Goal: Task Accomplishment & Management: Complete application form

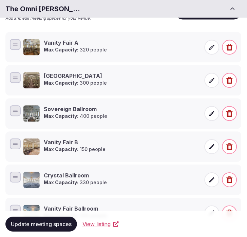
scroll to position [108, 0]
click at [184, 31] on div "Edit Venue Meeting Spaces Add and edit meeting spaces for your venue. Add meeti…" at bounding box center [123, 117] width 236 height 224
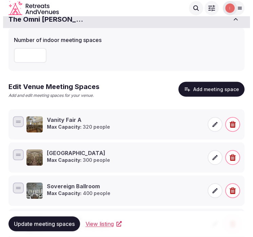
scroll to position [28, 0]
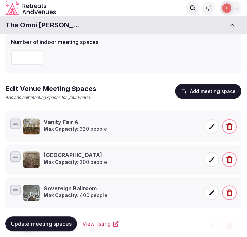
click at [224, 92] on button "Add meeting space" at bounding box center [208, 91] width 66 height 15
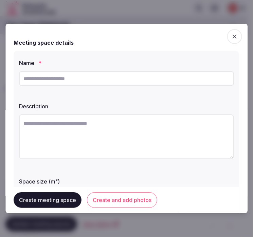
click at [109, 84] on input "text" at bounding box center [126, 78] width 215 height 15
paste input "*********"
type input "*********"
click at [86, 137] on textarea at bounding box center [126, 137] width 215 height 45
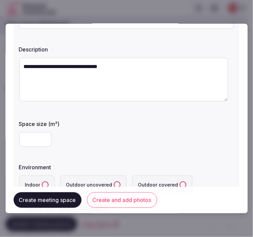
scroll to position [75, 0]
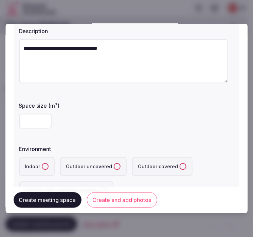
type textarea "**********"
click at [35, 124] on input "number" at bounding box center [35, 121] width 33 height 15
type input "**"
click at [43, 163] on label "Indoor" at bounding box center [37, 166] width 36 height 19
click at [43, 163] on button "Indoor" at bounding box center [45, 166] width 7 height 7
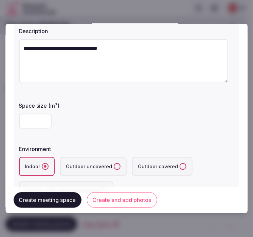
click at [45, 167] on circle "button" at bounding box center [45, 167] width 2 height 2
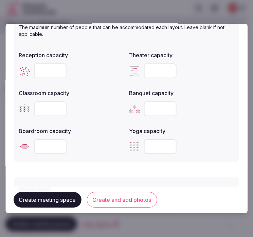
scroll to position [301, 0]
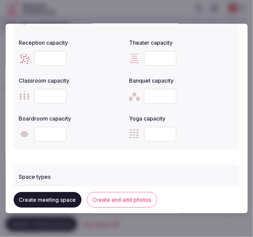
click at [52, 57] on input "number" at bounding box center [50, 58] width 33 height 15
type input "*"
type input "**"
click at [146, 56] on input "number" at bounding box center [160, 58] width 33 height 15
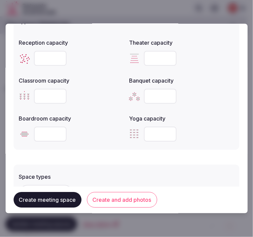
type input "**"
click at [53, 94] on input "number" at bounding box center [50, 96] width 33 height 15
click at [41, 94] on input "number" at bounding box center [50, 96] width 33 height 15
type input "**"
click at [154, 94] on input "number" at bounding box center [160, 96] width 33 height 15
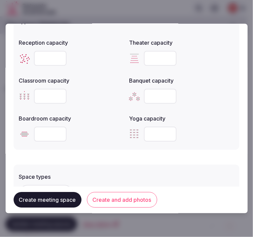
click at [161, 97] on input "number" at bounding box center [160, 96] width 33 height 15
click at [156, 96] on input "number" at bounding box center [160, 96] width 33 height 15
type input "**"
click at [50, 133] on input "number" at bounding box center [50, 134] width 33 height 15
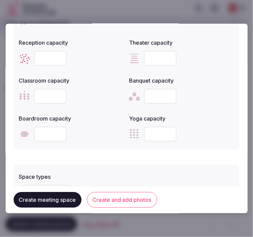
type input "**"
click at [56, 162] on div "Space types + Select options Features and equipment + Select options" at bounding box center [126, 208] width 225 height 95
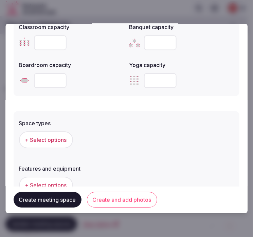
scroll to position [377, 0]
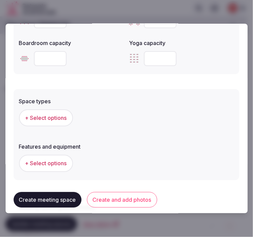
click at [59, 115] on span "+ Select options" at bounding box center [46, 117] width 42 height 7
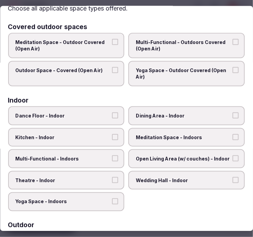
scroll to position [75, 0]
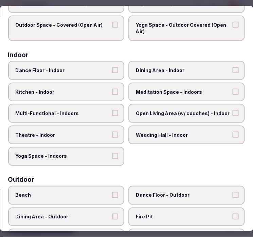
click at [148, 69] on span "Dining Area - Indoor" at bounding box center [183, 70] width 95 height 7
click at [232, 69] on button "Dining Area - Indoor" at bounding box center [235, 70] width 6 height 6
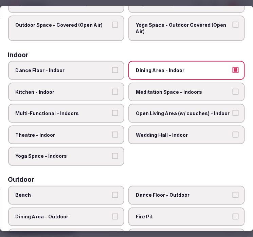
click at [91, 110] on span "Multi-Functional - Indoors" at bounding box center [63, 113] width 95 height 7
click at [112, 110] on button "Multi-Functional - Indoors" at bounding box center [115, 113] width 6 height 6
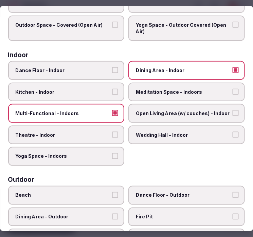
click at [80, 132] on span "Theatre - Indoor" at bounding box center [63, 135] width 95 height 7
click at [112, 132] on button "Theatre - Indoor" at bounding box center [115, 135] width 6 height 6
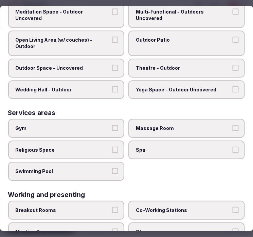
scroll to position [344, 0]
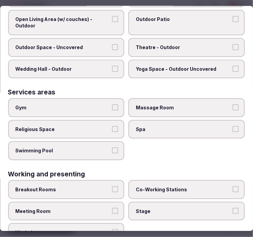
click at [85, 202] on label "Meeting Room" at bounding box center [66, 211] width 116 height 19
click at [112, 208] on button "Meeting Room" at bounding box center [115, 211] width 6 height 6
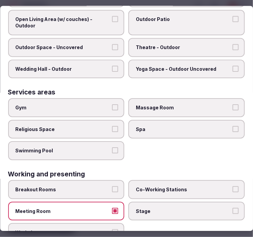
click at [171, 211] on div "Breakout Rooms Co-Working Stations Meeting Room Stage Workshop" at bounding box center [126, 212] width 236 height 62
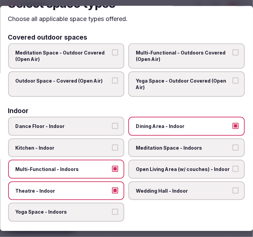
scroll to position [0, 0]
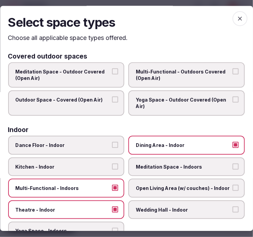
click at [236, 20] on icon "button" at bounding box center [239, 19] width 7 height 7
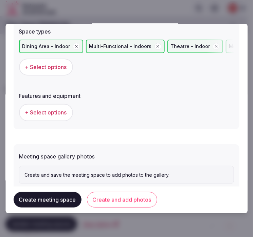
scroll to position [452, 0]
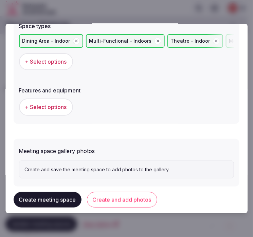
click at [26, 108] on span "+ Select options" at bounding box center [46, 106] width 42 height 7
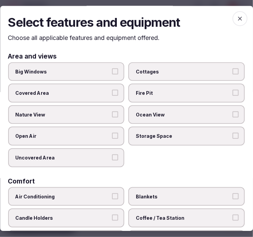
click at [100, 69] on span "Big Windows" at bounding box center [63, 71] width 95 height 7
click at [112, 69] on button "Big Windows" at bounding box center [115, 71] width 6 height 6
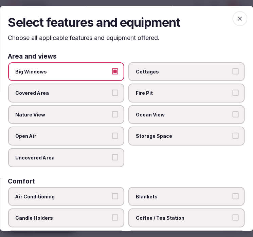
click at [116, 113] on label "Nature View" at bounding box center [66, 114] width 116 height 19
click at [116, 113] on button "Nature View" at bounding box center [115, 115] width 6 height 6
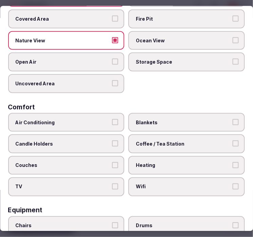
scroll to position [75, 0]
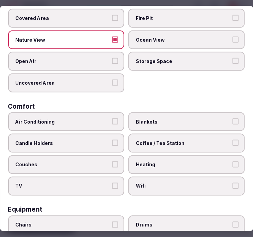
click at [105, 126] on label "Air Conditioning" at bounding box center [66, 121] width 116 height 19
click at [112, 124] on button "Air Conditioning" at bounding box center [115, 121] width 6 height 6
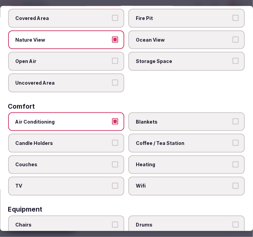
click at [163, 183] on span "Wifi" at bounding box center [183, 186] width 95 height 7
click at [232, 183] on button "Wifi" at bounding box center [235, 186] width 6 height 6
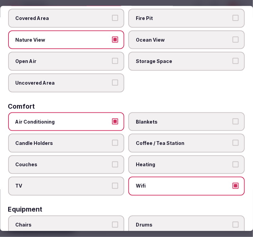
click at [160, 140] on span "Coffee / Tea Station" at bounding box center [183, 143] width 95 height 7
click at [232, 140] on button "Coffee / Tea Station" at bounding box center [235, 143] width 6 height 6
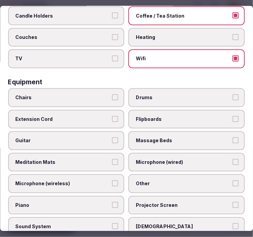
scroll to position [226, 0]
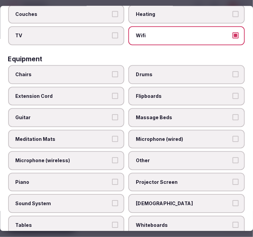
click at [77, 73] on label "Chairs" at bounding box center [66, 74] width 116 height 19
click at [112, 73] on button "Chairs" at bounding box center [115, 74] width 6 height 6
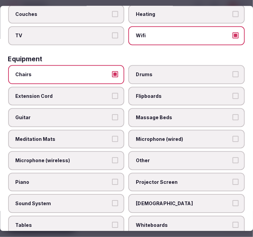
click at [147, 158] on span "Other" at bounding box center [183, 161] width 95 height 7
click at [232, 158] on button "Other" at bounding box center [235, 161] width 6 height 6
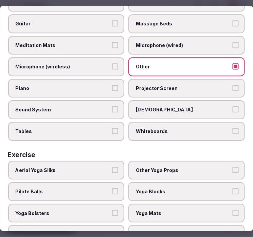
scroll to position [328, 0]
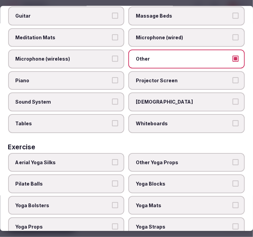
click at [75, 121] on label "Tables" at bounding box center [66, 124] width 116 height 19
click at [112, 121] on button "Tables" at bounding box center [115, 124] width 6 height 6
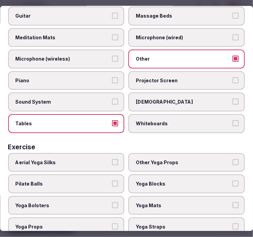
click at [204, 77] on label "Projector Screen" at bounding box center [187, 80] width 116 height 19
click at [232, 77] on button "Projector Screen" at bounding box center [235, 80] width 6 height 6
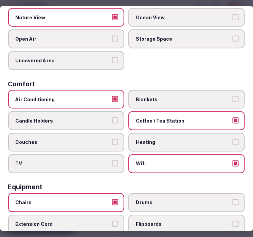
scroll to position [0, 0]
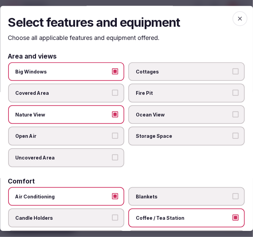
click at [230, 11] on div "Select features and equipment Choose all applicable features and equipment offe…" at bounding box center [126, 118] width 253 height 225
click at [236, 14] on span "button" at bounding box center [239, 19] width 15 height 15
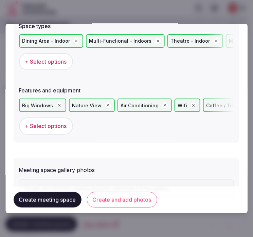
click at [121, 196] on button "Create and add photos" at bounding box center [122, 201] width 70 height 16
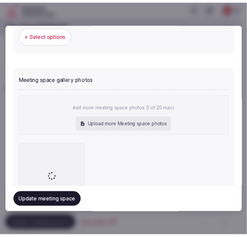
scroll to position [583, 0]
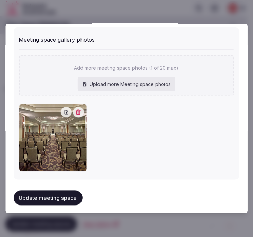
click at [48, 185] on div "Update meeting space" at bounding box center [126, 198] width 225 height 26
click at [22, 192] on button "Update meeting space" at bounding box center [48, 198] width 69 height 15
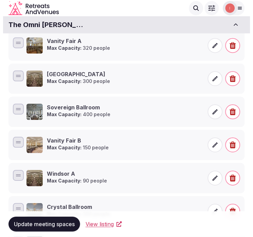
scroll to position [66, 0]
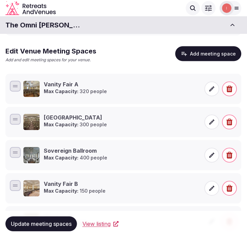
click at [220, 45] on div "Meeting Space Options Number of indoor meeting spaces ** Edit Venue Meeting Spa…" at bounding box center [123, 156] width 236 height 367
click at [218, 52] on button "Add meeting space" at bounding box center [208, 53] width 66 height 15
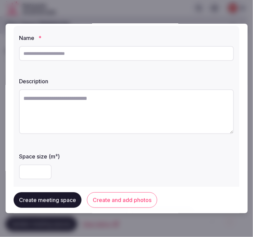
scroll to position [38, 0]
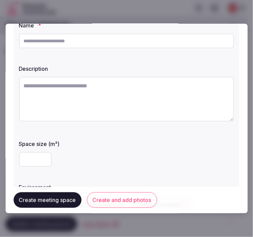
click at [132, 45] on input "text" at bounding box center [126, 41] width 215 height 15
paste input "*********"
type input "*********"
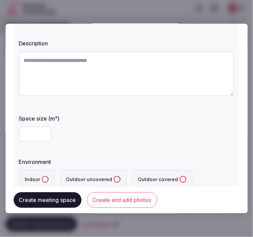
scroll to position [75, 0]
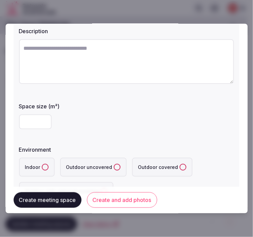
click at [32, 118] on input "number" at bounding box center [35, 122] width 33 height 15
type input "***"
click at [62, 59] on textarea at bounding box center [126, 61] width 215 height 45
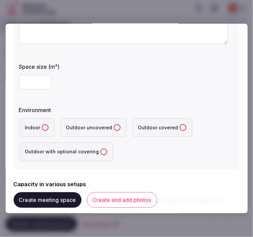
scroll to position [151, 0]
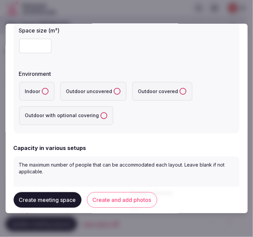
type textarea "**********"
click at [48, 92] on label "Indoor" at bounding box center [37, 91] width 36 height 19
click at [48, 92] on button "Indoor" at bounding box center [45, 91] width 7 height 7
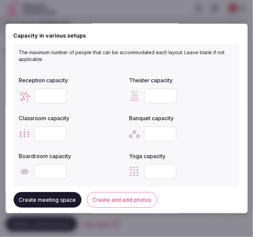
click at [47, 97] on input "number" at bounding box center [50, 95] width 33 height 15
type input "***"
click at [156, 96] on input "number" at bounding box center [160, 95] width 33 height 15
type input "**"
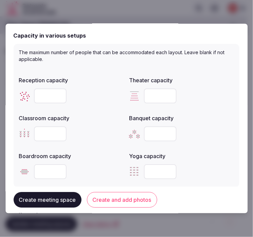
click at [43, 134] on input "number" at bounding box center [50, 133] width 33 height 15
type input "**"
click at [147, 134] on input "number" at bounding box center [160, 133] width 33 height 15
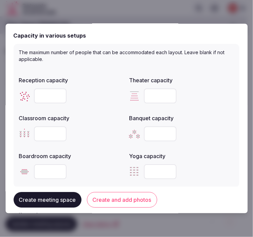
click at [147, 134] on input "number" at bounding box center [160, 133] width 33 height 15
type input "**"
click at [55, 169] on input "number" at bounding box center [50, 171] width 33 height 15
click at [40, 168] on input "number" at bounding box center [50, 171] width 33 height 15
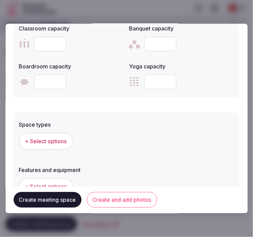
scroll to position [377, 0]
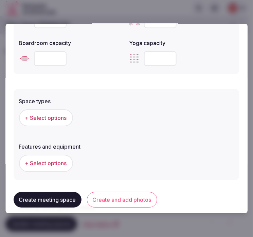
type input "**"
click at [55, 114] on span "+ Select options" at bounding box center [46, 117] width 42 height 7
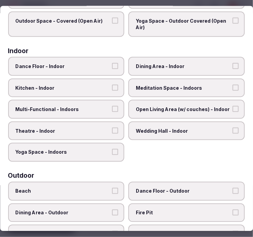
scroll to position [75, 0]
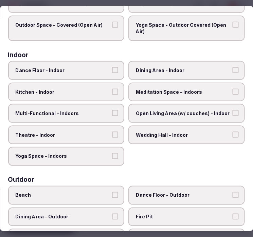
click at [152, 73] on label "Dining Area - Indoor" at bounding box center [187, 70] width 116 height 19
click at [232, 73] on button "Dining Area - Indoor" at bounding box center [235, 70] width 6 height 6
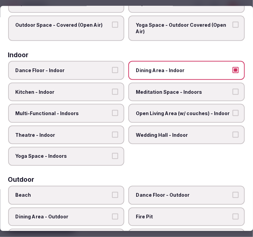
click at [86, 104] on label "Multi-Functional - Indoors" at bounding box center [66, 113] width 116 height 19
click at [112, 110] on button "Multi-Functional - Indoors" at bounding box center [115, 113] width 6 height 6
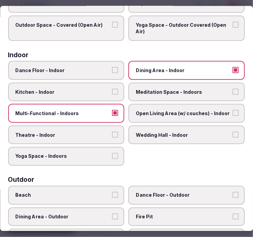
click at [82, 133] on span "Theatre - Indoor" at bounding box center [63, 135] width 95 height 7
click at [112, 133] on button "Theatre - Indoor" at bounding box center [115, 135] width 6 height 6
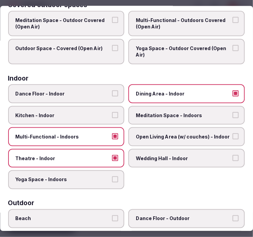
scroll to position [0, 0]
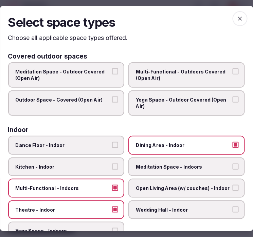
click at [238, 14] on span "button" at bounding box center [239, 19] width 15 height 15
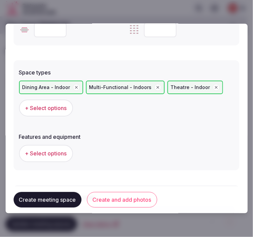
scroll to position [452, 0]
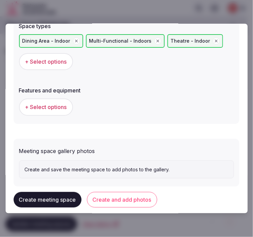
click at [61, 106] on span "+ Select options" at bounding box center [46, 106] width 42 height 7
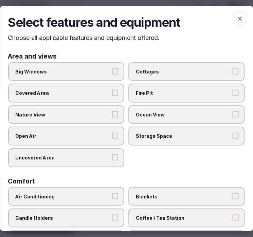
click at [99, 68] on span "Big Windows" at bounding box center [63, 71] width 95 height 7
click at [112, 68] on button "Big Windows" at bounding box center [115, 71] width 6 height 6
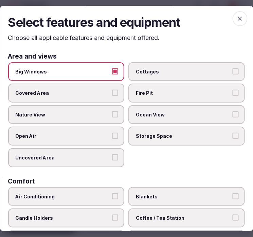
click at [115, 116] on button "Nature View" at bounding box center [115, 115] width 6 height 6
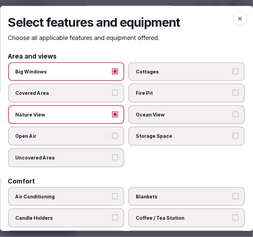
click at [112, 112] on button "Nature View" at bounding box center [115, 115] width 6 height 6
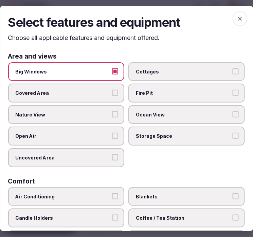
drag, startPoint x: 114, startPoint y: 71, endPoint x: 102, endPoint y: 86, distance: 19.9
click at [113, 71] on button "Big Windows" at bounding box center [115, 71] width 6 height 6
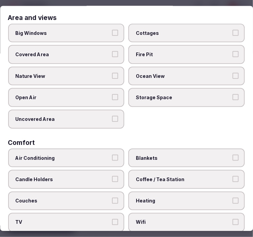
scroll to position [75, 0]
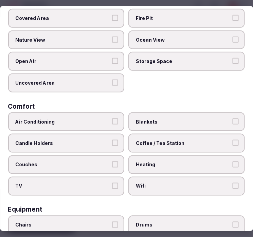
click at [112, 121] on label "Air Conditioning" at bounding box center [66, 121] width 116 height 19
click at [112, 121] on button "Air Conditioning" at bounding box center [115, 121] width 6 height 6
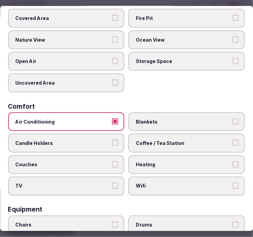
click at [169, 177] on label "Wifi" at bounding box center [187, 186] width 116 height 19
click at [232, 183] on button "Wifi" at bounding box center [235, 186] width 6 height 6
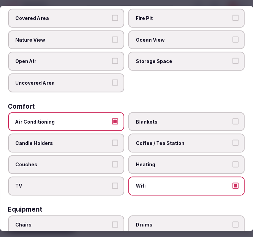
click at [189, 140] on span "Coffee / Tea Station" at bounding box center [183, 143] width 95 height 7
click at [232, 140] on button "Coffee / Tea Station" at bounding box center [235, 143] width 6 height 6
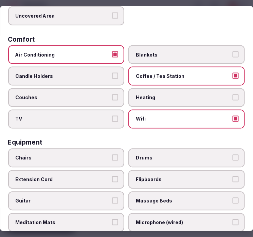
scroll to position [226, 0]
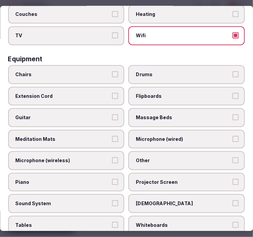
click at [85, 65] on label "Chairs" at bounding box center [66, 74] width 116 height 19
click at [112, 71] on button "Chairs" at bounding box center [115, 74] width 6 height 6
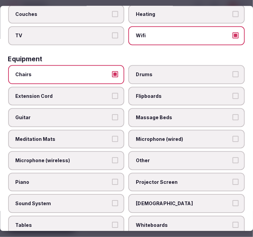
drag, startPoint x: 192, startPoint y: 178, endPoint x: 121, endPoint y: 179, distance: 71.6
click at [192, 178] on label "Projector Screen" at bounding box center [187, 182] width 116 height 19
click at [232, 179] on button "Projector Screen" at bounding box center [235, 182] width 6 height 6
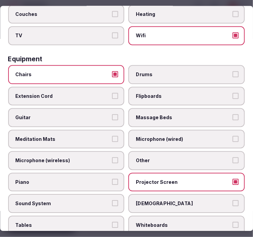
drag, startPoint x: 92, startPoint y: 192, endPoint x: 132, endPoint y: 193, distance: 40.0
click at [93, 201] on span "Sound System" at bounding box center [63, 204] width 95 height 7
click at [112, 201] on button "Sound System" at bounding box center [115, 204] width 6 height 6
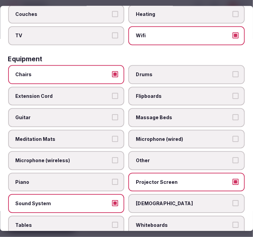
click at [168, 158] on span "Other" at bounding box center [183, 161] width 95 height 7
click at [232, 158] on button "Other" at bounding box center [235, 161] width 6 height 6
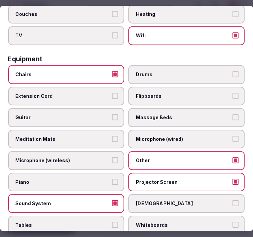
click at [96, 222] on span "Tables" at bounding box center [63, 225] width 95 height 7
click at [112, 222] on button "Tables" at bounding box center [115, 225] width 6 height 6
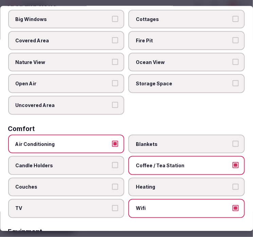
scroll to position [0, 0]
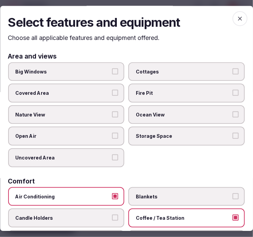
click at [238, 18] on icon "button" at bounding box center [240, 19] width 4 height 4
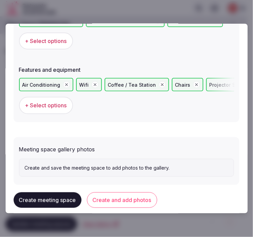
scroll to position [480, 0]
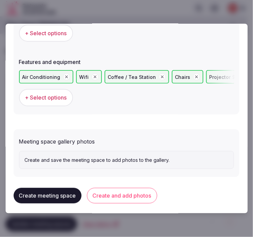
click at [121, 193] on button "Create and add photos" at bounding box center [122, 196] width 70 height 16
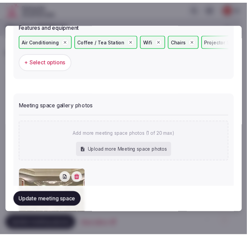
scroll to position [505, 0]
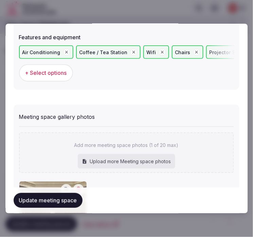
click at [56, 202] on button "Update meeting space" at bounding box center [48, 200] width 69 height 15
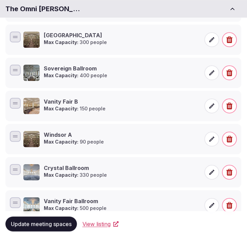
scroll to position [208, 0]
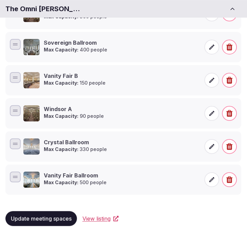
click at [63, 219] on span "Update meeting spaces" at bounding box center [41, 219] width 61 height 7
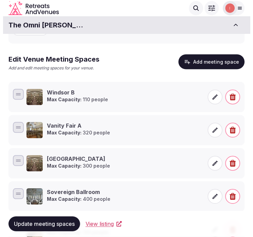
scroll to position [58, 0]
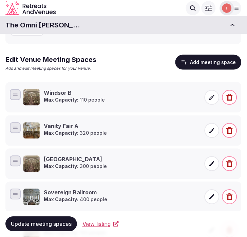
click at [215, 66] on button "Add meeting space" at bounding box center [208, 62] width 66 height 15
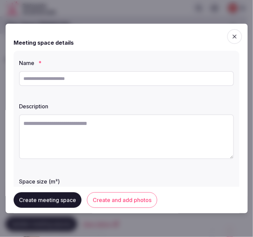
click at [72, 81] on input "text" at bounding box center [126, 78] width 215 height 15
type input "*********"
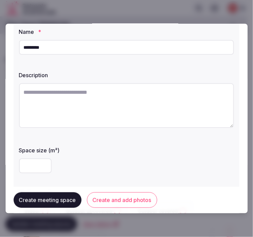
scroll to position [75, 0]
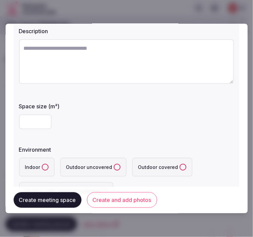
click at [31, 119] on input "number" at bounding box center [35, 122] width 33 height 15
type input "***"
click at [192, 59] on textarea at bounding box center [126, 61] width 215 height 45
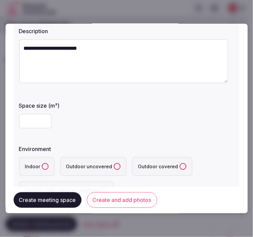
click at [101, 49] on textarea "**********" at bounding box center [123, 61] width 209 height 44
type textarea "**********"
click at [44, 164] on button "Indoor" at bounding box center [45, 166] width 7 height 7
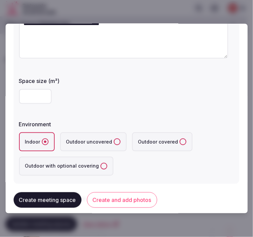
scroll to position [113, 0]
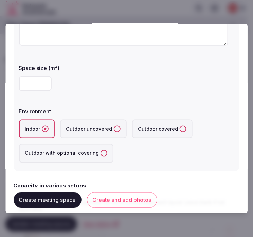
click at [186, 69] on label "Space size (m²)" at bounding box center [126, 67] width 215 height 5
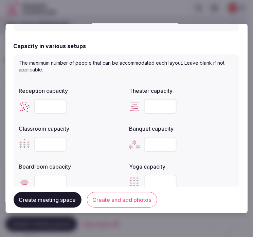
scroll to position [263, 0]
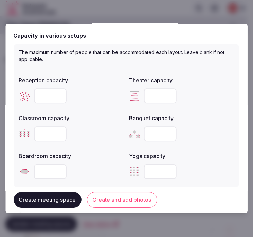
click at [45, 96] on input "number" at bounding box center [50, 95] width 33 height 15
type input "***"
click at [155, 95] on input "number" at bounding box center [160, 95] width 33 height 15
type input "**"
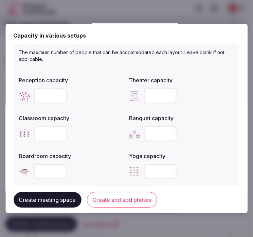
click at [50, 135] on input "number" at bounding box center [50, 133] width 33 height 15
type input "**"
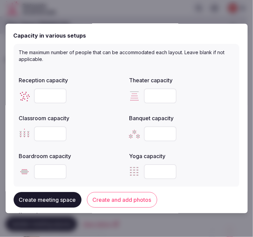
click at [145, 129] on input "number" at bounding box center [160, 133] width 33 height 15
click at [148, 132] on input "number" at bounding box center [160, 133] width 33 height 15
type input "**"
click at [198, 164] on div at bounding box center [181, 171] width 105 height 15
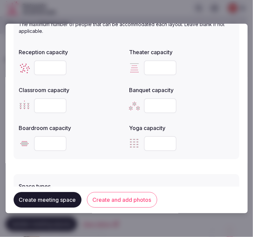
scroll to position [301, 0]
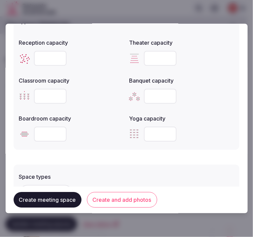
click at [48, 134] on input "number" at bounding box center [50, 134] width 33 height 15
type input "**"
click at [93, 153] on form "**********" at bounding box center [126, 25] width 225 height 588
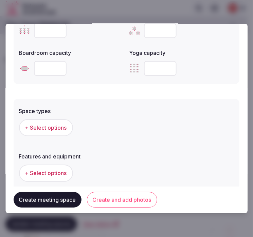
scroll to position [377, 0]
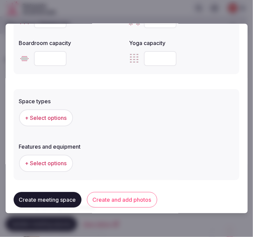
click at [41, 116] on span "+ Select options" at bounding box center [46, 117] width 42 height 7
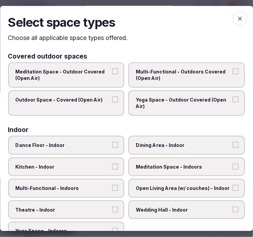
scroll to position [38, 0]
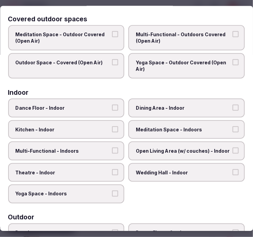
click at [136, 108] on span "Dining Area - Indoor" at bounding box center [183, 107] width 95 height 7
click at [232, 108] on button "Dining Area - Indoor" at bounding box center [235, 107] width 6 height 6
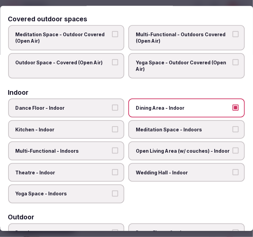
click at [89, 144] on label "Multi-Functional - Indoors" at bounding box center [66, 151] width 116 height 19
click at [112, 148] on button "Multi-Functional - Indoors" at bounding box center [115, 151] width 6 height 6
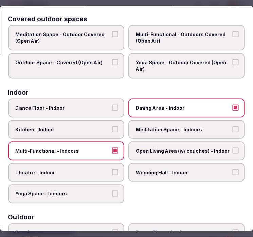
click at [78, 172] on span "Theatre - Indoor" at bounding box center [63, 172] width 95 height 7
click at [112, 172] on button "Theatre - Indoor" at bounding box center [115, 172] width 6 height 6
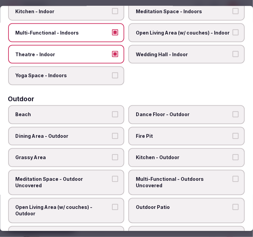
scroll to position [0, 0]
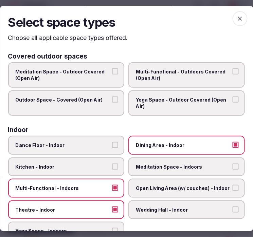
click at [236, 19] on icon "button" at bounding box center [239, 19] width 7 height 7
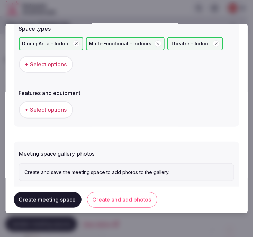
scroll to position [452, 0]
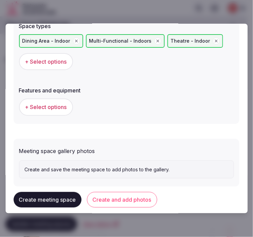
click at [53, 105] on span "+ Select options" at bounding box center [46, 106] width 42 height 7
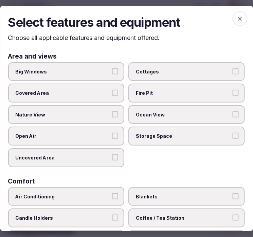
scroll to position [38, 0]
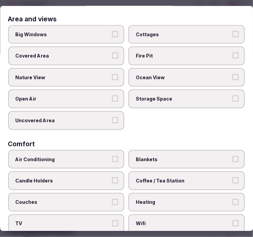
click at [101, 159] on label "Air Conditioning" at bounding box center [66, 159] width 116 height 19
click at [112, 159] on button "Air Conditioning" at bounding box center [115, 159] width 6 height 6
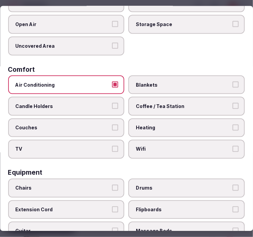
scroll to position [151, 0]
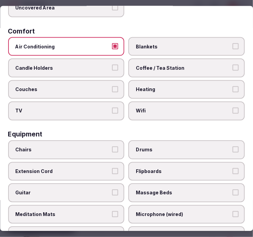
click at [171, 108] on span "Wifi" at bounding box center [183, 111] width 95 height 7
click at [232, 108] on button "Wifi" at bounding box center [235, 111] width 6 height 6
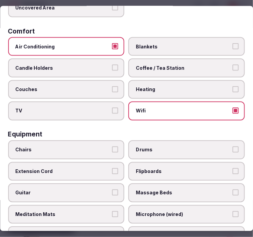
click at [161, 65] on span "Coffee / Tea Station" at bounding box center [183, 68] width 95 height 7
click at [232, 65] on button "Coffee / Tea Station" at bounding box center [235, 68] width 6 height 6
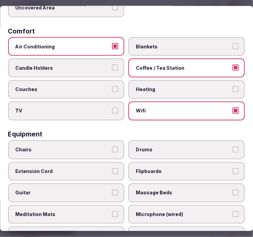
scroll to position [226, 0]
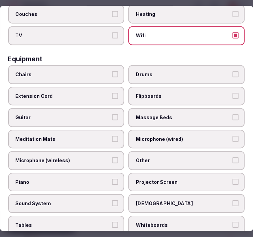
drag, startPoint x: 59, startPoint y: 68, endPoint x: 109, endPoint y: 92, distance: 55.7
click at [59, 71] on span "Chairs" at bounding box center [63, 74] width 95 height 7
click at [112, 71] on button "Chairs" at bounding box center [115, 74] width 6 height 6
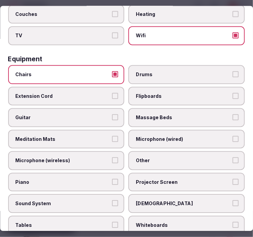
drag, startPoint x: 151, startPoint y: 155, endPoint x: 152, endPoint y: 182, distance: 27.8
click at [151, 157] on label "Other" at bounding box center [187, 161] width 116 height 19
click at [232, 158] on button "Other" at bounding box center [235, 161] width 6 height 6
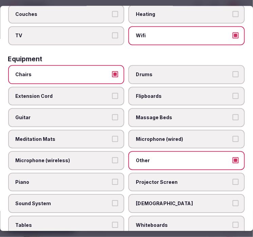
drag, startPoint x: 153, startPoint y: 175, endPoint x: 140, endPoint y: 176, distance: 13.0
click at [150, 179] on span "Projector Screen" at bounding box center [183, 182] width 95 height 7
click at [62, 198] on label "Sound System" at bounding box center [66, 204] width 116 height 19
click at [112, 201] on button "Sound System" at bounding box center [115, 204] width 6 height 6
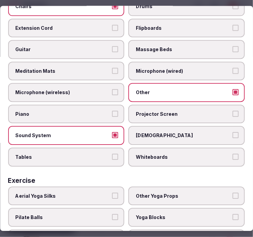
scroll to position [301, 0]
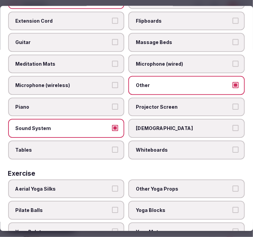
click at [103, 149] on label "Tables" at bounding box center [66, 150] width 116 height 19
click at [112, 149] on button "Tables" at bounding box center [115, 150] width 6 height 6
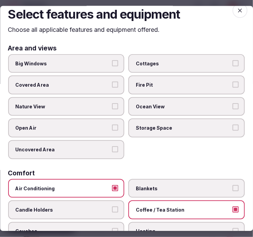
scroll to position [0, 0]
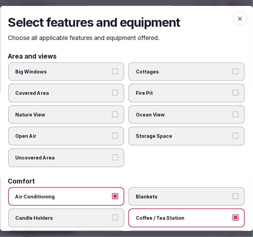
click at [237, 18] on icon "button" at bounding box center [239, 19] width 7 height 7
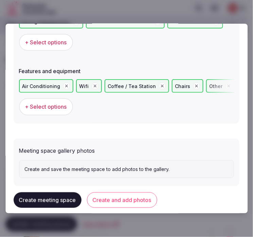
scroll to position [480, 0]
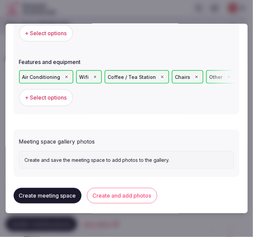
click at [120, 188] on button "Create and add photos" at bounding box center [122, 196] width 70 height 16
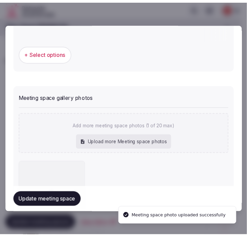
scroll to position [543, 0]
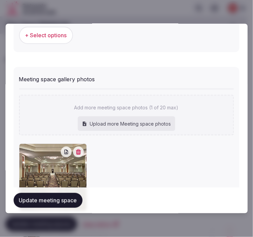
click at [59, 198] on button "Update meeting space" at bounding box center [48, 200] width 69 height 15
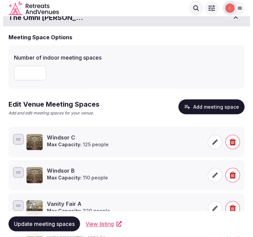
scroll to position [0, 0]
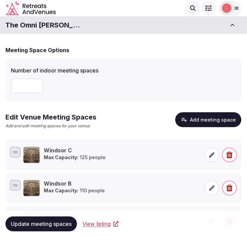
click at [202, 120] on button "Add meeting space" at bounding box center [208, 120] width 66 height 15
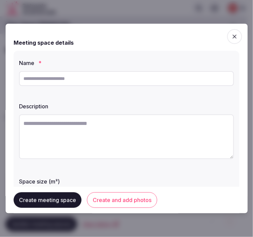
drag, startPoint x: 197, startPoint y: 61, endPoint x: 175, endPoint y: 63, distance: 22.1
click at [195, 62] on label "Name *" at bounding box center [126, 62] width 215 height 5
click at [79, 80] on input "text" at bounding box center [126, 78] width 215 height 15
paste input "*********"
type input "*********"
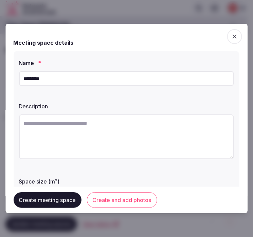
click at [86, 135] on textarea at bounding box center [126, 137] width 215 height 45
paste textarea "**********"
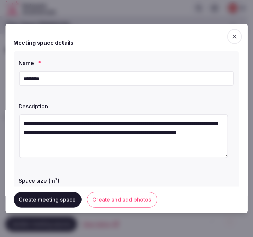
scroll to position [9, 0]
type textarea "**********"
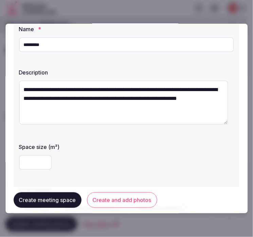
scroll to position [75, 0]
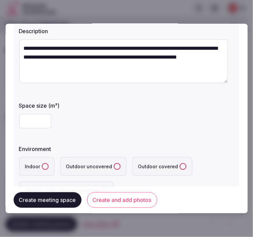
click at [33, 123] on input "number" at bounding box center [35, 121] width 33 height 15
type input "**"
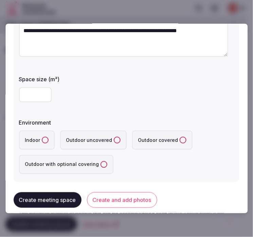
scroll to position [113, 0]
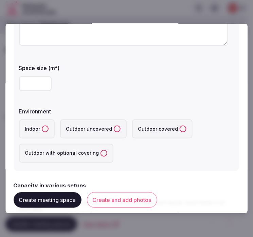
click at [46, 130] on button "Indoor" at bounding box center [45, 129] width 7 height 7
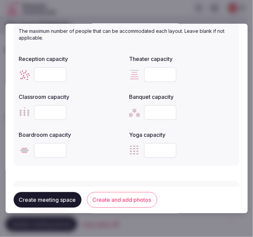
scroll to position [301, 0]
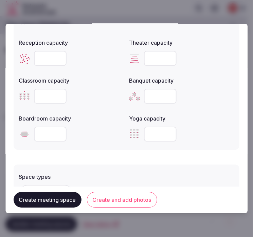
click at [48, 139] on input "number" at bounding box center [50, 134] width 33 height 15
type input "**"
click at [58, 158] on form "**********" at bounding box center [126, 25] width 225 height 588
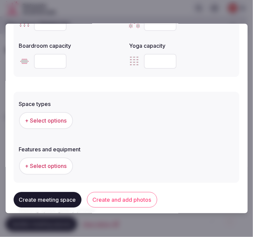
scroll to position [414, 0]
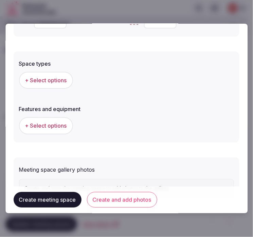
click at [46, 83] on button "+ Select options" at bounding box center [46, 80] width 54 height 17
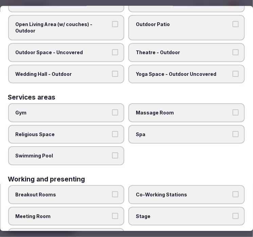
scroll to position [344, 0]
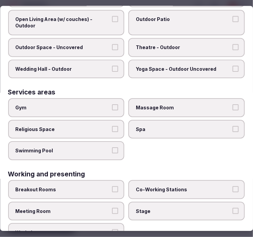
click at [114, 208] on button "Meeting Room" at bounding box center [115, 211] width 6 height 6
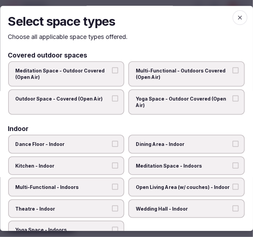
scroll to position [0, 0]
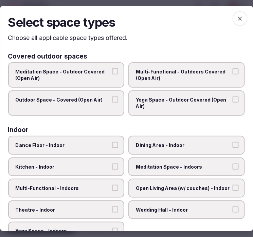
click at [232, 22] on span "button" at bounding box center [239, 19] width 15 height 15
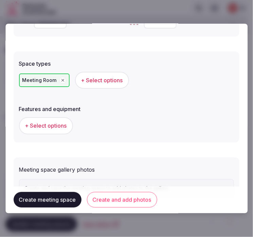
click at [56, 123] on span "+ Select options" at bounding box center [46, 125] width 42 height 7
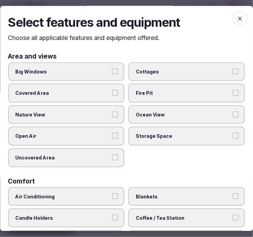
click at [83, 72] on span "Big Windows" at bounding box center [63, 71] width 95 height 7
click at [112, 72] on button "Big Windows" at bounding box center [115, 71] width 6 height 6
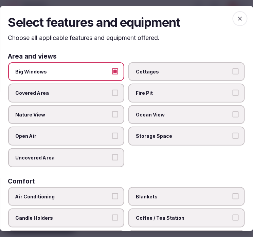
click at [83, 115] on span "Nature View" at bounding box center [63, 115] width 95 height 7
click at [112, 115] on button "Nature View" at bounding box center [115, 115] width 6 height 6
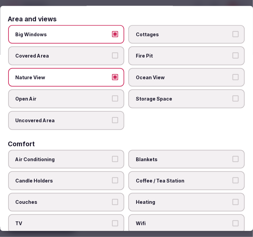
drag, startPoint x: 83, startPoint y: 158, endPoint x: 107, endPoint y: 165, distance: 25.2
click at [84, 158] on span "Air Conditioning" at bounding box center [63, 159] width 95 height 7
click at [112, 158] on button "Air Conditioning" at bounding box center [115, 159] width 6 height 6
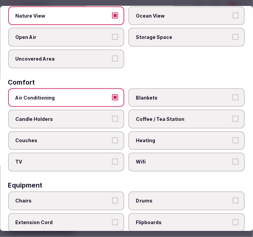
scroll to position [151, 0]
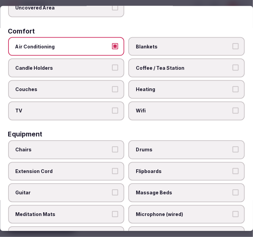
drag, startPoint x: 141, startPoint y: 111, endPoint x: 145, endPoint y: 80, distance: 31.1
click at [141, 111] on label "Wifi" at bounding box center [187, 111] width 116 height 19
click at [232, 111] on button "Wifi" at bounding box center [235, 111] width 6 height 6
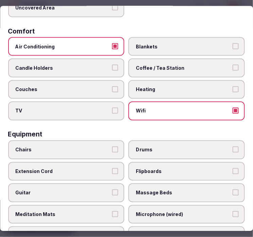
click at [138, 65] on span "Coffee / Tea Station" at bounding box center [183, 68] width 95 height 7
click at [232, 65] on button "Coffee / Tea Station" at bounding box center [235, 68] width 6 height 6
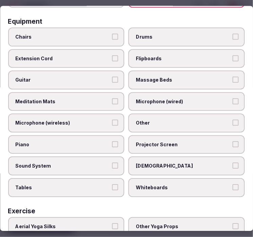
scroll to position [226, 0]
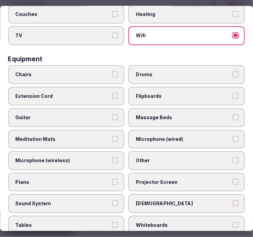
click at [81, 74] on label "Chairs" at bounding box center [66, 74] width 116 height 19
click at [112, 74] on button "Chairs" at bounding box center [115, 74] width 6 height 6
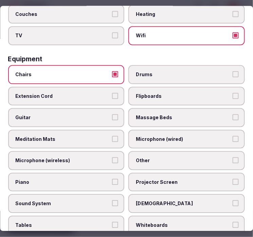
click at [95, 222] on span "Tables" at bounding box center [63, 225] width 95 height 7
click at [112, 222] on button "Tables" at bounding box center [115, 225] width 6 height 6
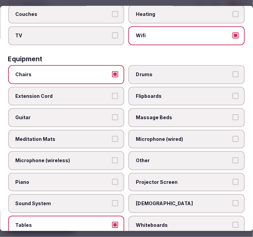
click at [146, 158] on span "Other" at bounding box center [183, 161] width 95 height 7
click at [232, 158] on button "Other" at bounding box center [235, 161] width 6 height 6
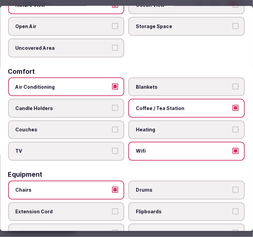
scroll to position [0, 0]
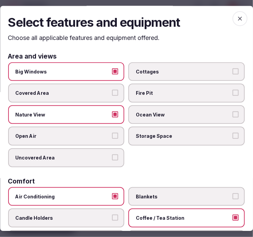
click at [236, 19] on icon "button" at bounding box center [239, 19] width 7 height 7
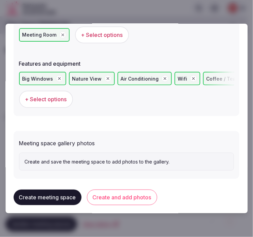
scroll to position [462, 0]
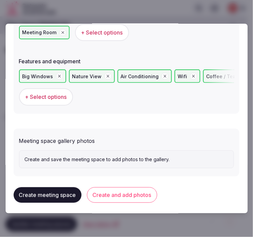
click at [107, 183] on div "Create meeting space Create and add photos" at bounding box center [126, 195] width 225 height 26
click at [116, 193] on button "Create and add photos" at bounding box center [122, 196] width 70 height 16
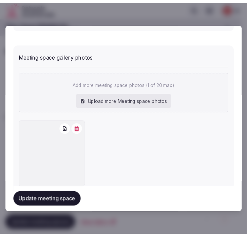
scroll to position [564, 0]
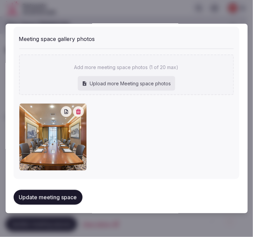
click at [58, 190] on button "Update meeting space" at bounding box center [48, 197] width 69 height 15
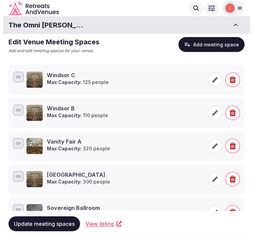
scroll to position [0, 0]
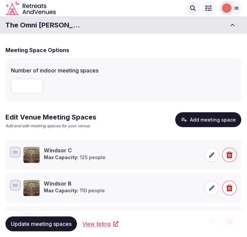
click at [212, 122] on button "Add meeting space" at bounding box center [208, 120] width 66 height 15
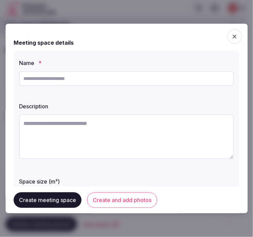
click at [62, 76] on input "text" at bounding box center [126, 78] width 215 height 15
paste input "*********"
type input "*********"
click at [116, 126] on textarea at bounding box center [126, 137] width 215 height 45
paste textarea "**********"
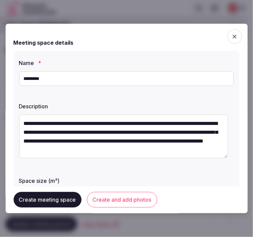
scroll to position [12, 0]
type textarea "**********"
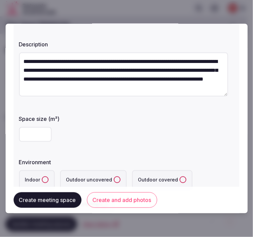
scroll to position [75, 0]
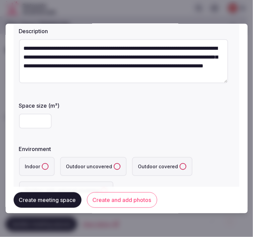
click at [40, 124] on input "number" at bounding box center [35, 121] width 33 height 15
type input "**"
click at [42, 166] on button "Indoor" at bounding box center [45, 166] width 7 height 7
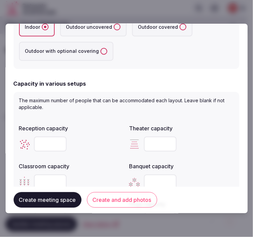
scroll to position [226, 0]
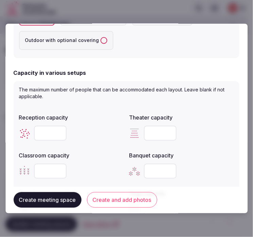
click at [162, 133] on input "number" at bounding box center [160, 133] width 33 height 15
type input "**"
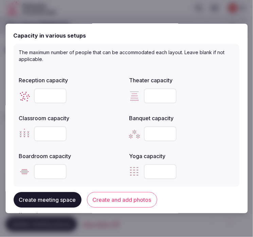
click at [154, 136] on input "number" at bounding box center [160, 133] width 33 height 15
type input "**"
click at [49, 174] on input "number" at bounding box center [50, 171] width 33 height 15
type input "**"
click at [45, 91] on input "number" at bounding box center [50, 95] width 33 height 15
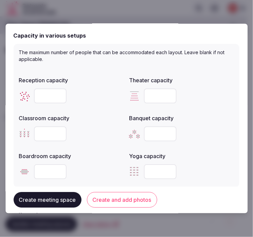
type input "**"
click at [49, 133] on input "number" at bounding box center [50, 133] width 33 height 15
type input "**"
click at [103, 162] on div "**" at bounding box center [71, 172] width 105 height 20
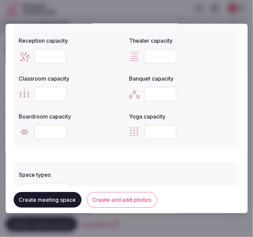
scroll to position [339, 0]
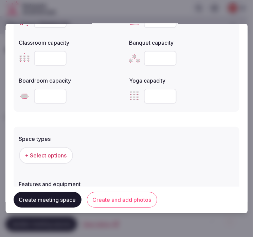
click at [47, 157] on span "+ Select options" at bounding box center [46, 155] width 42 height 7
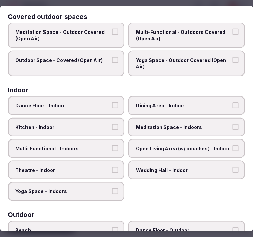
scroll to position [113, 0]
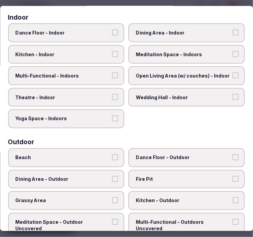
click at [166, 33] on span "Dining Area - Indoor" at bounding box center [183, 32] width 95 height 7
click at [232, 33] on button "Dining Area - Indoor" at bounding box center [235, 32] width 6 height 6
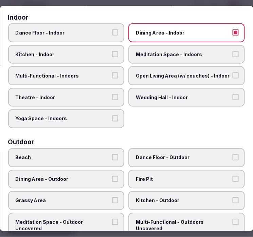
click at [80, 73] on span "Multi-Functional - Indoors" at bounding box center [63, 76] width 95 height 7
click at [112, 73] on button "Multi-Functional - Indoors" at bounding box center [115, 76] width 6 height 6
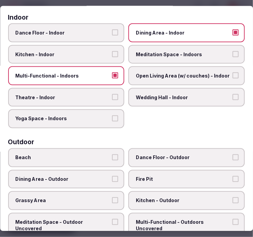
click at [79, 97] on span "Theatre - Indoor" at bounding box center [63, 97] width 95 height 7
click at [112, 97] on button "Theatre - Indoor" at bounding box center [115, 97] width 6 height 6
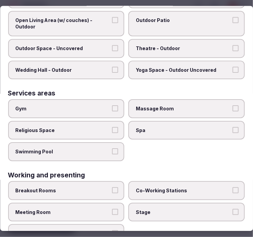
scroll to position [344, 0]
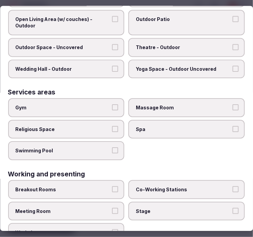
click at [94, 202] on label "Meeting Room" at bounding box center [66, 211] width 116 height 19
click at [112, 208] on button "Meeting Room" at bounding box center [115, 211] width 6 height 6
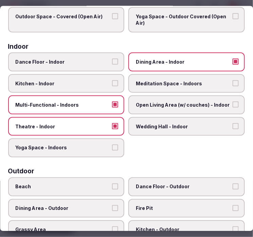
scroll to position [5, 0]
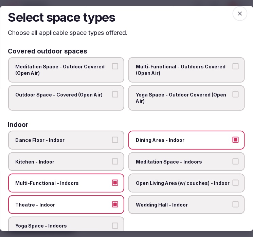
click at [236, 11] on icon "button" at bounding box center [239, 14] width 7 height 7
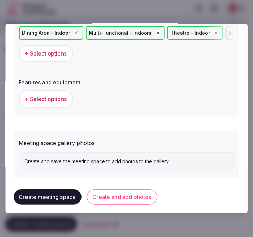
scroll to position [462, 0]
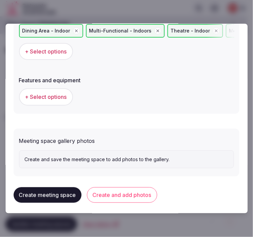
click at [51, 88] on button "+ Select options" at bounding box center [46, 96] width 54 height 17
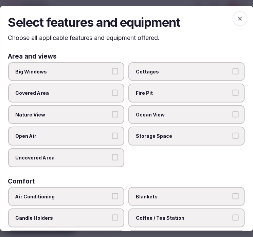
click at [113, 72] on button "Big Windows" at bounding box center [115, 71] width 6 height 6
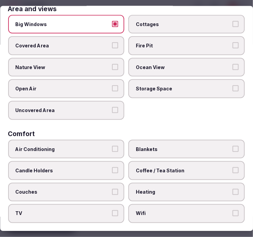
scroll to position [75, 0]
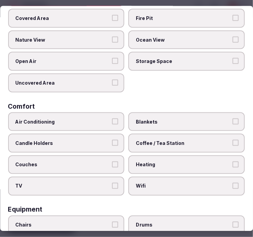
click at [99, 118] on span "Air Conditioning" at bounding box center [63, 121] width 95 height 7
click at [112, 118] on button "Air Conditioning" at bounding box center [115, 121] width 6 height 6
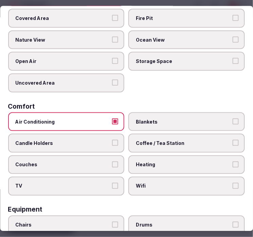
click at [225, 143] on label "Coffee / Tea Station" at bounding box center [187, 143] width 116 height 19
click at [232, 143] on button "Coffee / Tea Station" at bounding box center [235, 143] width 6 height 6
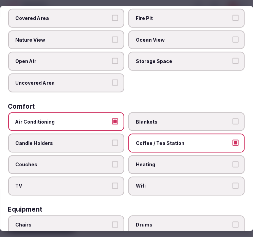
click at [232, 183] on button "Wifi" at bounding box center [235, 186] width 6 height 6
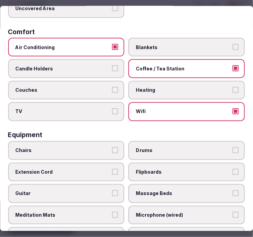
scroll to position [188, 0]
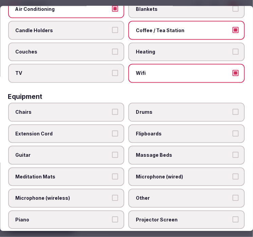
click at [88, 109] on span "Chairs" at bounding box center [63, 112] width 95 height 7
click at [112, 109] on button "Chairs" at bounding box center [115, 112] width 6 height 6
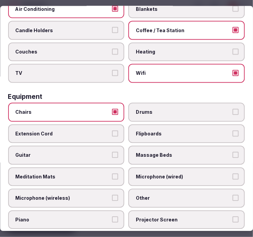
click at [202, 200] on div "Chairs Drums Extension Cord Flipboards Guitar Massage Beds Meditation Mats Micr…" at bounding box center [126, 188] width 236 height 170
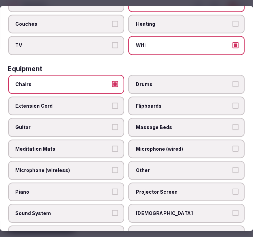
scroll to position [226, 0]
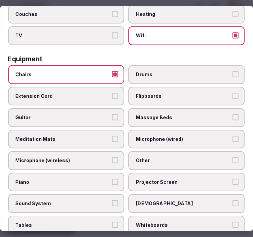
click at [163, 158] on span "Other" at bounding box center [183, 161] width 95 height 7
click at [232, 158] on button "Other" at bounding box center [235, 161] width 6 height 6
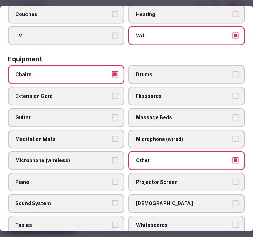
click at [160, 179] on label "Projector Screen" at bounding box center [187, 182] width 116 height 19
click at [232, 179] on button "Projector Screen" at bounding box center [235, 182] width 6 height 6
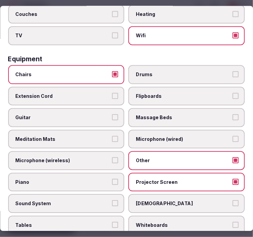
click at [201, 179] on span "Projector Screen" at bounding box center [183, 182] width 95 height 7
click at [232, 179] on button "Projector Screen" at bounding box center [235, 182] width 6 height 6
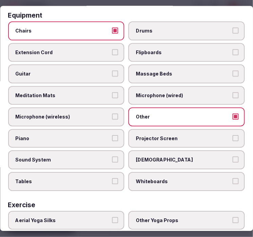
scroll to position [301, 0]
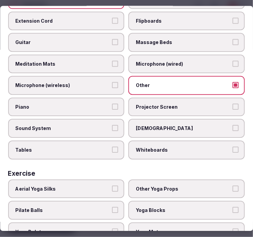
click at [79, 147] on span "Tables" at bounding box center [63, 150] width 95 height 7
click at [112, 147] on button "Tables" at bounding box center [115, 150] width 6 height 6
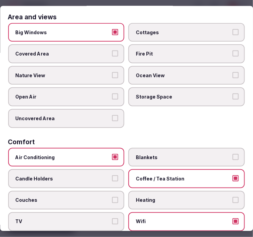
scroll to position [0, 0]
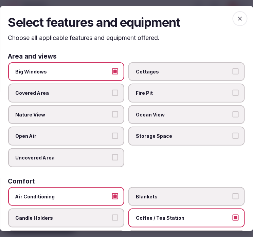
click at [237, 19] on icon "button" at bounding box center [239, 19] width 7 height 7
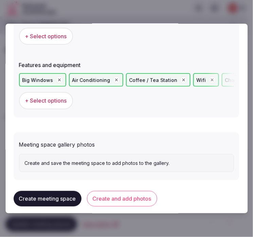
scroll to position [480, 0]
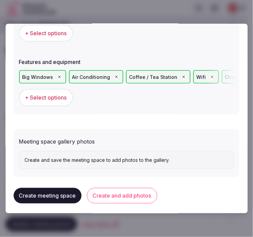
click at [140, 193] on button "Create and add photos" at bounding box center [122, 196] width 70 height 16
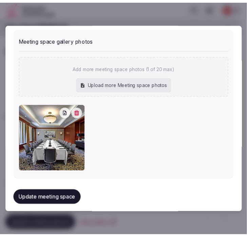
scroll to position [583, 0]
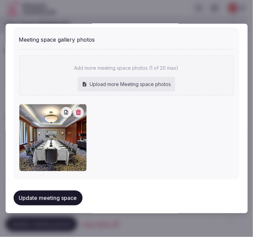
click at [43, 200] on div "Update meeting space" at bounding box center [126, 198] width 225 height 26
click at [45, 197] on button "Update meeting space" at bounding box center [48, 198] width 69 height 15
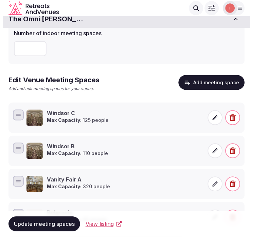
scroll to position [11, 0]
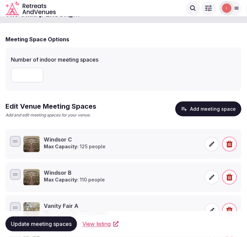
click at [205, 112] on button "Add meeting space" at bounding box center [208, 109] width 66 height 15
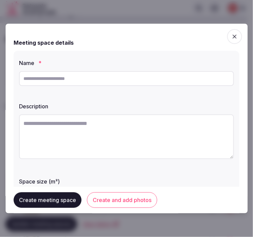
click at [110, 77] on input "text" at bounding box center [126, 78] width 215 height 15
paste input "**********"
type input "**********"
click at [93, 129] on textarea at bounding box center [126, 137] width 215 height 45
paste textarea "**********"
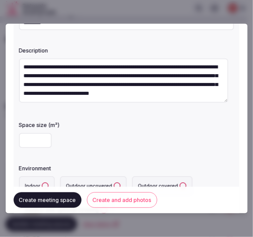
scroll to position [75, 0]
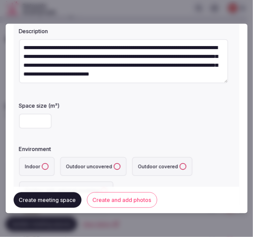
type textarea "**********"
click at [35, 118] on input "number" at bounding box center [35, 121] width 33 height 15
click at [29, 125] on input "number" at bounding box center [35, 121] width 33 height 15
type input "**"
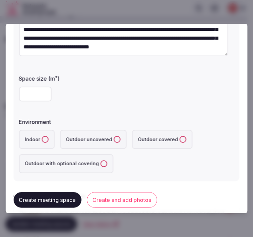
scroll to position [113, 0]
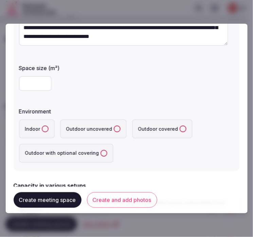
click at [43, 130] on button "Indoor" at bounding box center [45, 129] width 7 height 7
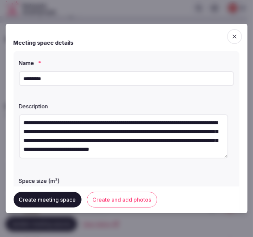
scroll to position [0, 0]
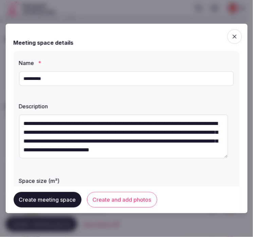
click at [59, 82] on input "**********" at bounding box center [126, 78] width 215 height 15
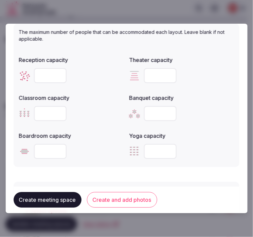
scroll to position [301, 0]
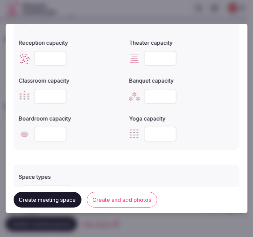
click at [47, 60] on input "number" at bounding box center [50, 58] width 33 height 15
type input "**"
click at [160, 54] on input "number" at bounding box center [160, 58] width 33 height 15
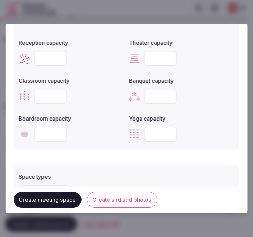
type input "**"
click at [41, 96] on input "number" at bounding box center [50, 96] width 33 height 15
type input "**"
click at [160, 93] on input "number" at bounding box center [160, 96] width 33 height 15
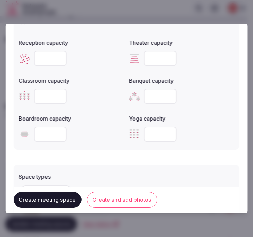
click at [160, 93] on input "number" at bounding box center [160, 96] width 33 height 15
type input "**"
click at [49, 128] on input "number" at bounding box center [50, 134] width 33 height 15
type input "**"
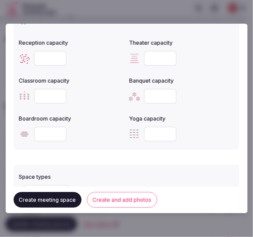
click at [82, 158] on form "**********" at bounding box center [126, 25] width 225 height 588
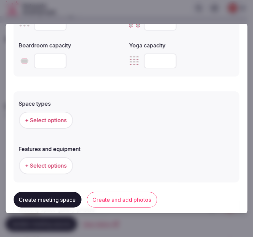
scroll to position [377, 0]
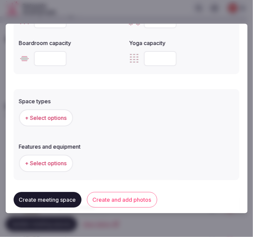
click at [52, 116] on span "+ Select options" at bounding box center [46, 117] width 42 height 7
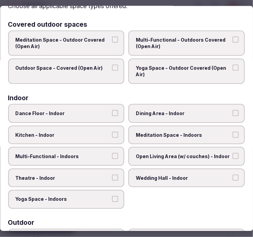
scroll to position [75, 0]
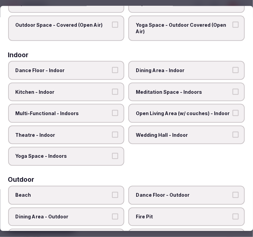
click at [87, 110] on span "Multi-Functional - Indoors" at bounding box center [63, 113] width 95 height 7
click at [112, 110] on button "Multi-Functional - Indoors" at bounding box center [115, 113] width 6 height 6
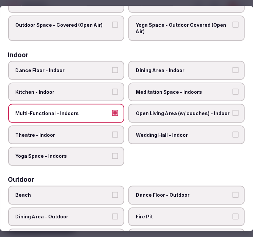
click at [84, 132] on span "Theatre - Indoor" at bounding box center [63, 135] width 95 height 7
click at [112, 132] on button "Theatre - Indoor" at bounding box center [115, 135] width 6 height 6
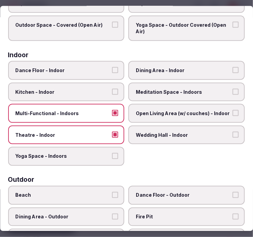
click at [141, 68] on span "Dining Area - Indoor" at bounding box center [183, 70] width 95 height 7
click at [232, 68] on button "Dining Area - Indoor" at bounding box center [235, 70] width 6 height 6
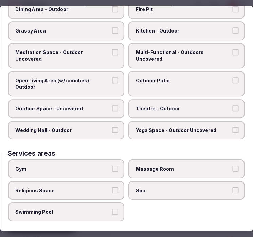
scroll to position [344, 0]
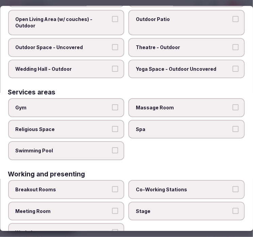
click at [80, 208] on span "Meeting Room" at bounding box center [63, 211] width 95 height 7
click at [112, 208] on button "Meeting Room" at bounding box center [115, 211] width 6 height 6
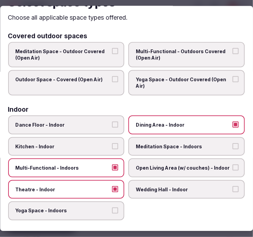
scroll to position [0, 0]
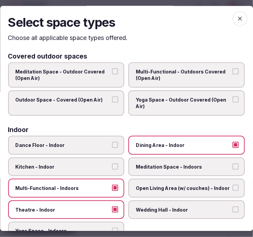
click at [234, 15] on span "button" at bounding box center [239, 19] width 15 height 15
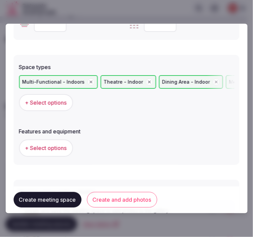
scroll to position [462, 0]
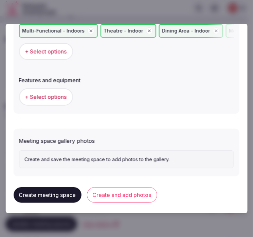
click at [49, 93] on span "+ Select options" at bounding box center [46, 96] width 42 height 7
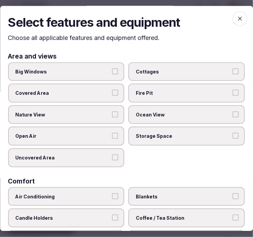
click at [116, 73] on label "Big Windows" at bounding box center [66, 71] width 116 height 19
click at [116, 73] on button "Big Windows" at bounding box center [115, 71] width 6 height 6
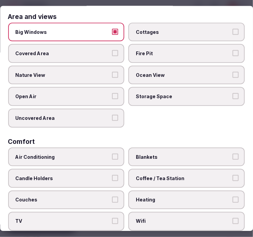
scroll to position [75, 0]
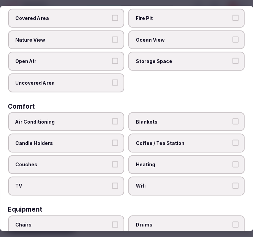
drag, startPoint x: 101, startPoint y: 113, endPoint x: 151, endPoint y: 131, distance: 52.8
click at [102, 113] on label "Air Conditioning" at bounding box center [66, 121] width 116 height 19
click at [112, 118] on button "Air Conditioning" at bounding box center [115, 121] width 6 height 6
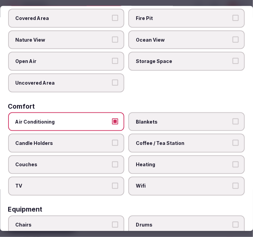
click at [192, 183] on span "Wifi" at bounding box center [183, 186] width 95 height 7
click at [232, 183] on button "Wifi" at bounding box center [235, 186] width 6 height 6
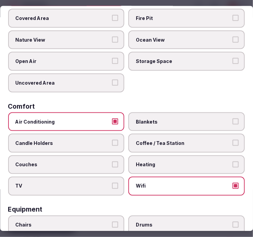
click at [232, 161] on button "Heating" at bounding box center [235, 164] width 6 height 6
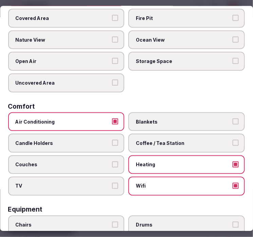
click at [224, 156] on label "Heating" at bounding box center [187, 164] width 116 height 19
click at [232, 161] on button "Heating" at bounding box center [235, 164] width 6 height 6
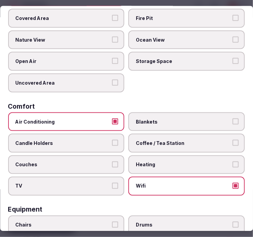
click at [232, 118] on button "Blankets" at bounding box center [235, 121] width 6 height 6
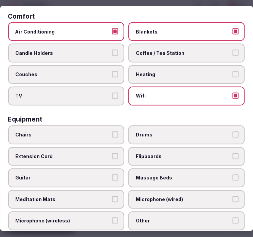
scroll to position [188, 0]
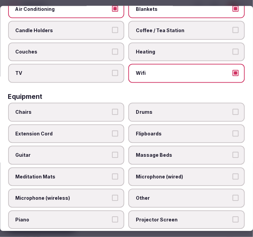
click at [68, 109] on span "Chairs" at bounding box center [63, 112] width 95 height 7
click at [112, 109] on button "Chairs" at bounding box center [115, 112] width 6 height 6
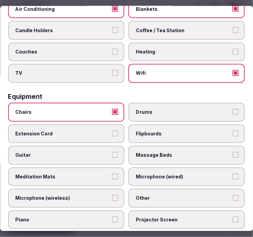
click at [190, 195] on span "Other" at bounding box center [183, 198] width 95 height 7
click at [232, 195] on button "Other" at bounding box center [235, 198] width 6 height 6
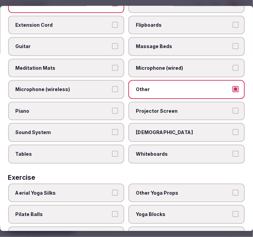
scroll to position [301, 0]
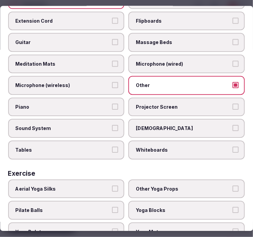
click at [77, 141] on label "Tables" at bounding box center [66, 150] width 116 height 19
click at [112, 147] on button "Tables" at bounding box center [115, 150] width 6 height 6
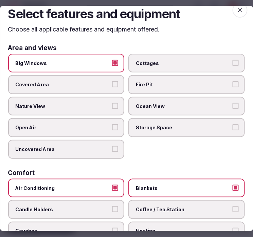
scroll to position [0, 0]
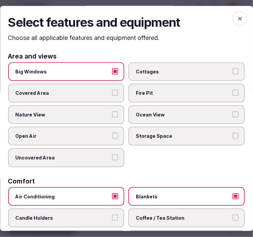
click at [236, 16] on icon "button" at bounding box center [239, 19] width 7 height 7
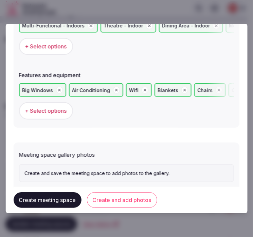
scroll to position [480, 0]
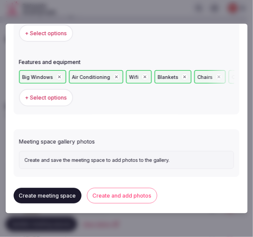
click at [118, 188] on button "Create and add photos" at bounding box center [122, 196] width 70 height 16
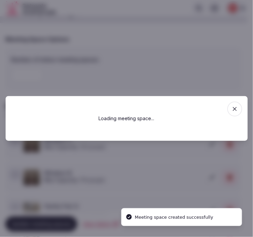
scroll to position [0, 0]
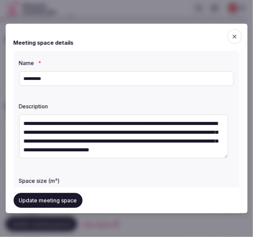
click at [59, 198] on button "Update meeting space" at bounding box center [48, 200] width 69 height 15
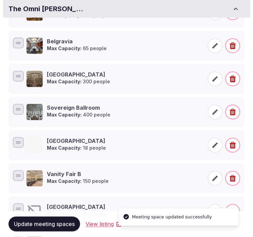
scroll to position [275, 0]
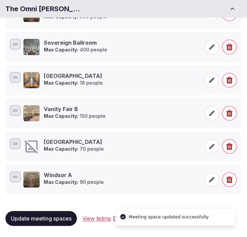
click at [73, 147] on strong "Max Capacity:" at bounding box center [61, 149] width 35 height 6
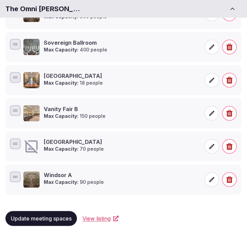
click at [208, 147] on span at bounding box center [211, 146] width 15 height 15
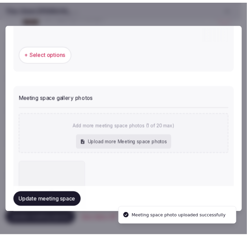
scroll to position [543, 0]
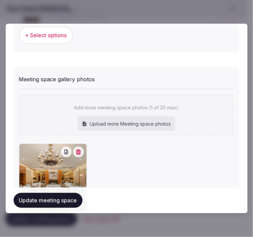
click at [58, 198] on button "Update meeting space" at bounding box center [48, 200] width 69 height 15
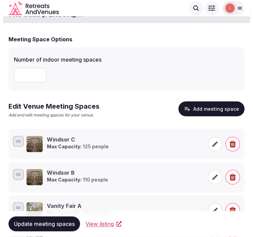
scroll to position [0, 0]
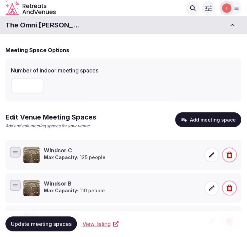
click at [218, 127] on button "Add meeting space" at bounding box center [208, 120] width 66 height 15
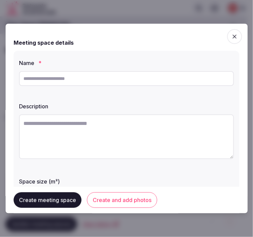
click at [140, 61] on label "Name *" at bounding box center [126, 62] width 215 height 5
click at [142, 79] on input "text" at bounding box center [126, 78] width 215 height 15
paste input "**********"
type input "**********"
click at [76, 137] on textarea at bounding box center [126, 137] width 215 height 45
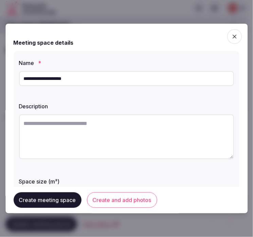
paste textarea "**********"
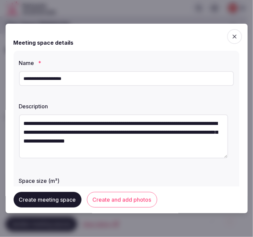
scroll to position [4, 0]
type textarea "**********"
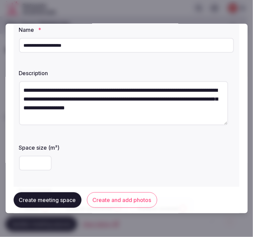
scroll to position [75, 0]
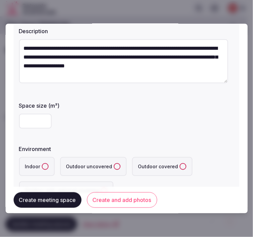
click at [30, 120] on input "number" at bounding box center [35, 121] width 33 height 15
type input "***"
click at [81, 140] on div "**********" at bounding box center [126, 92] width 225 height 233
click at [46, 167] on button "Indoor" at bounding box center [45, 166] width 7 height 7
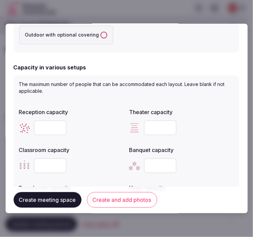
scroll to position [263, 0]
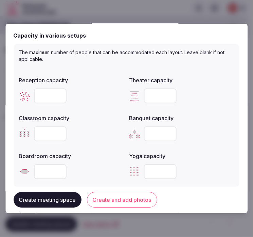
click at [153, 136] on input "number" at bounding box center [160, 133] width 33 height 15
type input "***"
click at [41, 95] on input "number" at bounding box center [50, 95] width 33 height 15
type input "***"
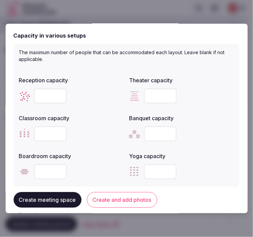
click at [117, 200] on button "Create and add photos" at bounding box center [122, 201] width 70 height 16
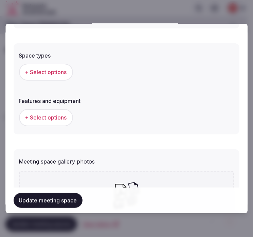
scroll to position [452, 0]
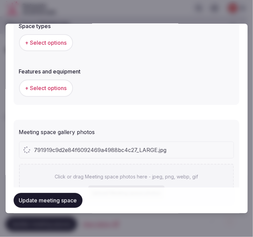
click at [54, 39] on span "+ Select options" at bounding box center [46, 42] width 42 height 7
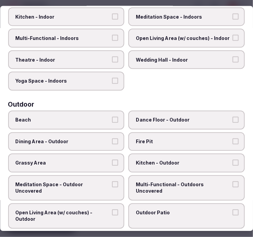
scroll to position [113, 0]
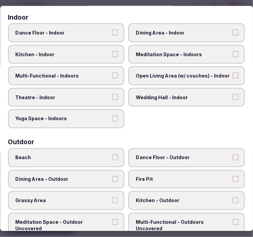
click at [98, 74] on span "Multi-Functional - Indoors" at bounding box center [63, 76] width 95 height 7
click at [112, 74] on button "Multi-Functional - Indoors" at bounding box center [115, 76] width 6 height 6
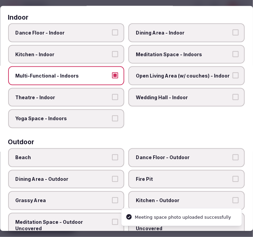
click at [160, 29] on span "Dining Area - Indoor" at bounding box center [183, 32] width 95 height 7
click at [232, 29] on button "Dining Area - Indoor" at bounding box center [235, 32] width 6 height 6
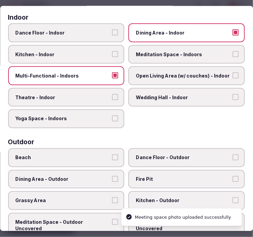
click at [154, 30] on span "Dining Area - Indoor" at bounding box center [183, 32] width 95 height 7
click at [232, 30] on button "Dining Area - Indoor" at bounding box center [235, 32] width 6 height 6
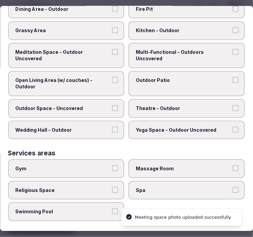
scroll to position [344, 0]
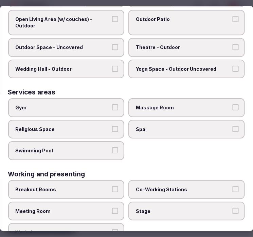
click at [223, 140] on div "Gym Massage Room Religious Space Spa Swimming Pool" at bounding box center [126, 130] width 236 height 62
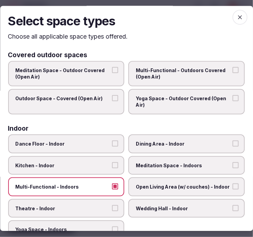
scroll to position [0, 0]
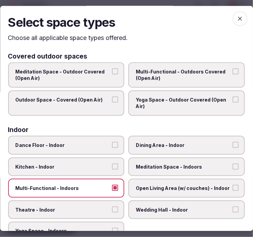
click at [232, 20] on span "button" at bounding box center [239, 19] width 15 height 15
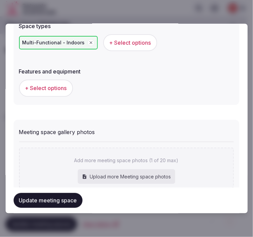
click at [42, 85] on span "+ Select options" at bounding box center [46, 87] width 42 height 7
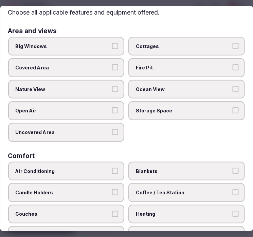
scroll to position [38, 0]
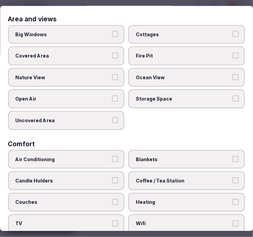
click at [104, 36] on span "Big Windows" at bounding box center [63, 34] width 95 height 7
click at [112, 36] on button "Big Windows" at bounding box center [115, 34] width 6 height 6
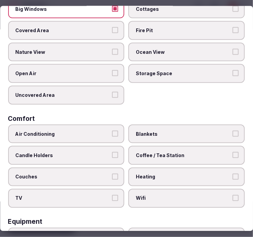
scroll to position [75, 0]
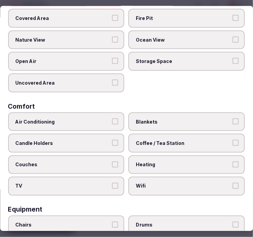
click at [115, 121] on label "Air Conditioning" at bounding box center [66, 121] width 116 height 19
click at [115, 121] on button "Air Conditioning" at bounding box center [115, 121] width 6 height 6
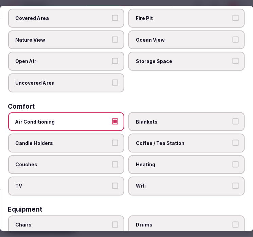
click at [195, 183] on span "Wifi" at bounding box center [183, 186] width 95 height 7
click at [232, 183] on button "Wifi" at bounding box center [235, 186] width 6 height 6
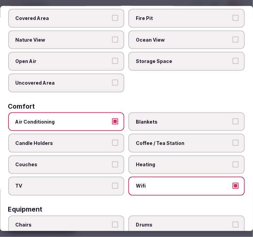
click at [197, 140] on span "Coffee / Tea Station" at bounding box center [183, 143] width 95 height 7
click at [232, 140] on button "Coffee / Tea Station" at bounding box center [235, 143] width 6 height 6
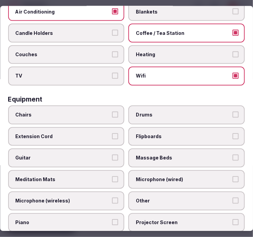
scroll to position [188, 0]
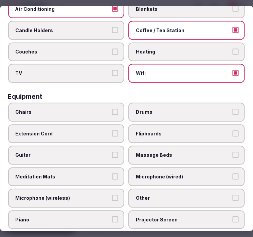
click at [83, 110] on label "Chairs" at bounding box center [66, 112] width 116 height 19
click at [112, 110] on button "Chairs" at bounding box center [115, 112] width 6 height 6
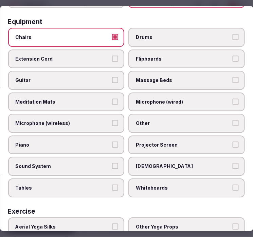
scroll to position [263, 0]
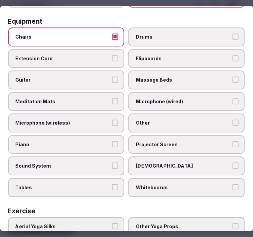
click at [169, 120] on span "Other" at bounding box center [183, 123] width 95 height 7
click at [232, 120] on button "Other" at bounding box center [235, 123] width 6 height 6
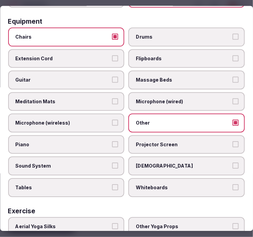
click at [101, 185] on span "Tables" at bounding box center [63, 188] width 95 height 7
click at [112, 185] on button "Tables" at bounding box center [115, 188] width 6 height 6
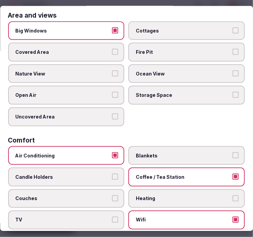
scroll to position [0, 0]
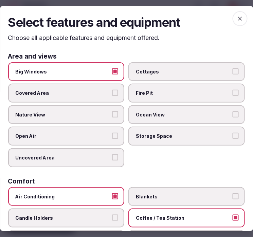
click at [238, 22] on span "button" at bounding box center [239, 19] width 15 height 15
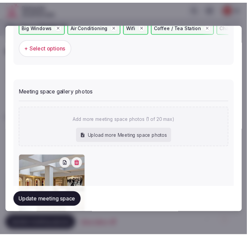
scroll to position [564, 0]
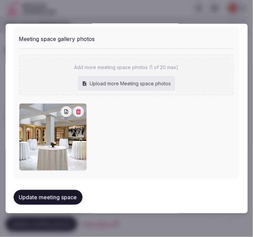
click at [70, 190] on button "Update meeting space" at bounding box center [48, 197] width 69 height 15
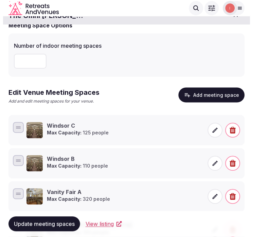
scroll to position [0, 0]
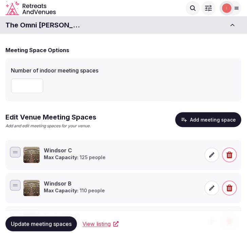
click at [197, 117] on button "Add meeting space" at bounding box center [208, 120] width 66 height 15
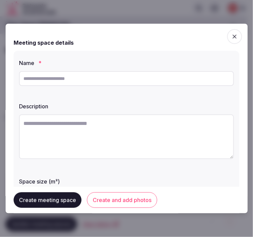
click at [134, 76] on input "text" at bounding box center [126, 78] width 215 height 15
drag, startPoint x: 134, startPoint y: 76, endPoint x: 134, endPoint y: 81, distance: 5.1
paste input "**********"
type input "**********"
drag, startPoint x: 151, startPoint y: 150, endPoint x: 160, endPoint y: 150, distance: 9.8
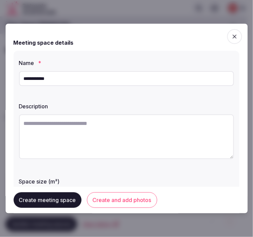
click at [154, 150] on textarea at bounding box center [126, 137] width 215 height 45
click at [184, 136] on textarea at bounding box center [126, 137] width 215 height 45
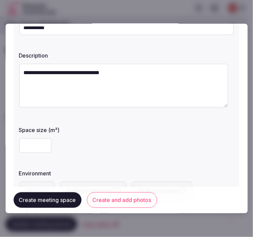
scroll to position [75, 0]
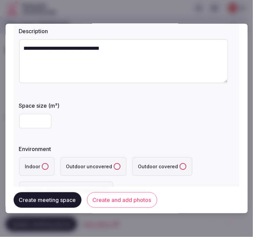
type textarea "**********"
click at [23, 124] on input "number" at bounding box center [35, 121] width 33 height 15
type input "***"
click at [44, 165] on button "Indoor" at bounding box center [45, 166] width 7 height 7
click at [196, 141] on div "**********" at bounding box center [126, 92] width 225 height 233
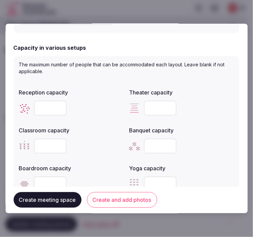
scroll to position [263, 0]
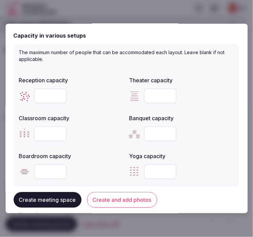
click at [157, 94] on input "number" at bounding box center [160, 95] width 33 height 15
type input "**"
click at [51, 131] on input "number" at bounding box center [50, 133] width 33 height 15
click at [35, 138] on input "number" at bounding box center [50, 133] width 33 height 15
type input "**"
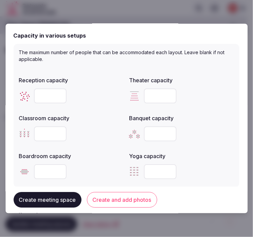
click at [146, 128] on input "number" at bounding box center [160, 133] width 33 height 15
click at [147, 130] on input "number" at bounding box center [160, 133] width 33 height 15
type input "**"
click at [45, 93] on input "number" at bounding box center [50, 95] width 33 height 15
click at [46, 92] on input "number" at bounding box center [50, 95] width 33 height 15
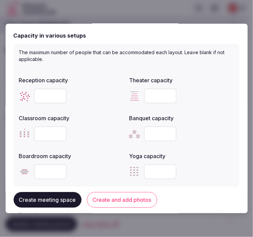
type input "***"
click at [52, 170] on input "number" at bounding box center [50, 171] width 33 height 15
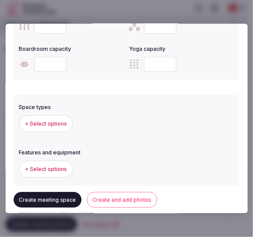
scroll to position [377, 0]
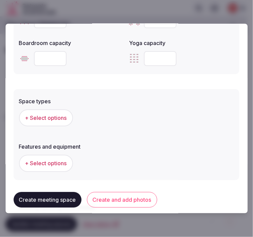
type input "**"
click at [35, 115] on span "+ Select options" at bounding box center [46, 117] width 42 height 7
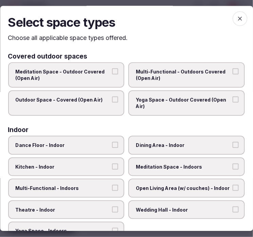
scroll to position [75, 0]
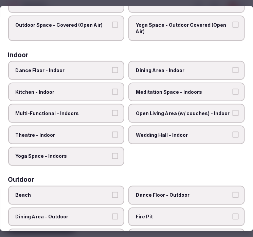
click at [94, 132] on span "Theatre - Indoor" at bounding box center [63, 135] width 95 height 7
click at [112, 132] on button "Theatre - Indoor" at bounding box center [115, 135] width 6 height 6
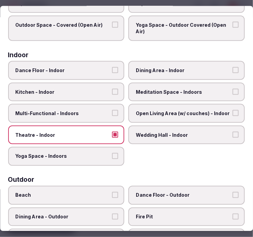
click at [96, 113] on span "Multi-Functional - Indoors" at bounding box center [63, 113] width 95 height 7
click at [112, 113] on button "Multi-Functional - Indoors" at bounding box center [115, 113] width 6 height 6
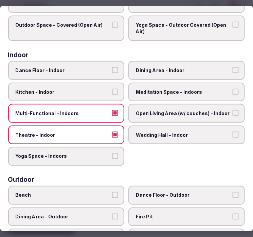
click at [154, 88] on span "Meditation Space - Indoors" at bounding box center [183, 91] width 95 height 7
click at [232, 88] on button "Meditation Space - Indoors" at bounding box center [235, 91] width 6 height 6
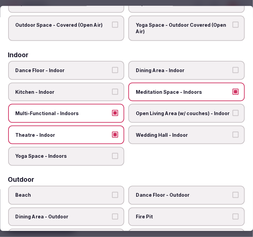
click at [154, 88] on span "Meditation Space - Indoors" at bounding box center [183, 91] width 95 height 7
click at [232, 88] on button "Meditation Space - Indoors" at bounding box center [235, 91] width 6 height 6
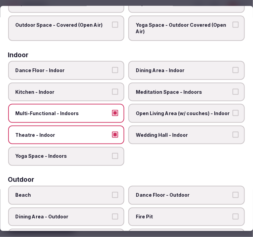
click at [158, 70] on span "Dining Area - Indoor" at bounding box center [183, 70] width 95 height 7
click at [232, 70] on button "Dining Area - Indoor" at bounding box center [235, 70] width 6 height 6
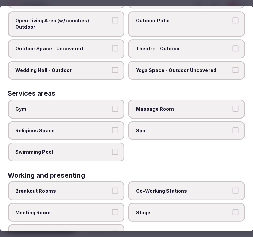
scroll to position [344, 0]
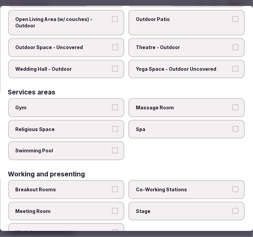
click at [91, 208] on span "Meeting Room" at bounding box center [63, 211] width 95 height 7
click at [112, 208] on button "Meeting Room" at bounding box center [115, 211] width 6 height 6
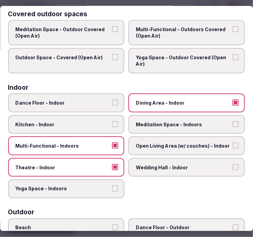
scroll to position [0, 0]
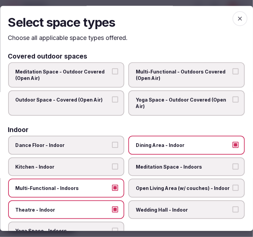
click at [233, 15] on span "button" at bounding box center [239, 19] width 15 height 15
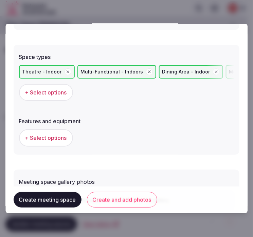
scroll to position [452, 0]
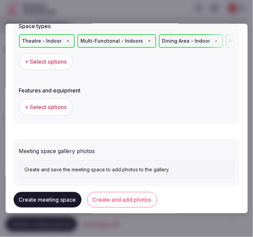
click at [62, 110] on button "+ Select options" at bounding box center [46, 107] width 54 height 17
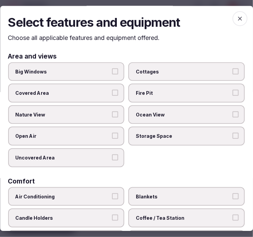
click at [89, 78] on label "Big Windows" at bounding box center [66, 71] width 116 height 19
click at [112, 75] on button "Big Windows" at bounding box center [115, 71] width 6 height 6
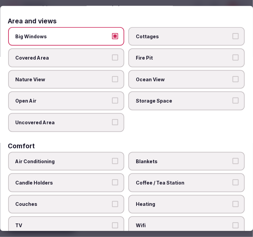
scroll to position [75, 0]
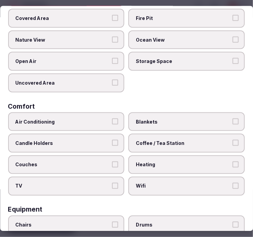
click at [89, 119] on span "Air Conditioning" at bounding box center [63, 121] width 95 height 7
click at [112, 119] on button "Air Conditioning" at bounding box center [115, 121] width 6 height 6
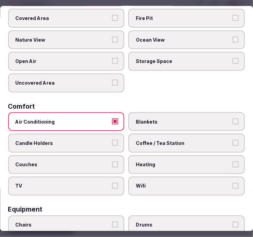
click at [136, 184] on label "Wifi" at bounding box center [187, 186] width 116 height 19
click at [232, 184] on button "Wifi" at bounding box center [235, 186] width 6 height 6
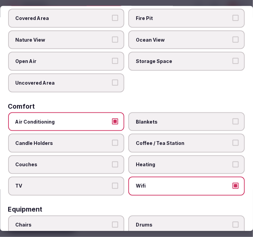
click at [170, 140] on span "Coffee / Tea Station" at bounding box center [183, 143] width 95 height 7
click at [232, 140] on button "Coffee / Tea Station" at bounding box center [235, 143] width 6 height 6
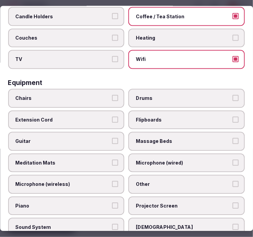
scroll to position [226, 0]
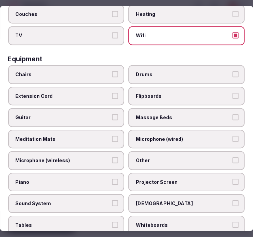
click at [91, 75] on label "Chairs" at bounding box center [66, 74] width 116 height 19
click at [112, 75] on button "Chairs" at bounding box center [115, 74] width 6 height 6
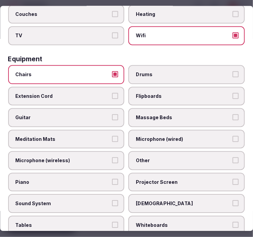
click at [152, 152] on label "Other" at bounding box center [187, 161] width 116 height 19
click at [232, 158] on button "Other" at bounding box center [235, 161] width 6 height 6
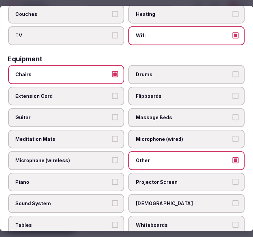
click at [88, 201] on span "Sound System" at bounding box center [63, 204] width 95 height 7
click at [112, 201] on button "Sound System" at bounding box center [115, 204] width 6 height 6
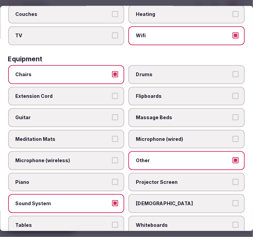
click at [139, 178] on label "Projector Screen" at bounding box center [187, 182] width 116 height 19
click at [232, 179] on button "Projector Screen" at bounding box center [235, 182] width 6 height 6
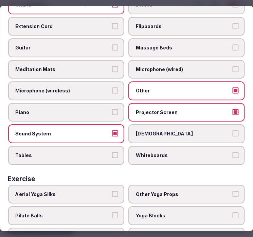
scroll to position [301, 0]
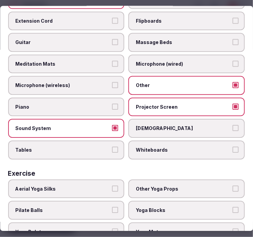
click at [87, 147] on span "Tables" at bounding box center [63, 150] width 95 height 7
click at [112, 147] on button "Tables" at bounding box center [115, 150] width 6 height 6
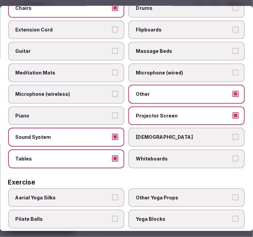
scroll to position [252, 0]
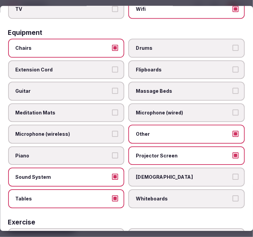
click at [76, 45] on span "Chairs" at bounding box center [63, 48] width 95 height 7
click at [112, 45] on button "Chairs" at bounding box center [115, 48] width 6 height 6
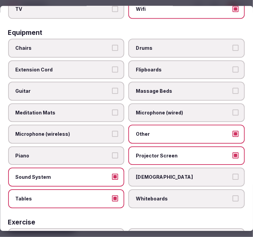
click at [117, 168] on label "Sound System" at bounding box center [66, 177] width 116 height 19
click at [117, 174] on button "Sound System" at bounding box center [115, 177] width 6 height 6
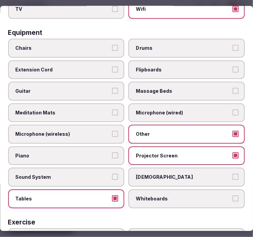
click at [247, 97] on div "Select features and equipment Choose all applicable features and equipment offe…" at bounding box center [126, 118] width 253 height 225
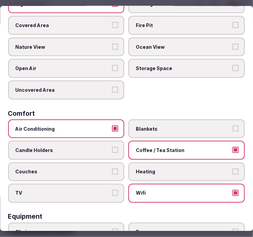
scroll to position [0, 0]
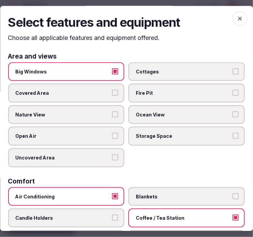
click at [238, 15] on span "button" at bounding box center [239, 19] width 15 height 15
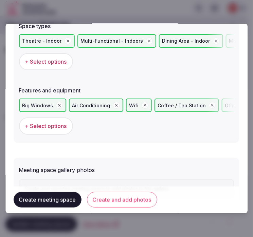
scroll to position [480, 0]
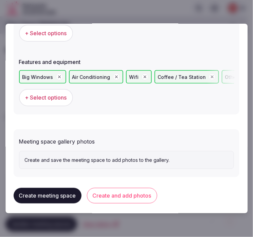
click at [120, 193] on button "Create and add photos" at bounding box center [122, 196] width 70 height 16
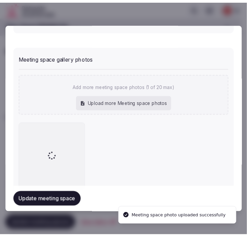
scroll to position [583, 0]
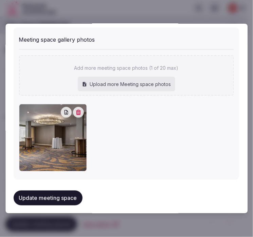
click at [52, 192] on button "Update meeting space" at bounding box center [48, 198] width 69 height 15
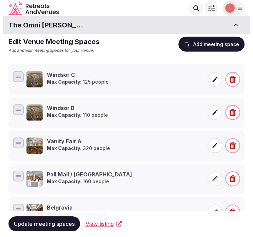
scroll to position [75, 0]
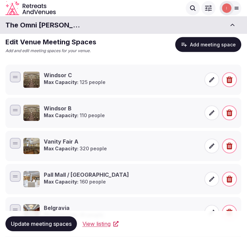
click at [197, 38] on button "Add meeting space" at bounding box center [208, 44] width 66 height 15
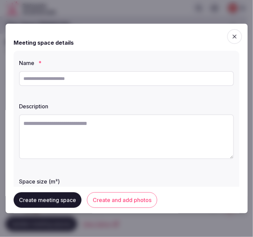
click at [122, 72] on input "text" at bounding box center [126, 78] width 215 height 15
paste input "*******"
drag, startPoint x: 94, startPoint y: 74, endPoint x: -5, endPoint y: 93, distance: 100.9
click at [0, 93] on html "Search Popular Destinations [GEOGRAPHIC_DATA], [GEOGRAPHIC_DATA] [GEOGRAPHIC_DA…" at bounding box center [126, 43] width 253 height 237
type input "*******"
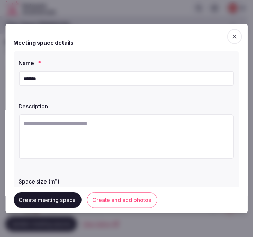
click at [89, 136] on textarea at bounding box center [126, 137] width 215 height 45
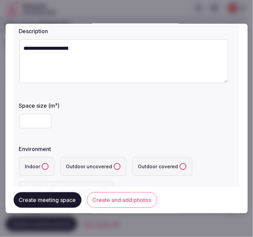
type textarea "**********"
click at [36, 120] on input "number" at bounding box center [35, 121] width 33 height 15
type input "**"
click at [77, 151] on label "Environment" at bounding box center [126, 148] width 215 height 5
click at [47, 164] on label "Indoor" at bounding box center [37, 166] width 36 height 19
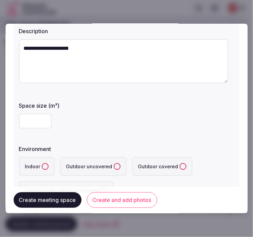
click at [47, 164] on button "Indoor" at bounding box center [45, 166] width 7 height 7
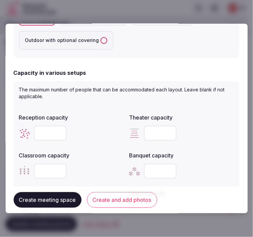
scroll to position [301, 0]
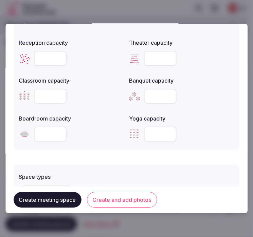
click at [156, 95] on input "number" at bounding box center [160, 96] width 33 height 15
type input "**"
click at [186, 149] on form "**********" at bounding box center [126, 25] width 225 height 588
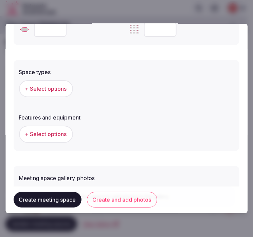
scroll to position [414, 0]
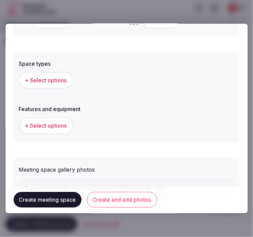
click at [54, 83] on button "+ Select options" at bounding box center [46, 80] width 54 height 17
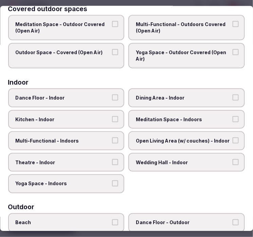
scroll to position [75, 0]
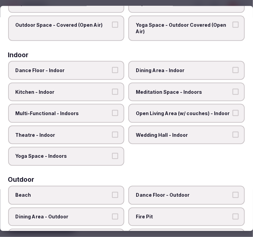
click at [148, 70] on span "Dining Area - Indoor" at bounding box center [183, 70] width 95 height 7
click at [232, 70] on button "Dining Area - Indoor" at bounding box center [235, 70] width 6 height 6
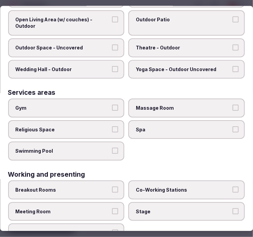
scroll to position [344, 0]
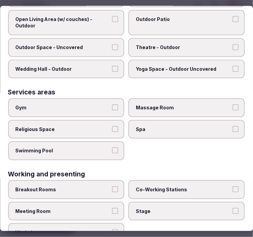
click at [112, 208] on button "Meeting Room" at bounding box center [115, 211] width 6 height 6
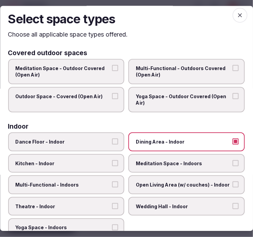
scroll to position [0, 0]
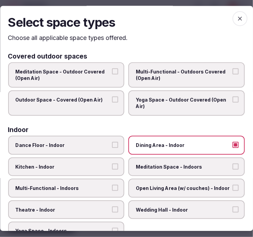
click at [233, 24] on span "button" at bounding box center [239, 19] width 15 height 15
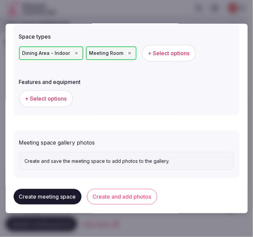
scroll to position [444, 0]
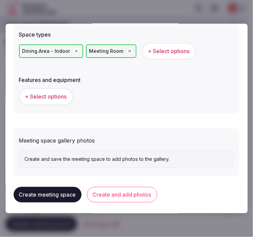
click at [63, 93] on span "+ Select options" at bounding box center [46, 96] width 42 height 7
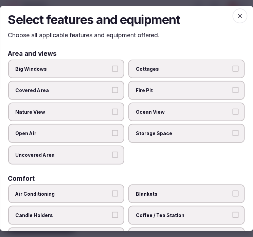
scroll to position [0, 0]
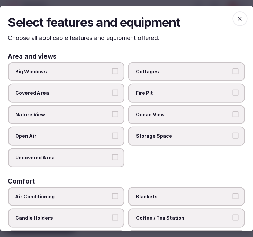
click at [115, 71] on button "Big Windows" at bounding box center [115, 71] width 6 height 6
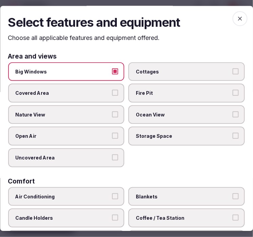
click at [116, 113] on label "Nature View" at bounding box center [66, 114] width 116 height 19
click at [116, 113] on button "Nature View" at bounding box center [115, 115] width 6 height 6
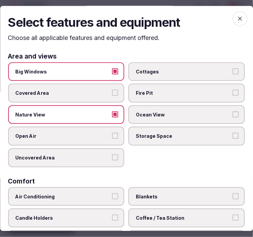
click at [114, 72] on button "Big Windows" at bounding box center [115, 71] width 6 height 6
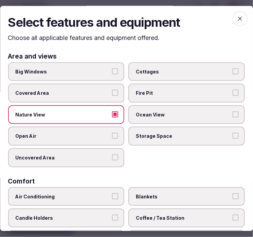
click at [107, 112] on span "Nature View" at bounding box center [63, 115] width 95 height 7
click at [112, 112] on button "Nature View" at bounding box center [115, 115] width 6 height 6
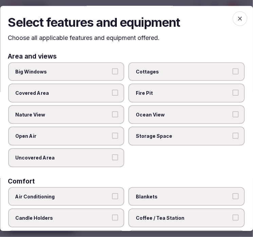
scroll to position [113, 0]
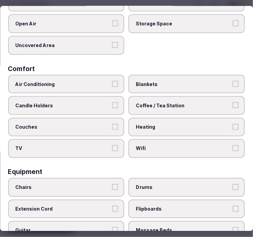
click at [107, 83] on span "Air Conditioning" at bounding box center [63, 84] width 95 height 7
click at [112, 83] on button "Air Conditioning" at bounding box center [115, 84] width 6 height 6
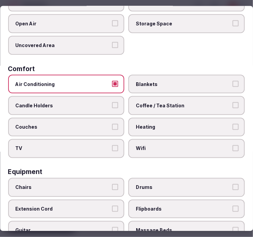
click at [161, 145] on span "Wifi" at bounding box center [183, 148] width 95 height 7
click at [232, 145] on button "Wifi" at bounding box center [235, 148] width 6 height 6
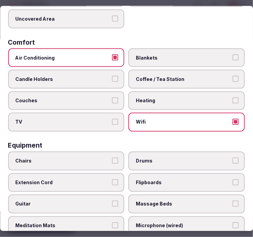
click at [85, 158] on span "Chairs" at bounding box center [63, 161] width 95 height 7
click at [112, 158] on button "Chairs" at bounding box center [115, 161] width 6 height 6
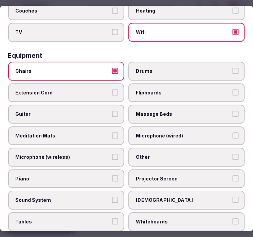
scroll to position [290, 0]
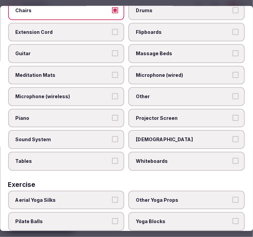
click at [172, 94] on span "Other" at bounding box center [183, 97] width 95 height 7
click at [232, 94] on button "Other" at bounding box center [235, 97] width 6 height 6
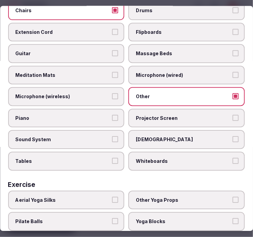
click at [103, 154] on label "Tables" at bounding box center [66, 161] width 116 height 19
click at [112, 158] on button "Tables" at bounding box center [115, 161] width 6 height 6
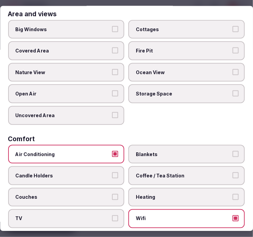
scroll to position [0, 0]
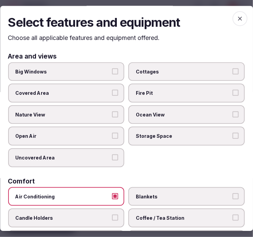
click at [237, 16] on icon "button" at bounding box center [239, 19] width 7 height 7
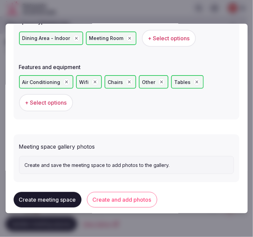
scroll to position [462, 0]
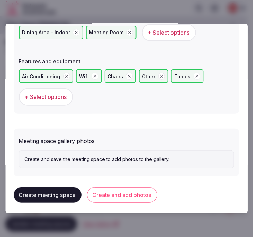
click at [129, 189] on button "Create and add photos" at bounding box center [122, 196] width 70 height 16
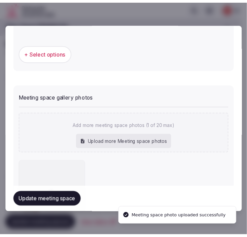
scroll to position [524, 0]
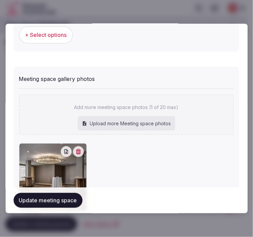
click at [32, 201] on button "Update meeting space" at bounding box center [48, 200] width 69 height 15
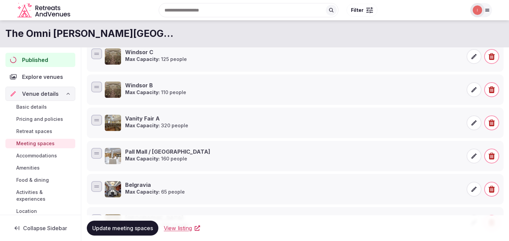
scroll to position [46, 0]
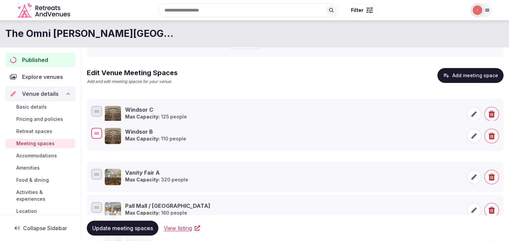
drag, startPoint x: 99, startPoint y: 145, endPoint x: 92, endPoint y: 137, distance: 10.6
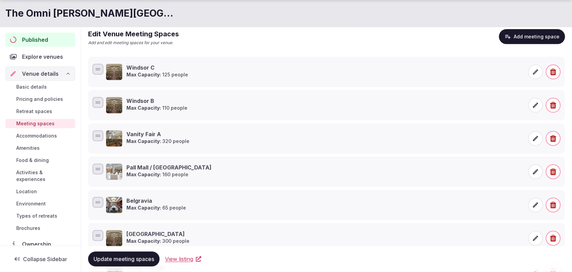
scroll to position [127, 0]
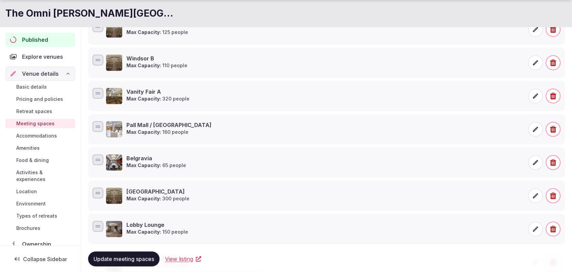
click at [146, 237] on span "Update meeting spaces" at bounding box center [124, 258] width 61 height 7
click at [21, 137] on span "Accommodations" at bounding box center [36, 135] width 41 height 7
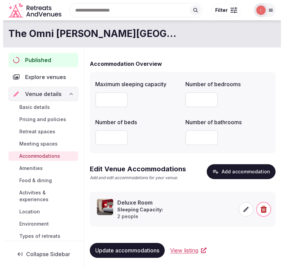
scroll to position [2, 0]
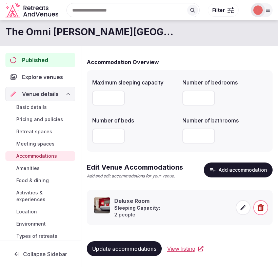
click at [247, 172] on button "Add accommodation" at bounding box center [238, 169] width 69 height 15
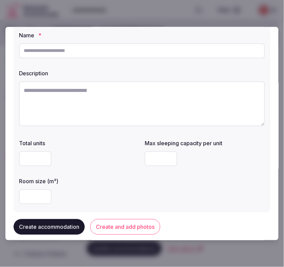
scroll to position [42, 0]
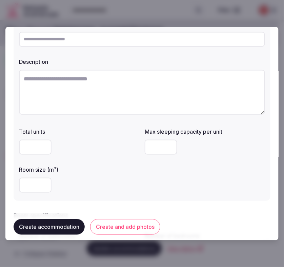
click at [155, 35] on input "text" at bounding box center [142, 39] width 246 height 15
drag, startPoint x: 155, startPoint y: 35, endPoint x: 137, endPoint y: 41, distance: 18.6
click at [137, 41] on input "text" at bounding box center [142, 39] width 246 height 15
paste input "**********"
type input "**********"
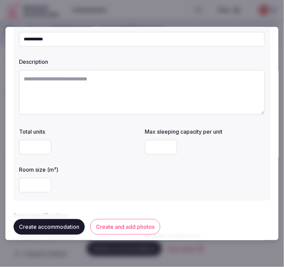
click at [193, 85] on textarea at bounding box center [142, 92] width 246 height 45
paste textarea "**********"
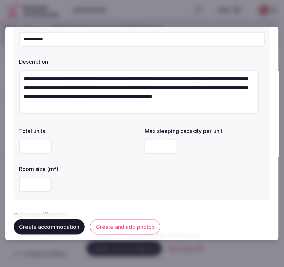
type textarea "**********"
click at [158, 145] on input "number" at bounding box center [161, 146] width 33 height 15
type input "*"
click at [36, 185] on input "number" at bounding box center [35, 184] width 33 height 15
click at [36, 182] on input "number" at bounding box center [35, 184] width 33 height 15
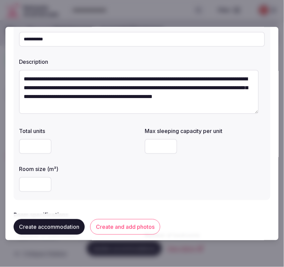
type input "***"
click at [111, 182] on div "***" at bounding box center [79, 184] width 120 height 15
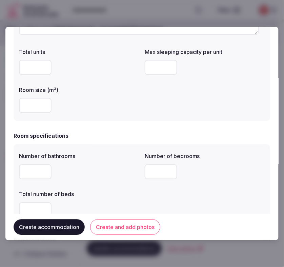
scroll to position [127, 0]
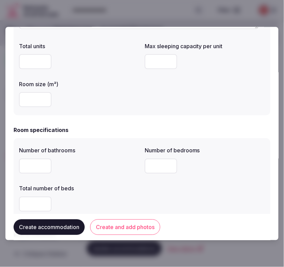
type input "*"
click at [42, 165] on input "*" at bounding box center [35, 166] width 33 height 15
click at [154, 166] on input "number" at bounding box center [161, 166] width 33 height 15
type input "*"
drag, startPoint x: 153, startPoint y: 192, endPoint x: 31, endPoint y: 206, distance: 122.9
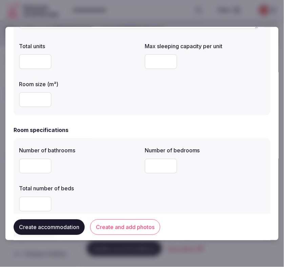
click at [106, 200] on div "Number of bathrooms * Number of bedrooms * Total number of beds" at bounding box center [142, 179] width 246 height 71
click at [29, 208] on input "number" at bounding box center [35, 204] width 33 height 15
type input "*"
click at [122, 182] on div "Total number of beds" at bounding box center [79, 186] width 120 height 9
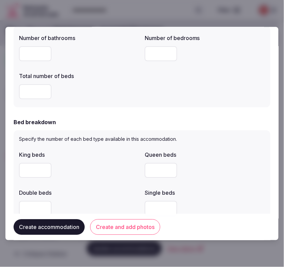
scroll to position [254, 0]
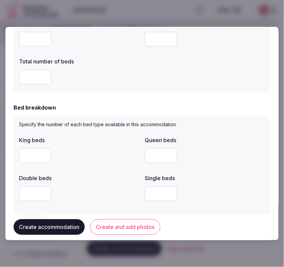
click at [24, 160] on input "number" at bounding box center [35, 155] width 33 height 15
type input "*"
click at [247, 161] on div at bounding box center [205, 155] width 120 height 15
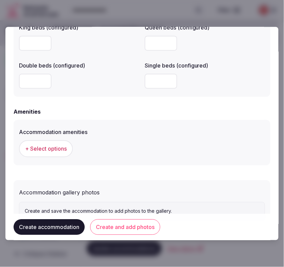
scroll to position [606, 0]
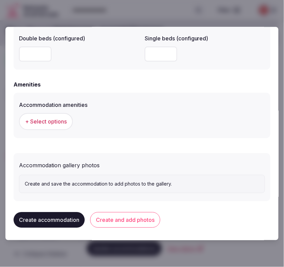
click at [55, 123] on span "+ Select options" at bounding box center [46, 121] width 42 height 7
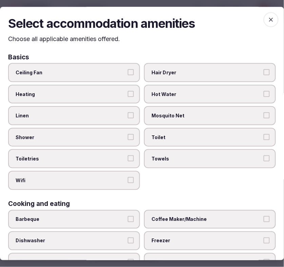
click at [72, 116] on span "Linen" at bounding box center [71, 115] width 110 height 7
click at [128, 116] on button "Linen" at bounding box center [131, 115] width 6 height 6
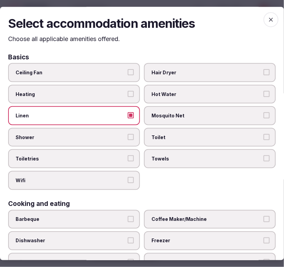
click at [100, 134] on span "Shower" at bounding box center [71, 137] width 110 height 7
click at [128, 134] on button "Shower" at bounding box center [131, 137] width 6 height 6
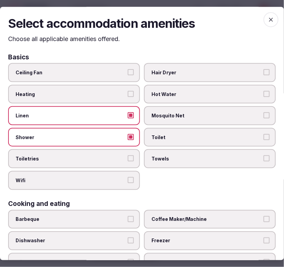
type button "on"
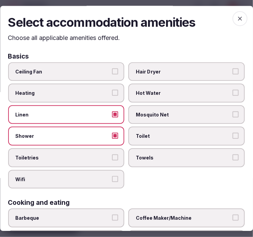
click at [105, 158] on span "Toiletries" at bounding box center [63, 158] width 95 height 7
click at [112, 158] on button "Toiletries" at bounding box center [115, 158] width 6 height 6
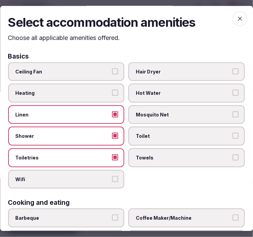
click at [112, 176] on button "Wifi" at bounding box center [115, 179] width 6 height 6
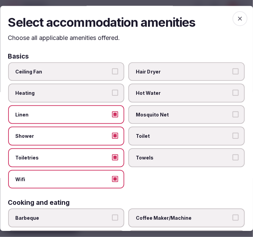
click at [184, 157] on span "Towels" at bounding box center [183, 158] width 95 height 7
click at [232, 157] on button "Towels" at bounding box center [235, 158] width 6 height 6
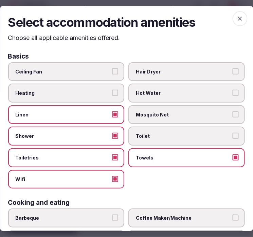
click at [192, 136] on span "Toilet" at bounding box center [183, 136] width 95 height 7
click at [232, 136] on button "Toilet" at bounding box center [235, 136] width 6 height 6
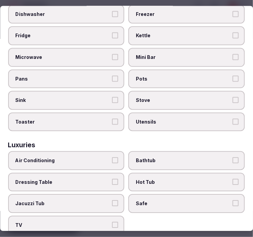
scroll to position [151, 0]
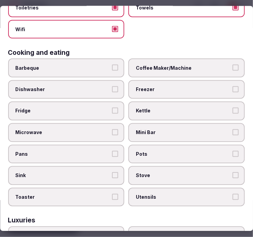
click at [154, 65] on span "Coffee Maker/Machine" at bounding box center [183, 68] width 95 height 7
click at [232, 65] on button "Coffee Maker/Machine" at bounding box center [235, 68] width 6 height 6
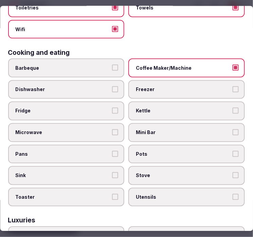
click at [160, 132] on label "Mini Bar" at bounding box center [187, 132] width 116 height 19
click at [232, 132] on button "Mini Bar" at bounding box center [235, 132] width 6 height 6
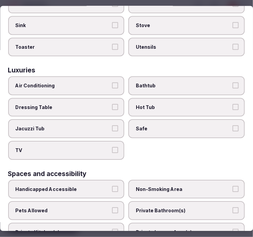
scroll to position [301, 0]
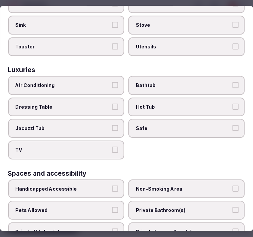
click at [55, 81] on label "Air Conditioning" at bounding box center [66, 85] width 116 height 19
click at [112, 82] on button "Air Conditioning" at bounding box center [115, 85] width 6 height 6
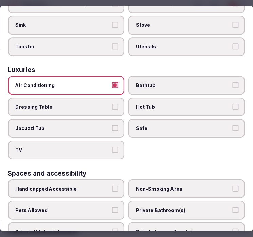
click at [102, 147] on span "TV" at bounding box center [63, 150] width 95 height 7
click at [112, 147] on button "TV" at bounding box center [115, 150] width 6 height 6
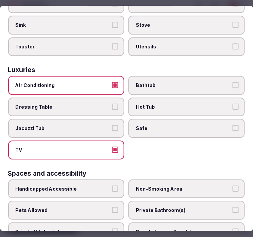
click at [170, 123] on label "Safe" at bounding box center [187, 128] width 116 height 19
click at [232, 125] on button "Safe" at bounding box center [235, 128] width 6 height 6
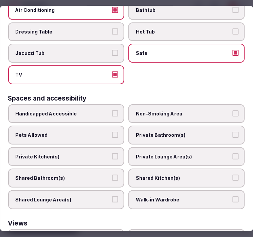
scroll to position [377, 0]
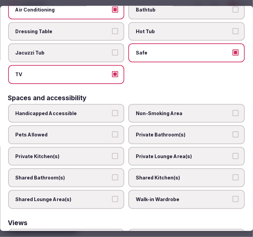
click at [169, 127] on label "Private Bathroom(s)" at bounding box center [187, 135] width 116 height 19
click at [232, 132] on button "Private Bathroom(s)" at bounding box center [235, 135] width 6 height 6
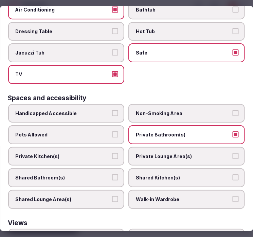
click at [177, 153] on label "Private Lounge Area(s)" at bounding box center [187, 156] width 116 height 19
click at [232, 153] on button "Private Lounge Area(s)" at bounding box center [235, 156] width 6 height 6
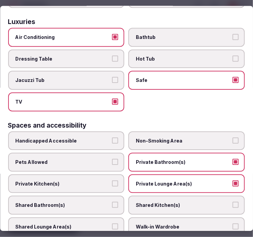
scroll to position [339, 0]
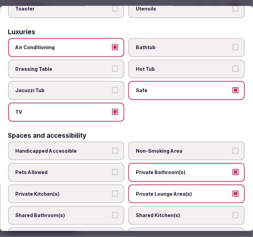
click at [163, 44] on span "Bathtub" at bounding box center [183, 47] width 95 height 7
click at [232, 44] on button "Bathtub" at bounding box center [235, 47] width 6 height 6
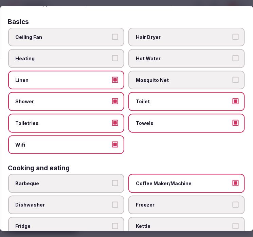
scroll to position [0, 0]
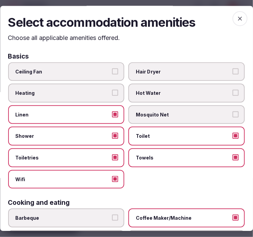
click at [236, 19] on icon "button" at bounding box center [239, 19] width 7 height 7
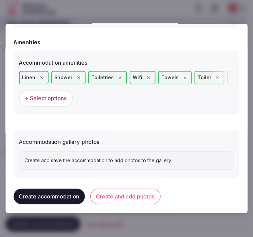
scroll to position [669, 0]
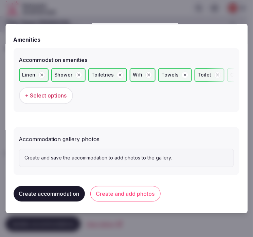
click at [127, 195] on button "Create and add photos" at bounding box center [125, 194] width 70 height 16
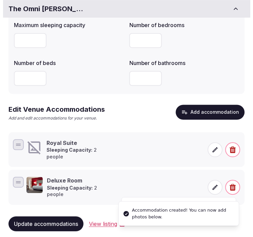
scroll to position [46, 0]
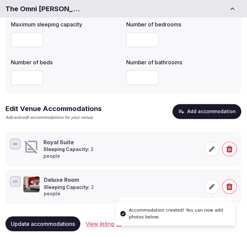
click at [130, 140] on div "Royal Suite Sleeping Capacity: 2 people" at bounding box center [111, 149] width 177 height 21
click at [90, 154] on div "Royal Suite Sleeping Capacity: 2 people" at bounding box center [76, 149] width 66 height 21
click at [209, 150] on icon at bounding box center [212, 149] width 7 height 7
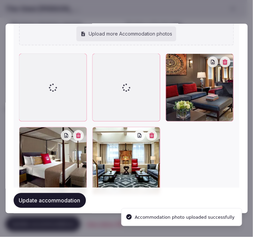
scroll to position [893, 0]
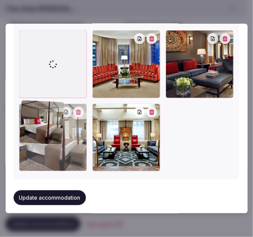
drag, startPoint x: 24, startPoint y: 109, endPoint x: 31, endPoint y: 43, distance: 66.1
click at [25, 55] on div at bounding box center [126, 100] width 215 height 141
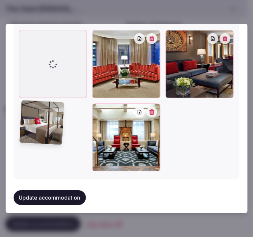
click at [32, 40] on div at bounding box center [53, 64] width 68 height 68
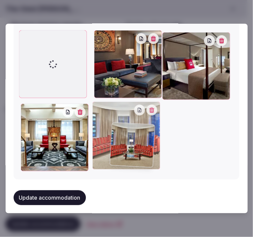
drag, startPoint x: 99, startPoint y: 37, endPoint x: 119, endPoint y: 132, distance: 97.0
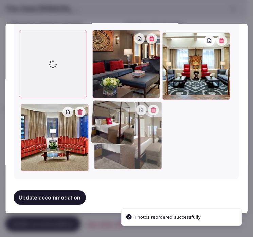
drag, startPoint x: 164, startPoint y: 36, endPoint x: 151, endPoint y: 130, distance: 94.8
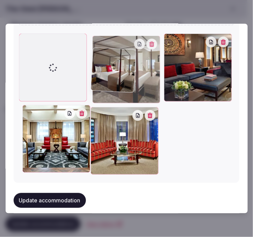
drag, startPoint x: 98, startPoint y: 104, endPoint x: 104, endPoint y: 50, distance: 55.2
click at [104, 50] on div at bounding box center [126, 70] width 68 height 68
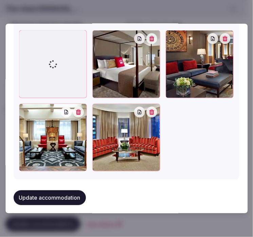
click at [62, 191] on button "Update accommodation" at bounding box center [50, 198] width 72 height 15
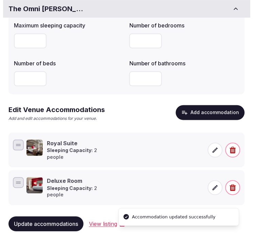
scroll to position [46, 0]
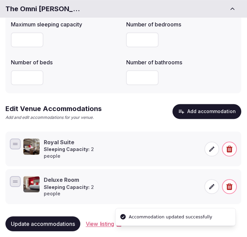
click at [209, 112] on button "Add accommodation" at bounding box center [207, 111] width 69 height 15
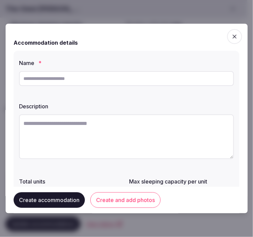
click at [137, 76] on input "text" at bounding box center [126, 78] width 215 height 15
paste input "**********"
type input "**********"
click at [150, 143] on textarea at bounding box center [126, 137] width 215 height 45
paste textarea "**********"
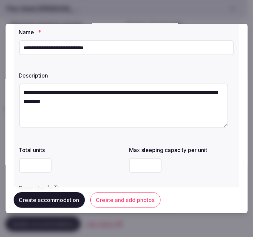
scroll to position [75, 0]
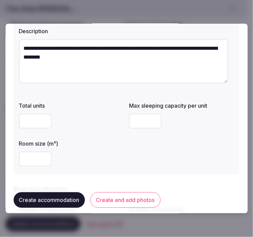
type textarea "**********"
click at [30, 118] on input "number" at bounding box center [35, 121] width 33 height 15
click at [35, 163] on input "number" at bounding box center [35, 159] width 33 height 15
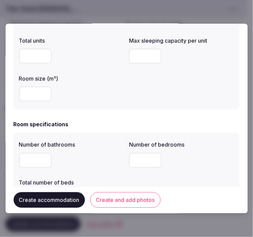
scroll to position [188, 0]
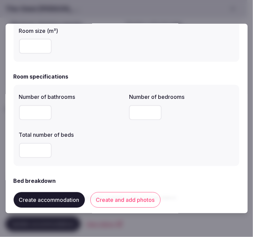
type input "**"
click at [24, 114] on input "number" at bounding box center [35, 112] width 33 height 15
type input "*"
click at [134, 113] on input "number" at bounding box center [145, 112] width 33 height 15
type input "*"
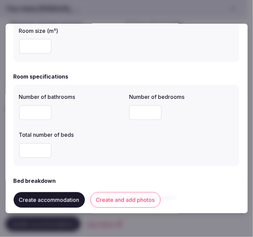
click at [39, 154] on input "*" at bounding box center [35, 150] width 33 height 15
type input "*"
click at [147, 157] on div "Number of bathrooms * Number of bedrooms * Total number of beds *" at bounding box center [126, 126] width 215 height 71
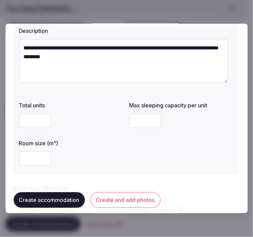
scroll to position [75, 0]
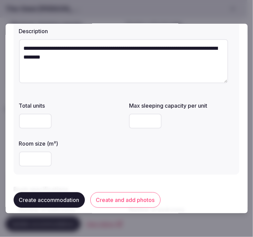
click at [138, 124] on input "number" at bounding box center [145, 121] width 33 height 15
type input "*"
click at [147, 161] on div "Total units Max sleeping capacity per unit * Room size (m²) **" at bounding box center [126, 134] width 215 height 71
click at [138, 162] on div "Total units Max sleeping capacity per unit * Room size (m²) **" at bounding box center [126, 134] width 215 height 71
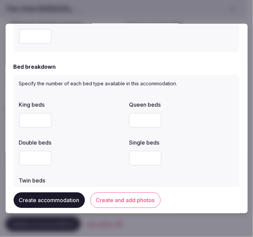
scroll to position [301, 0]
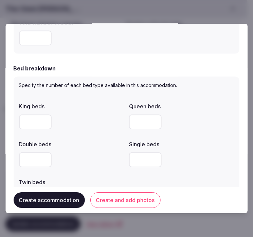
click at [28, 119] on input "number" at bounding box center [35, 122] width 33 height 15
type input "*"
click at [77, 117] on div "*" at bounding box center [71, 122] width 105 height 15
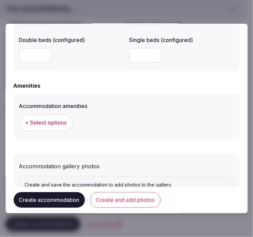
scroll to position [651, 0]
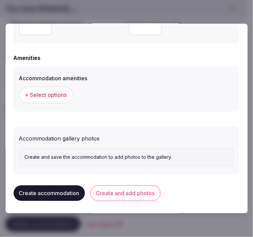
click at [56, 92] on span "+ Select options" at bounding box center [46, 95] width 42 height 7
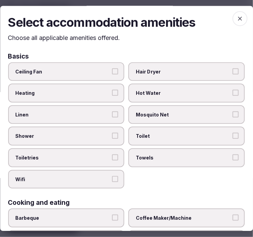
click at [104, 116] on span "Linen" at bounding box center [63, 115] width 95 height 7
click at [112, 116] on button "Linen" at bounding box center [115, 115] width 6 height 6
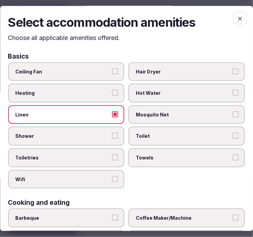
click at [112, 133] on button "Shower" at bounding box center [115, 136] width 6 height 6
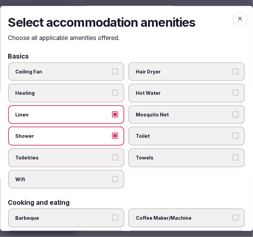
click at [105, 156] on span "Toiletries" at bounding box center [63, 158] width 95 height 7
click at [112, 156] on button "Toiletries" at bounding box center [115, 158] width 6 height 6
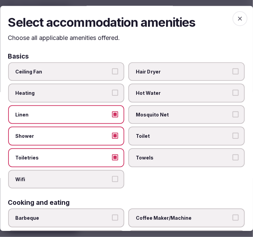
click at [116, 179] on label "Wifi" at bounding box center [66, 179] width 116 height 19
click at [116, 179] on button "Wifi" at bounding box center [115, 179] width 6 height 6
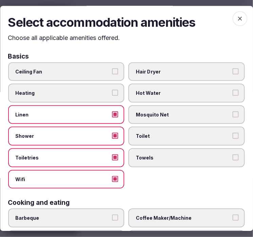
click at [177, 155] on span "Towels" at bounding box center [183, 158] width 95 height 7
click at [232, 155] on button "Towels" at bounding box center [235, 158] width 6 height 6
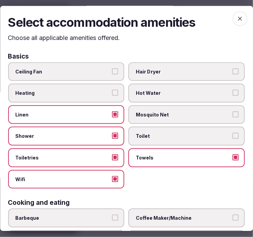
click at [177, 133] on span "Toilet" at bounding box center [183, 136] width 95 height 7
click at [232, 133] on button "Toilet" at bounding box center [235, 136] width 6 height 6
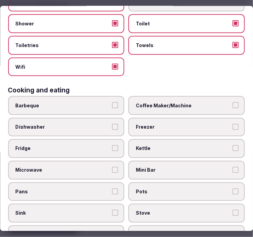
scroll to position [151, 0]
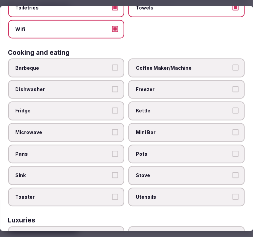
click at [176, 65] on span "Coffee Maker/Machine" at bounding box center [183, 68] width 95 height 7
click at [232, 65] on button "Coffee Maker/Machine" at bounding box center [235, 68] width 6 height 6
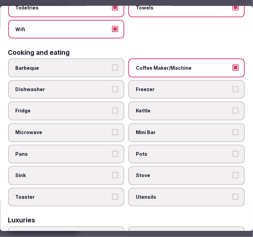
click at [163, 129] on span "Mini Bar" at bounding box center [183, 132] width 95 height 7
click at [232, 129] on button "Mini Bar" at bounding box center [235, 132] width 6 height 6
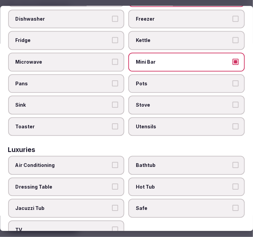
scroll to position [263, 0]
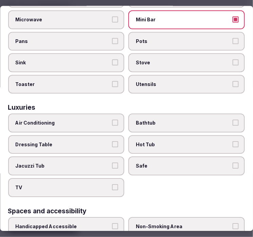
drag, startPoint x: 78, startPoint y: 118, endPoint x: 107, endPoint y: 193, distance: 81.2
click at [79, 119] on label "Air Conditioning" at bounding box center [66, 123] width 116 height 19
click at [112, 120] on button "Air Conditioning" at bounding box center [115, 123] width 6 height 6
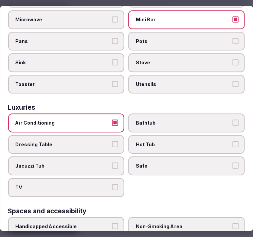
drag, startPoint x: 110, startPoint y: 177, endPoint x: 133, endPoint y: 169, distance: 24.0
click at [112, 185] on button "TV" at bounding box center [115, 188] width 6 height 6
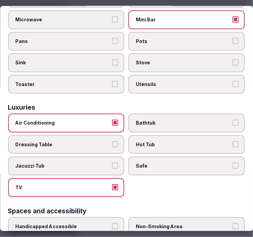
click at [151, 163] on span "Safe" at bounding box center [183, 166] width 95 height 7
click at [232, 163] on button "Safe" at bounding box center [235, 166] width 6 height 6
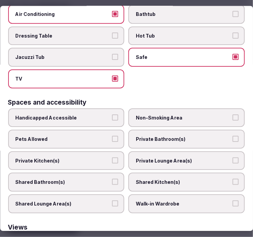
scroll to position [377, 0]
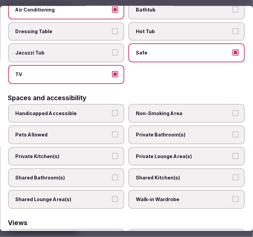
click at [180, 132] on span "Private Bathroom(s)" at bounding box center [183, 135] width 95 height 7
click at [232, 132] on button "Private Bathroom(s)" at bounding box center [235, 135] width 6 height 6
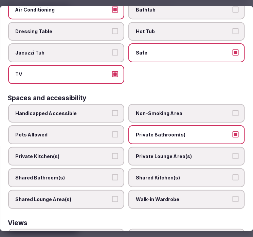
click at [165, 150] on label "Private Lounge Area(s)" at bounding box center [187, 156] width 116 height 19
click at [232, 153] on button "Private Lounge Area(s)" at bounding box center [235, 156] width 6 height 6
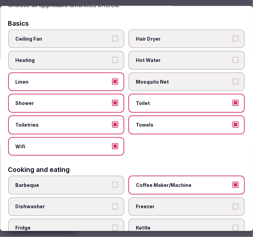
scroll to position [0, 0]
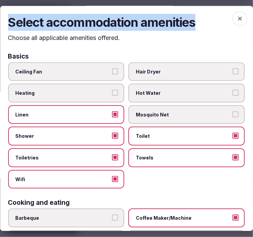
click at [228, 16] on div "Select accommodation amenities Choose all applicable amenities offered. Basics …" at bounding box center [126, 118] width 253 height 225
click at [236, 19] on icon "button" at bounding box center [239, 19] width 7 height 7
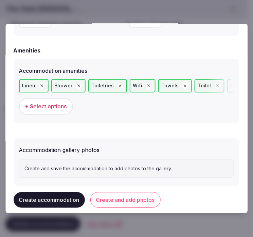
scroll to position [669, 0]
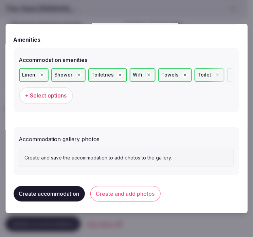
click at [129, 190] on button "Create and add photos" at bounding box center [125, 194] width 70 height 16
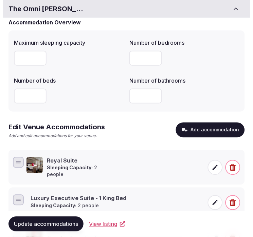
scroll to position [80, 0]
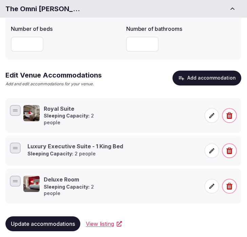
click at [212, 149] on icon at bounding box center [212, 151] width 5 height 5
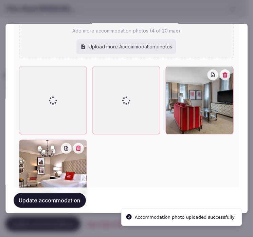
scroll to position [909, 0]
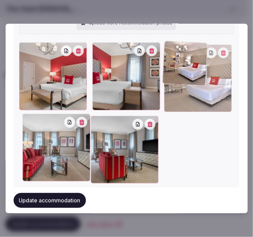
drag, startPoint x: 98, startPoint y: 107, endPoint x: 184, endPoint y: 55, distance: 101.1
click at [184, 55] on div at bounding box center [198, 78] width 68 height 68
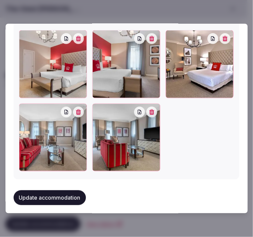
scroll to position [926, 0]
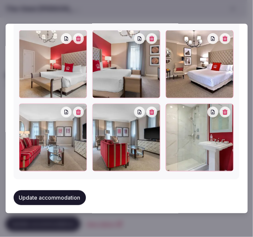
click at [60, 191] on button "Update accommodation" at bounding box center [50, 198] width 72 height 15
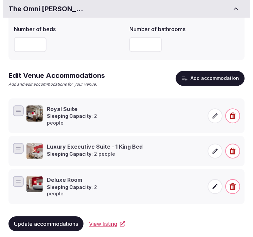
scroll to position [80, 0]
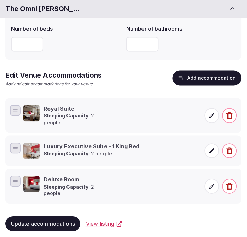
click at [202, 80] on button "Add accommodation" at bounding box center [207, 78] width 69 height 15
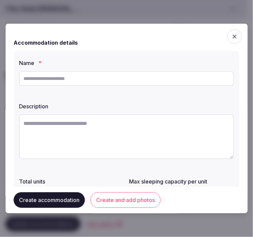
click at [163, 78] on input "text" at bounding box center [126, 78] width 215 height 15
paste input "**********"
type input "**********"
click at [94, 146] on textarea at bounding box center [126, 137] width 215 height 45
paste textarea "**********"
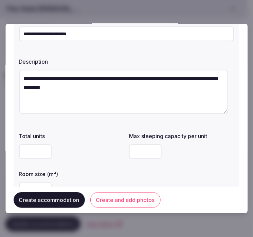
scroll to position [75, 0]
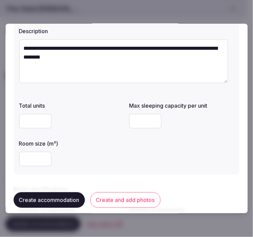
type textarea "**********"
click at [36, 119] on input "number" at bounding box center [35, 121] width 33 height 15
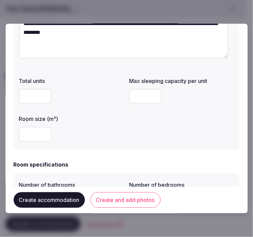
scroll to position [113, 0]
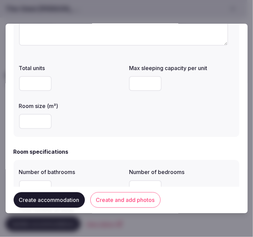
type input "**"
click at [32, 126] on input "number" at bounding box center [35, 121] width 33 height 15
click at [0, 84] on html "**********" at bounding box center [126, 38] width 253 height 237
click at [30, 118] on input "number" at bounding box center [35, 121] width 33 height 15
type input "**"
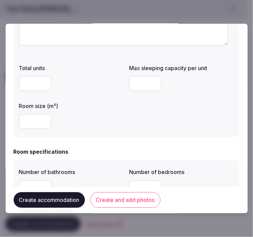
click at [133, 88] on input "number" at bounding box center [145, 83] width 33 height 15
type input "*"
click at [152, 114] on div "Total units Max sleeping capacity per unit * Room size (m²) **" at bounding box center [126, 96] width 215 height 71
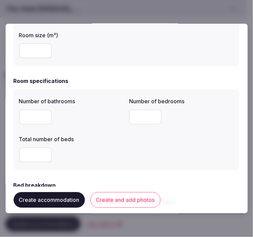
scroll to position [188, 0]
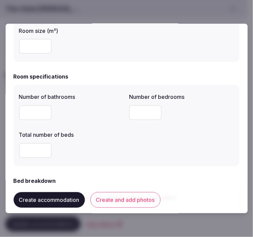
click at [39, 110] on input "number" at bounding box center [35, 112] width 33 height 15
type input "*"
click at [131, 115] on input "number" at bounding box center [145, 112] width 33 height 15
type input "*"
click at [42, 154] on input "number" at bounding box center [35, 150] width 33 height 15
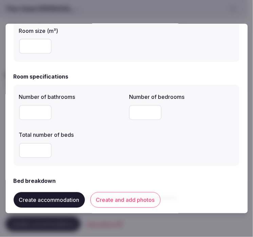
type input "*"
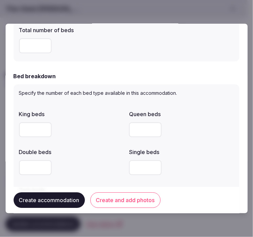
scroll to position [301, 0]
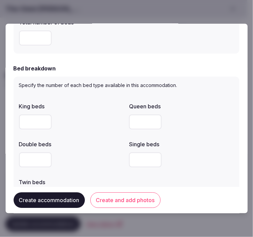
click at [38, 127] on input "number" at bounding box center [35, 122] width 33 height 15
type input "*"
click at [94, 122] on div "*" at bounding box center [71, 122] width 105 height 15
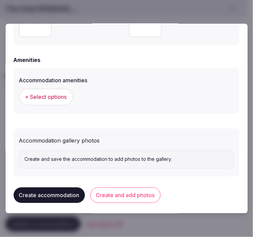
scroll to position [651, 0]
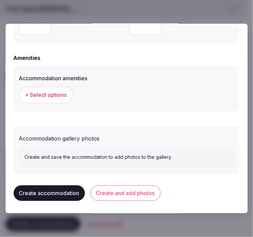
click at [58, 95] on span "+ Select options" at bounding box center [46, 95] width 42 height 7
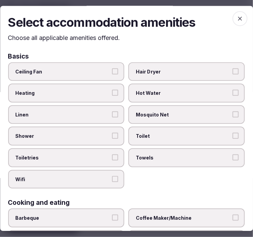
click at [104, 119] on label "Linen" at bounding box center [66, 114] width 116 height 19
click at [112, 118] on button "Linen" at bounding box center [115, 115] width 6 height 6
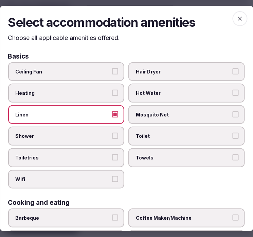
drag, startPoint x: 110, startPoint y: 133, endPoint x: 105, endPoint y: 154, distance: 21.6
click at [112, 133] on button "Shower" at bounding box center [115, 136] width 6 height 6
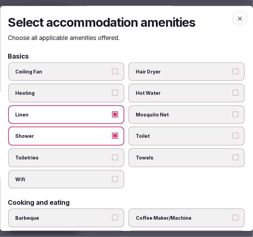
click at [105, 155] on span "Toiletries" at bounding box center [63, 158] width 95 height 7
click at [112, 155] on button "Toiletries" at bounding box center [115, 158] width 6 height 6
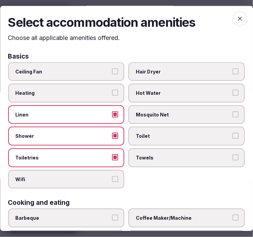
click at [114, 180] on label "Wifi" at bounding box center [66, 179] width 116 height 19
click at [114, 180] on button "Wifi" at bounding box center [115, 179] width 6 height 6
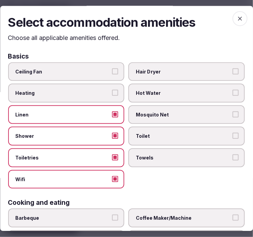
click at [170, 158] on span "Towels" at bounding box center [183, 158] width 95 height 7
click at [232, 158] on button "Towels" at bounding box center [235, 158] width 6 height 6
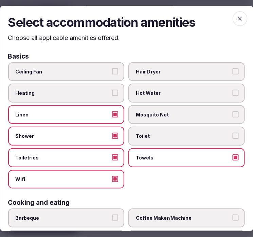
click at [173, 142] on label "Toilet" at bounding box center [187, 136] width 116 height 19
click at [232, 139] on button "Toilet" at bounding box center [235, 136] width 6 height 6
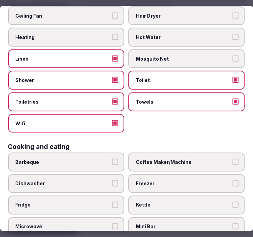
scroll to position [113, 0]
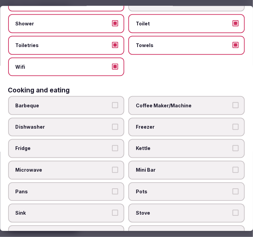
click at [179, 103] on span "Coffee Maker/Machine" at bounding box center [183, 105] width 95 height 7
click at [232, 103] on button "Coffee Maker/Machine" at bounding box center [235, 105] width 6 height 6
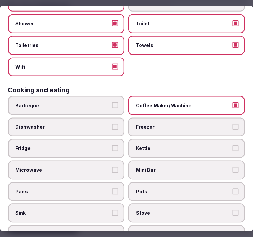
click at [183, 167] on span "Mini Bar" at bounding box center [183, 170] width 95 height 7
click at [232, 167] on button "Mini Bar" at bounding box center [235, 170] width 6 height 6
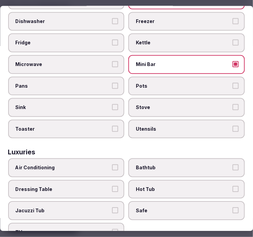
scroll to position [226, 0]
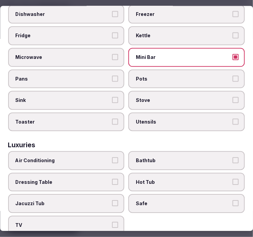
drag, startPoint x: 90, startPoint y: 155, endPoint x: 123, endPoint y: 156, distance: 33.6
click at [90, 158] on span "Air Conditioning" at bounding box center [63, 161] width 95 height 7
click at [112, 158] on button "Air Conditioning" at bounding box center [115, 161] width 6 height 6
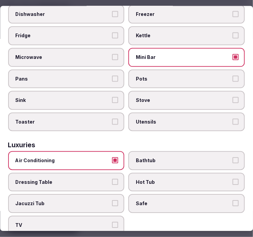
drag, startPoint x: 142, startPoint y: 207, endPoint x: 140, endPoint y: 199, distance: 8.7
click at [143, 205] on div "Air Conditioning Bathtub Dressing Table Hot Tub Jacuzzi Tub Safe TV" at bounding box center [126, 193] width 236 height 83
drag, startPoint x: 140, startPoint y: 198, endPoint x: 94, endPoint y: 206, distance: 46.5
click at [134, 197] on label "Safe" at bounding box center [187, 204] width 116 height 19
click at [87, 222] on span "TV" at bounding box center [63, 225] width 95 height 7
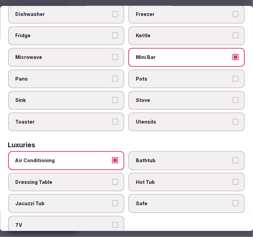
click at [112, 222] on button "TV" at bounding box center [115, 225] width 6 height 6
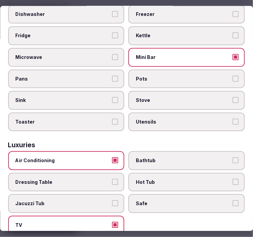
click at [183, 201] on span "Safe" at bounding box center [183, 204] width 95 height 7
click at [232, 201] on button "Safe" at bounding box center [235, 204] width 6 height 6
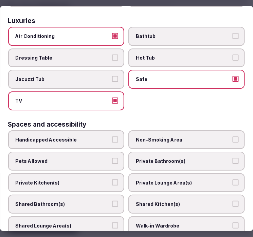
scroll to position [377, 0]
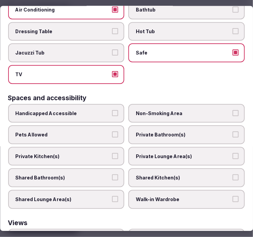
click at [170, 132] on span "Private Bathroom(s)" at bounding box center [183, 135] width 95 height 7
click at [232, 132] on button "Private Bathroom(s)" at bounding box center [235, 135] width 6 height 6
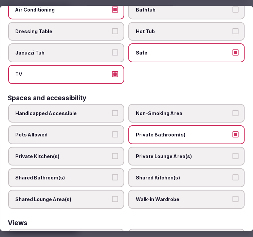
click at [172, 147] on label "Private Lounge Area(s)" at bounding box center [187, 156] width 116 height 19
click at [232, 153] on button "Private Lounge Area(s)" at bounding box center [235, 156] width 6 height 6
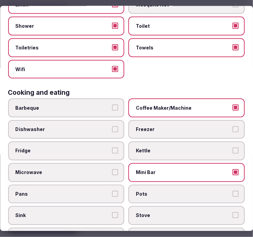
scroll to position [0, 0]
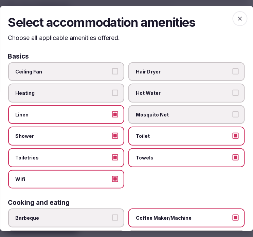
click at [235, 11] on div "Select accommodation amenities Choose all applicable amenities offered. Basics …" at bounding box center [126, 118] width 253 height 225
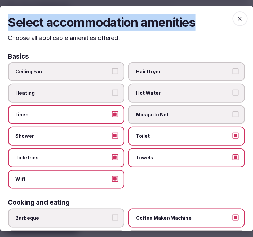
click at [236, 21] on icon "button" at bounding box center [239, 19] width 7 height 7
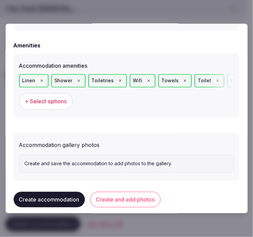
scroll to position [669, 0]
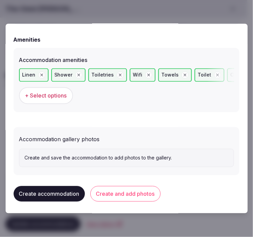
click at [111, 161] on div "Create and save the accommodation to add photos to the gallery." at bounding box center [126, 158] width 215 height 18
click at [118, 193] on button "Create and add photos" at bounding box center [125, 194] width 70 height 16
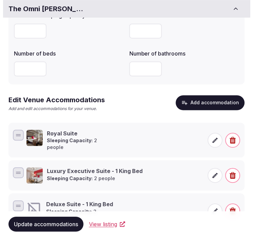
scroll to position [113, 0]
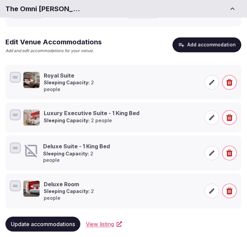
click at [216, 146] on span at bounding box center [211, 153] width 15 height 15
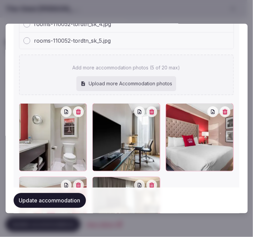
scroll to position [845, 0]
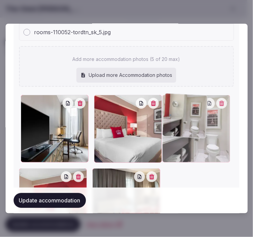
drag, startPoint x: 26, startPoint y: 103, endPoint x: 194, endPoint y: 99, distance: 167.2
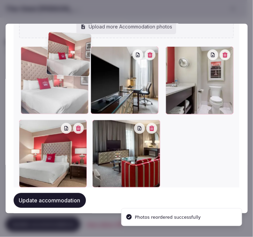
scroll to position [869, 0]
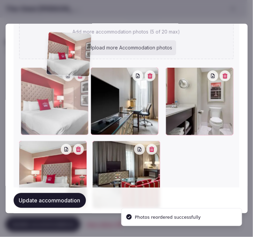
drag, startPoint x: 98, startPoint y: 37, endPoint x: 46, endPoint y: 44, distance: 52.4
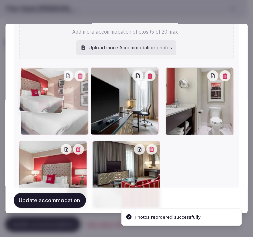
click at [50, 43] on div "rooms-110052-tordtn_sk_2.jpg rooms-110052-tordtn_sk_3.jpg rooms-110052-tordtn_s…" at bounding box center [126, 77] width 215 height 262
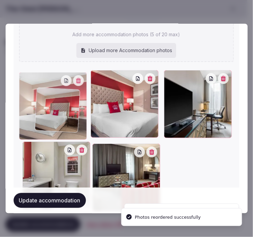
drag, startPoint x: 24, startPoint y: 147, endPoint x: 41, endPoint y: 96, distance: 54.2
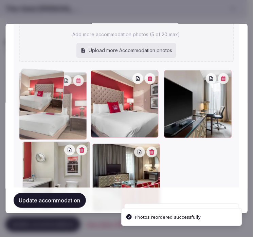
click at [41, 96] on div at bounding box center [53, 106] width 68 height 68
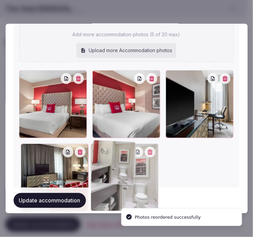
drag, startPoint x: 24, startPoint y: 140, endPoint x: 117, endPoint y: 133, distance: 93.2
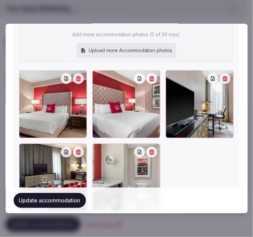
click at [69, 201] on button "Update accommodation" at bounding box center [50, 200] width 72 height 15
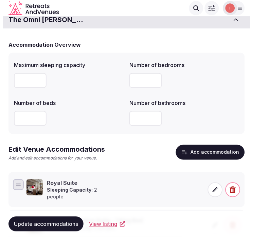
scroll to position [113, 0]
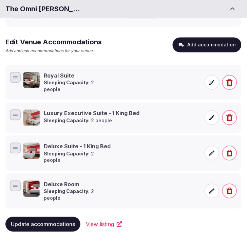
click at [208, 45] on button "Add accommodation" at bounding box center [207, 45] width 69 height 15
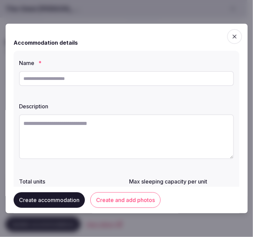
click at [112, 85] on input "text" at bounding box center [126, 78] width 215 height 15
drag, startPoint x: 113, startPoint y: 87, endPoint x: 80, endPoint y: 77, distance: 34.6
paste input "**********"
type input "**********"
click at [147, 144] on textarea at bounding box center [126, 137] width 215 height 45
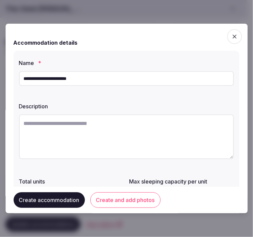
drag, startPoint x: 147, startPoint y: 144, endPoint x: 144, endPoint y: 146, distance: 3.5
paste textarea "**********"
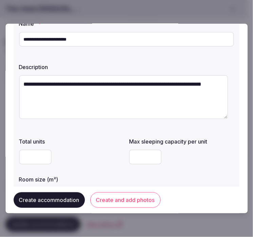
scroll to position [75, 0]
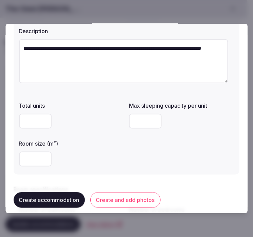
type textarea "**********"
click at [25, 120] on input "number" at bounding box center [35, 121] width 33 height 15
click at [31, 125] on input "number" at bounding box center [35, 121] width 33 height 15
type input "**"
click at [140, 120] on input "number" at bounding box center [145, 121] width 33 height 15
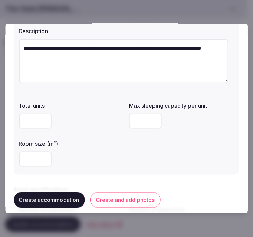
type input "*"
click at [34, 161] on input "number" at bounding box center [35, 159] width 33 height 15
drag, startPoint x: 25, startPoint y: 127, endPoint x: 20, endPoint y: 128, distance: 5.5
click at [20, 128] on input "**" at bounding box center [35, 121] width 33 height 15
click at [33, 164] on input "number" at bounding box center [35, 159] width 33 height 15
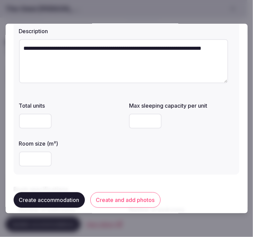
type input "**"
click at [139, 142] on div "Total units Max sleeping capacity per unit * Room size (m²) **" at bounding box center [126, 134] width 215 height 71
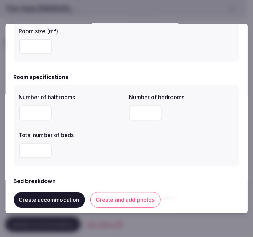
scroll to position [188, 0]
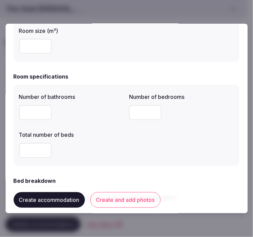
type input "*"
click at [42, 111] on input "*" at bounding box center [35, 112] width 33 height 15
click at [129, 111] on input "number" at bounding box center [145, 112] width 33 height 15
type input "*"
click at [25, 154] on input "number" at bounding box center [35, 150] width 33 height 15
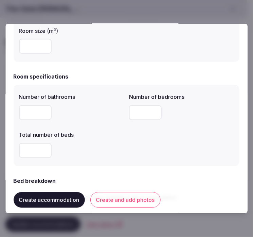
type input "*"
click at [179, 139] on div "Number of bathrooms * Number of bedrooms * Total number of beds *" at bounding box center [126, 126] width 215 height 71
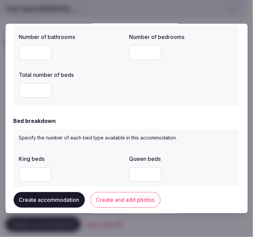
scroll to position [377, 0]
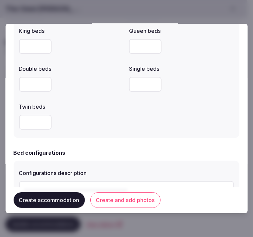
click at [37, 41] on input "number" at bounding box center [35, 46] width 33 height 15
type input "*"
drag, startPoint x: 152, startPoint y: 124, endPoint x: 146, endPoint y: 120, distance: 6.7
click at [150, 121] on div "King beds * Queen beds Double beds Single beds Twin beds" at bounding box center [126, 78] width 215 height 109
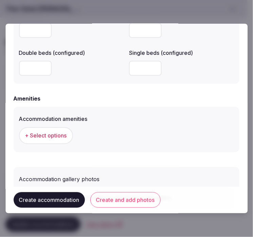
scroll to position [651, 0]
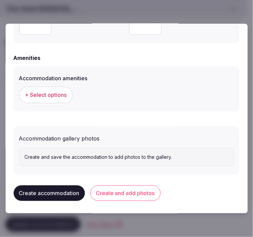
click at [53, 92] on span "+ Select options" at bounding box center [46, 95] width 42 height 7
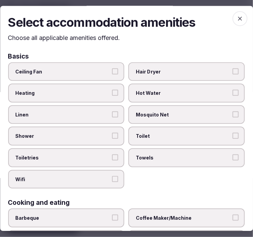
click at [65, 120] on label "Linen" at bounding box center [66, 114] width 116 height 19
click at [112, 118] on button "Linen" at bounding box center [115, 115] width 6 height 6
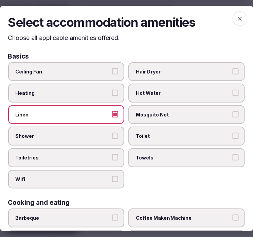
drag, startPoint x: 65, startPoint y: 134, endPoint x: 66, endPoint y: 137, distance: 4.0
click at [65, 136] on span "Shower" at bounding box center [63, 136] width 95 height 7
click at [112, 136] on button "Shower" at bounding box center [115, 136] width 6 height 6
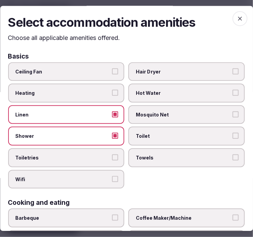
click at [74, 158] on span "Toiletries" at bounding box center [63, 158] width 95 height 7
click at [112, 158] on button "Toiletries" at bounding box center [115, 158] width 6 height 6
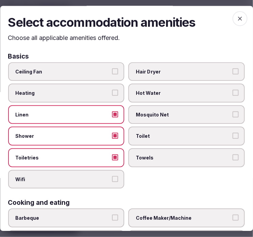
drag, startPoint x: 75, startPoint y: 176, endPoint x: 83, endPoint y: 174, distance: 8.7
click at [75, 176] on span "Wifi" at bounding box center [63, 179] width 95 height 7
click at [112, 176] on button "Wifi" at bounding box center [115, 179] width 6 height 6
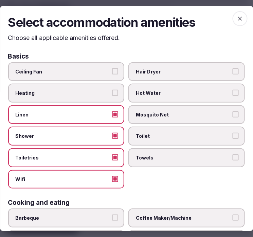
click at [147, 158] on span "Towels" at bounding box center [183, 158] width 95 height 7
click at [232, 158] on button "Towels" at bounding box center [235, 158] width 6 height 6
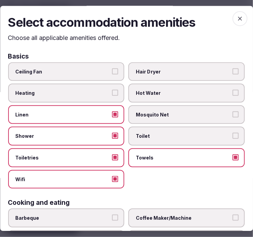
click at [150, 134] on span "Toilet" at bounding box center [183, 136] width 95 height 7
click at [232, 134] on button "Toilet" at bounding box center [235, 136] width 6 height 6
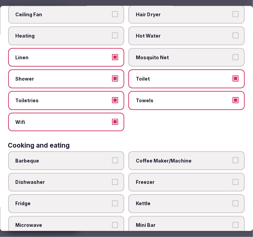
scroll to position [151, 0]
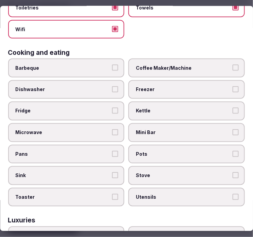
click at [162, 65] on span "Coffee Maker/Machine" at bounding box center [183, 68] width 95 height 7
click at [232, 65] on button "Coffee Maker/Machine" at bounding box center [235, 68] width 6 height 6
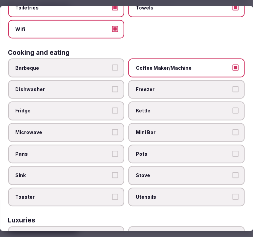
click at [183, 123] on label "Mini Bar" at bounding box center [187, 132] width 116 height 19
click at [232, 129] on button "Mini Bar" at bounding box center [235, 132] width 6 height 6
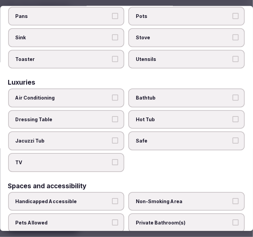
scroll to position [301, 0]
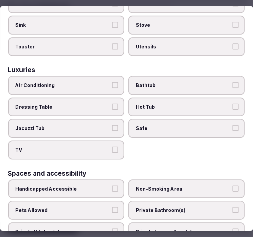
drag, startPoint x: 79, startPoint y: 70, endPoint x: 84, endPoint y: 74, distance: 6.7
click at [80, 76] on label "Air Conditioning" at bounding box center [66, 85] width 116 height 19
click at [112, 82] on button "Air Conditioning" at bounding box center [115, 85] width 6 height 6
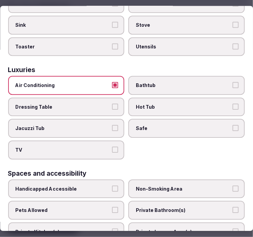
drag, startPoint x: 89, startPoint y: 145, endPoint x: 143, endPoint y: 126, distance: 57.0
click at [92, 143] on label "TV" at bounding box center [66, 150] width 116 height 19
click at [112, 147] on button "TV" at bounding box center [115, 150] width 6 height 6
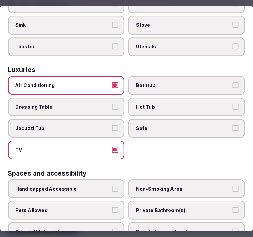
click at [164, 125] on span "Safe" at bounding box center [183, 128] width 95 height 7
click at [232, 125] on button "Safe" at bounding box center [235, 128] width 6 height 6
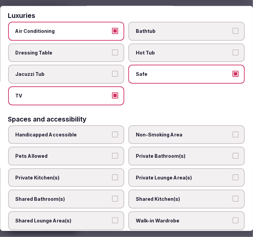
scroll to position [414, 0]
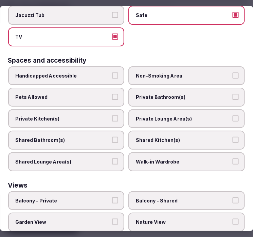
click at [164, 94] on span "Private Bathroom(s)" at bounding box center [183, 97] width 95 height 7
click at [232, 94] on button "Private Bathroom(s)" at bounding box center [235, 97] width 6 height 6
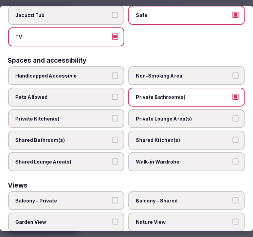
click at [168, 116] on span "Private Lounge Area(s)" at bounding box center [183, 119] width 95 height 7
click at [232, 116] on button "Private Lounge Area(s)" at bounding box center [235, 119] width 6 height 6
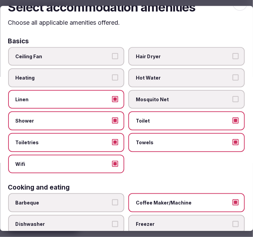
scroll to position [0, 0]
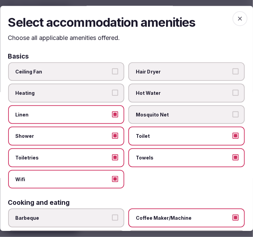
click at [238, 19] on icon "button" at bounding box center [240, 19] width 4 height 4
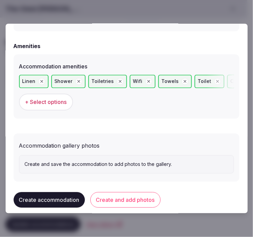
scroll to position [669, 0]
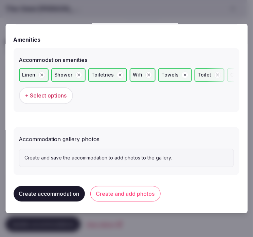
click at [130, 188] on button "Create and add photos" at bounding box center [125, 194] width 70 height 16
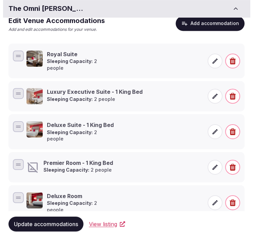
scroll to position [146, 0]
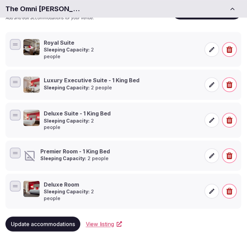
click at [209, 153] on icon at bounding box center [212, 156] width 7 height 7
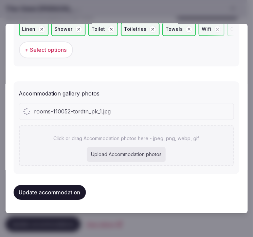
scroll to position [713, 0]
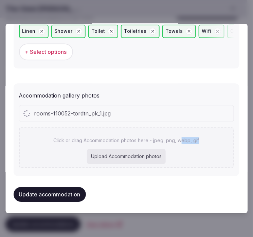
drag, startPoint x: 219, startPoint y: 141, endPoint x: 191, endPoint y: 134, distance: 28.9
click at [179, 138] on div "Accommodation gallery photos rooms-110052-tordtn_pk_1.jpg Click or drag Accommo…" at bounding box center [126, 129] width 225 height 93
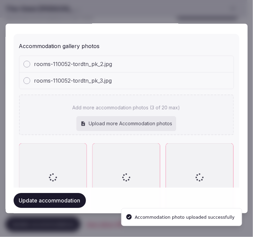
scroll to position [804, 0]
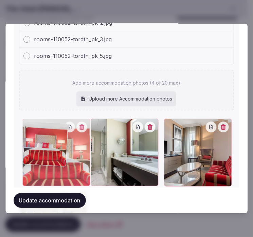
drag, startPoint x: 171, startPoint y: 119, endPoint x: 31, endPoint y: 124, distance: 140.1
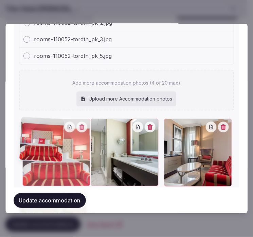
click at [31, 124] on div at bounding box center [57, 153] width 68 height 68
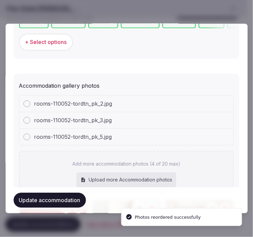
scroll to position [767, 0]
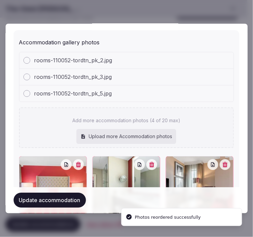
click at [50, 199] on button "Update accommodation" at bounding box center [50, 200] width 72 height 15
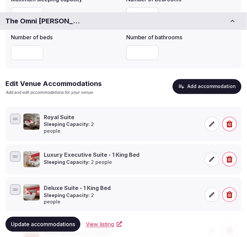
scroll to position [146, 0]
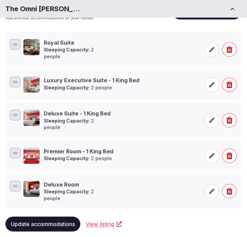
click at [68, 221] on span "Update accommodations" at bounding box center [43, 224] width 64 height 7
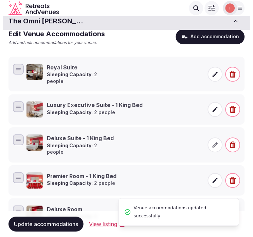
scroll to position [33, 0]
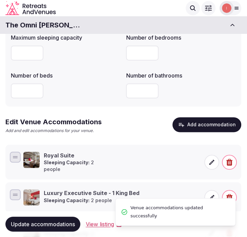
click at [200, 119] on button "Add accommodation" at bounding box center [207, 125] width 69 height 15
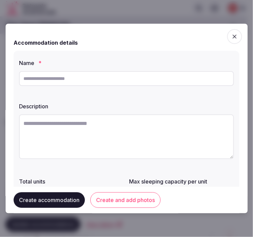
click at [155, 79] on input "text" at bounding box center [126, 78] width 215 height 15
paste input "**********"
type input "**********"
click at [158, 131] on textarea at bounding box center [126, 137] width 215 height 45
paste textarea "**********"
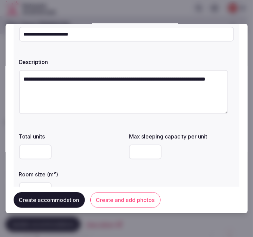
scroll to position [75, 0]
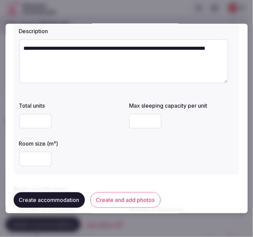
type textarea "**********"
type input "*"
click at [46, 120] on input "*" at bounding box center [35, 121] width 33 height 15
drag, startPoint x: 32, startPoint y: 123, endPoint x: 17, endPoint y: 124, distance: 14.3
click at [17, 124] on div "**********" at bounding box center [126, 75] width 225 height 199
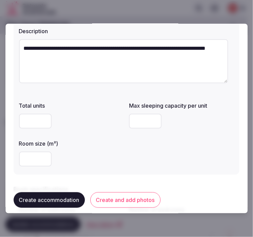
click at [135, 120] on input "number" at bounding box center [145, 121] width 33 height 15
type input "*"
click at [31, 160] on input "number" at bounding box center [35, 159] width 33 height 15
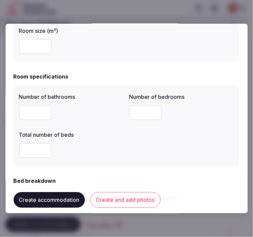
type input "**"
click at [34, 117] on input "number" at bounding box center [35, 112] width 33 height 15
drag, startPoint x: 27, startPoint y: 113, endPoint x: 17, endPoint y: 112, distance: 10.5
click at [17, 112] on div "Number of bathrooms * Number of bedrooms Total number of beds" at bounding box center [126, 125] width 225 height 81
type input "*"
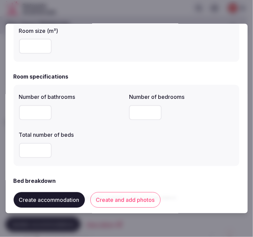
click at [135, 109] on input "number" at bounding box center [145, 112] width 33 height 15
type input "*"
click at [29, 153] on input "number" at bounding box center [35, 150] width 33 height 15
type input "*"
click at [147, 132] on div "Number of bathrooms * Number of bedrooms * Total number of beds *" at bounding box center [126, 126] width 215 height 71
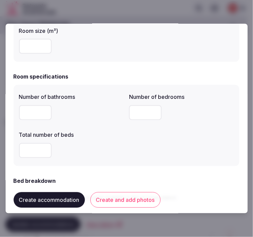
drag, startPoint x: 134, startPoint y: 114, endPoint x: 120, endPoint y: 112, distance: 14.1
click at [120, 112] on div "Number of bathrooms * Number of bedrooms * Total number of beds *" at bounding box center [126, 126] width 215 height 71
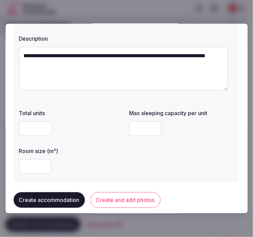
scroll to position [38, 0]
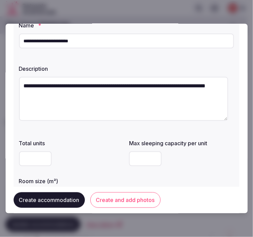
drag, startPoint x: 142, startPoint y: 156, endPoint x: 127, endPoint y: 155, distance: 14.7
click at [129, 155] on input "*" at bounding box center [145, 159] width 33 height 15
type input "*"
click at [182, 181] on div "Total units Max sleeping capacity per unit * Room size (m²) **" at bounding box center [126, 172] width 215 height 71
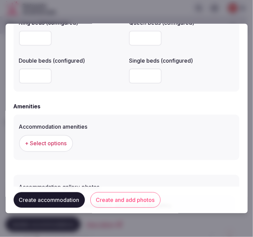
scroll to position [651, 0]
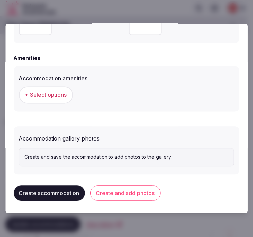
click at [54, 93] on span "+ Select options" at bounding box center [46, 95] width 42 height 7
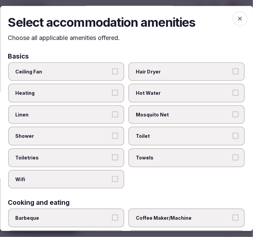
click at [112, 115] on button "Linen" at bounding box center [115, 115] width 6 height 6
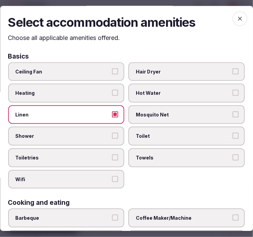
click at [113, 133] on button "Shower" at bounding box center [115, 136] width 6 height 6
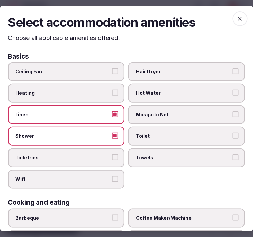
click at [107, 157] on span "Toiletries" at bounding box center [63, 158] width 95 height 7
click at [112, 157] on button "Toiletries" at bounding box center [115, 158] width 6 height 6
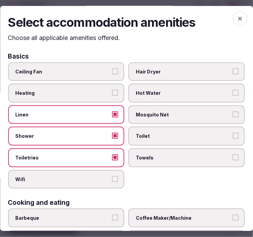
click at [114, 176] on button "Wifi" at bounding box center [115, 179] width 6 height 6
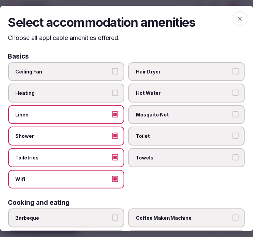
drag, startPoint x: 181, startPoint y: 155, endPoint x: 197, endPoint y: 139, distance: 21.8
click at [182, 155] on span "Towels" at bounding box center [183, 158] width 95 height 7
click at [232, 155] on button "Towels" at bounding box center [235, 158] width 6 height 6
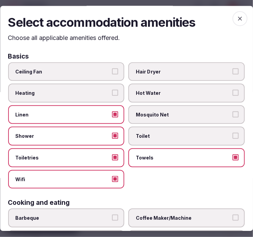
click at [222, 133] on span "Toilet" at bounding box center [183, 136] width 95 height 7
click at [232, 133] on button "Toilet" at bounding box center [235, 136] width 6 height 6
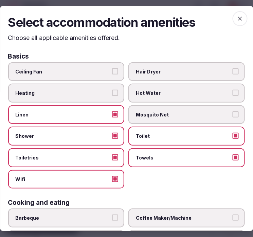
drag, startPoint x: 170, startPoint y: 179, endPoint x: 171, endPoint y: 174, distance: 4.5
click at [170, 177] on div "Ceiling Fan Hair Dryer Heating Hot Water Linen Mosquito Net Shower Toilet Toile…" at bounding box center [126, 125] width 236 height 127
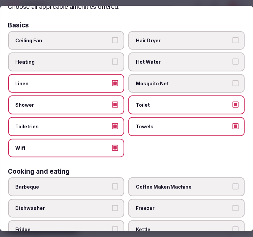
scroll to position [151, 0]
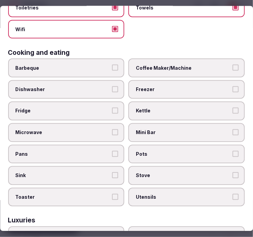
click at [217, 65] on span "Coffee Maker/Machine" at bounding box center [183, 68] width 95 height 7
click at [232, 65] on button "Coffee Maker/Machine" at bounding box center [235, 68] width 6 height 6
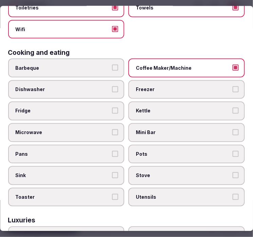
click at [209, 129] on span "Mini Bar" at bounding box center [183, 132] width 95 height 7
click at [232, 129] on button "Mini Bar" at bounding box center [235, 132] width 6 height 6
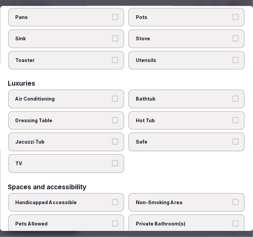
scroll to position [301, 0]
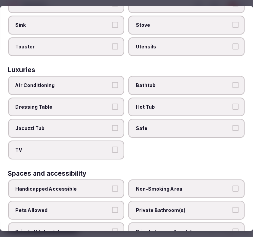
drag, startPoint x: 66, startPoint y: 81, endPoint x: 82, endPoint y: 90, distance: 18.2
click at [72, 83] on label "Air Conditioning" at bounding box center [66, 85] width 116 height 19
click at [112, 83] on button "Air Conditioning" at bounding box center [115, 85] width 6 height 6
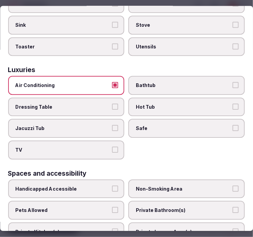
drag, startPoint x: 87, startPoint y: 136, endPoint x: 151, endPoint y: 126, distance: 64.1
click at [90, 141] on label "TV" at bounding box center [66, 150] width 116 height 19
click at [112, 147] on button "TV" at bounding box center [115, 150] width 6 height 6
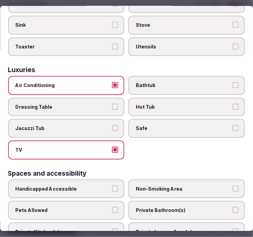
click at [160, 123] on label "Safe" at bounding box center [187, 128] width 116 height 19
click at [232, 125] on button "Safe" at bounding box center [235, 128] width 6 height 6
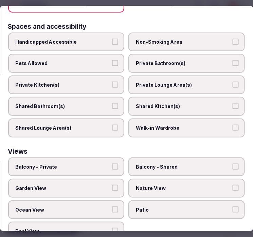
scroll to position [450, 0]
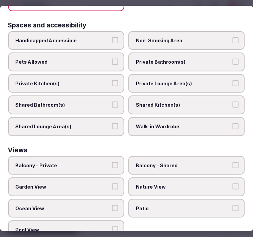
click at [165, 59] on span "Private Bathroom(s)" at bounding box center [183, 62] width 95 height 7
click at [232, 59] on button "Private Bathroom(s)" at bounding box center [235, 62] width 6 height 6
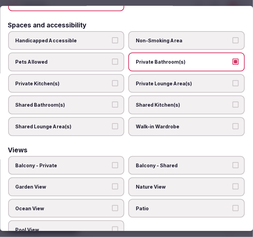
click at [169, 80] on span "Private Lounge Area(s)" at bounding box center [183, 83] width 95 height 7
click at [232, 80] on button "Private Lounge Area(s)" at bounding box center [235, 83] width 6 height 6
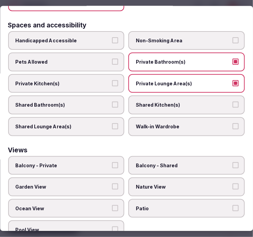
click at [88, 162] on span "Balcony - Private" at bounding box center [63, 165] width 95 height 7
click at [112, 162] on button "Balcony - Private" at bounding box center [115, 165] width 6 height 6
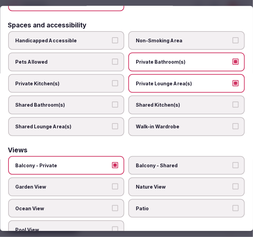
click at [89, 156] on label "Balcony - Private" at bounding box center [66, 165] width 116 height 19
click at [112, 162] on button "Balcony - Private" at bounding box center [115, 165] width 6 height 6
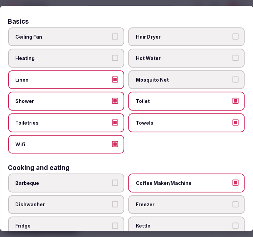
scroll to position [0, 0]
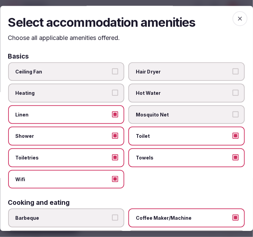
click at [236, 21] on icon "button" at bounding box center [239, 19] width 7 height 7
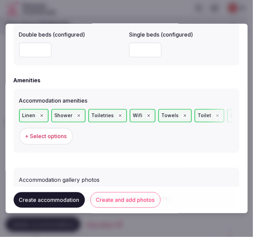
scroll to position [640, 0]
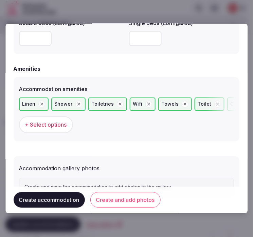
click at [124, 200] on button "Create and add photos" at bounding box center [125, 201] width 70 height 16
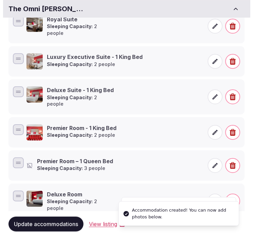
scroll to position [180, 0]
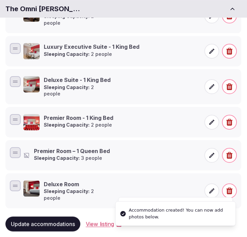
click at [212, 152] on icon at bounding box center [212, 155] width 7 height 7
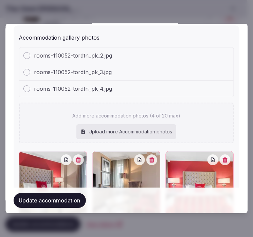
scroll to position [884, 0]
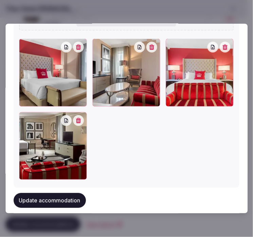
click at [41, 197] on button "Update accommodation" at bounding box center [50, 200] width 72 height 15
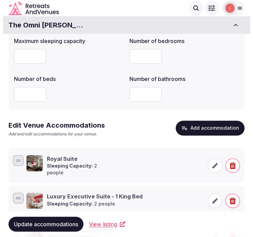
scroll to position [29, 0]
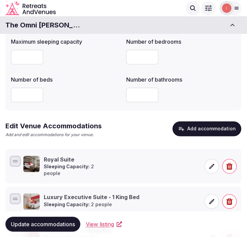
click at [189, 133] on button "Add accommodation" at bounding box center [207, 129] width 69 height 15
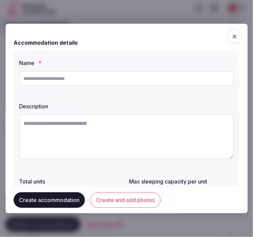
drag, startPoint x: 89, startPoint y: 77, endPoint x: 87, endPoint y: 80, distance: 4.0
click at [89, 77] on input "text" at bounding box center [126, 78] width 215 height 15
paste input "**********"
type input "**********"
click at [135, 141] on textarea at bounding box center [126, 137] width 215 height 45
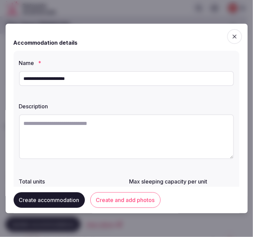
paste textarea "**********"
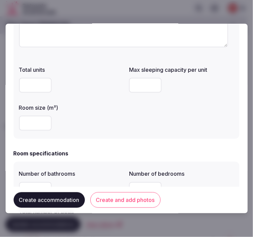
scroll to position [113, 0]
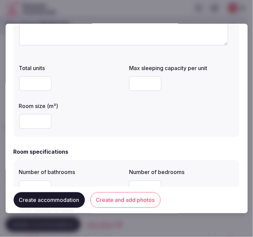
type textarea "**********"
click at [137, 82] on input "number" at bounding box center [145, 83] width 33 height 15
type input "*"
click at [28, 123] on input "number" at bounding box center [35, 121] width 33 height 15
click at [29, 122] on input "number" at bounding box center [35, 121] width 33 height 15
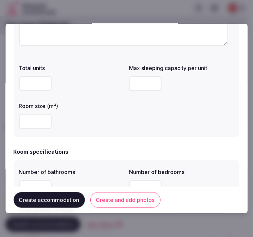
type input "**"
drag, startPoint x: 107, startPoint y: 117, endPoint x: 103, endPoint y: 123, distance: 7.7
click at [107, 118] on div "**" at bounding box center [71, 121] width 105 height 15
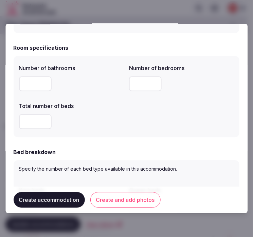
scroll to position [226, 0]
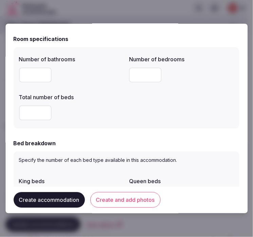
click at [33, 75] on input "number" at bounding box center [35, 75] width 33 height 15
type input "*"
click at [131, 75] on input "number" at bounding box center [145, 75] width 33 height 15
type input "*"
click at [39, 113] on input "number" at bounding box center [35, 113] width 33 height 15
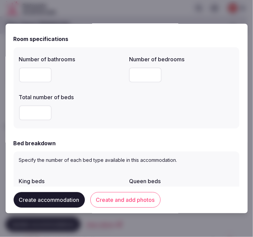
type input "*"
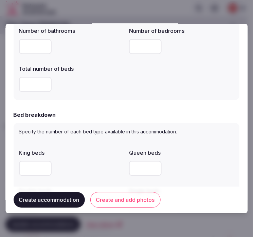
scroll to position [301, 0]
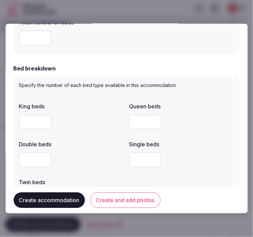
type input "*"
click at [42, 121] on input "*" at bounding box center [35, 122] width 33 height 15
click at [94, 144] on label "Double beds" at bounding box center [71, 144] width 105 height 5
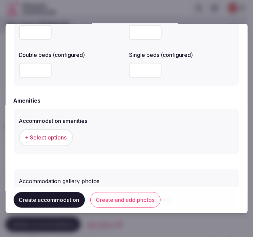
scroll to position [640, 0]
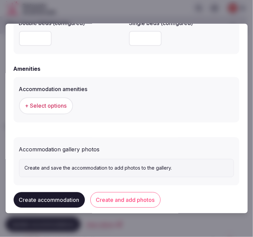
click at [61, 100] on button "+ Select options" at bounding box center [46, 106] width 54 height 17
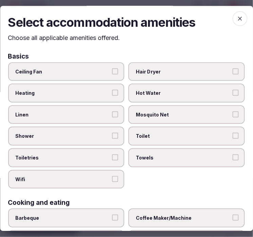
click at [82, 112] on span "Linen" at bounding box center [63, 115] width 95 height 7
click at [112, 112] on button "Linen" at bounding box center [115, 115] width 6 height 6
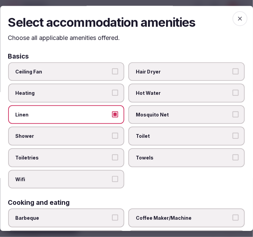
click at [100, 135] on span "Shower" at bounding box center [63, 136] width 95 height 7
click at [112, 135] on button "Shower" at bounding box center [115, 136] width 6 height 6
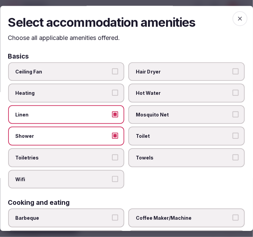
click at [106, 155] on span "Toiletries" at bounding box center [63, 158] width 95 height 7
click at [112, 155] on button "Toiletries" at bounding box center [115, 158] width 6 height 6
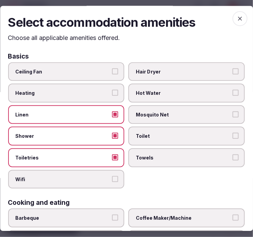
drag, startPoint x: 114, startPoint y: 178, endPoint x: 122, endPoint y: 176, distance: 9.0
click at [115, 178] on button "Wifi" at bounding box center [115, 179] width 6 height 6
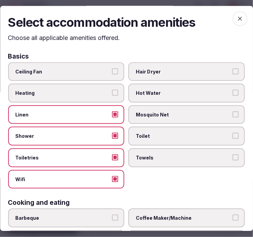
drag, startPoint x: 151, startPoint y: 156, endPoint x: 149, endPoint y: 134, distance: 21.8
click at [151, 155] on span "Towels" at bounding box center [183, 158] width 95 height 7
click at [232, 155] on button "Towels" at bounding box center [235, 158] width 6 height 6
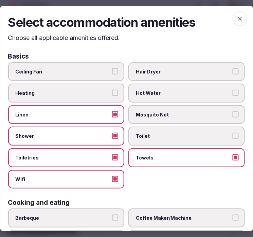
drag, startPoint x: 149, startPoint y: 134, endPoint x: 137, endPoint y: 138, distance: 12.5
click at [148, 133] on span "Toilet" at bounding box center [183, 136] width 95 height 7
click at [232, 133] on button "Toilet" at bounding box center [235, 136] width 6 height 6
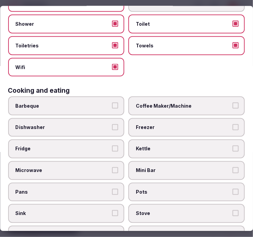
scroll to position [113, 0]
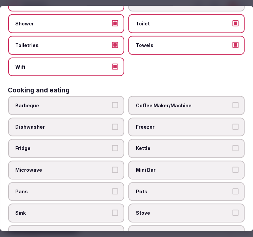
drag, startPoint x: 163, startPoint y: 103, endPoint x: 158, endPoint y: 142, distance: 38.7
click at [164, 104] on span "Coffee Maker/Machine" at bounding box center [183, 105] width 95 height 7
click at [232, 104] on button "Coffee Maker/Machine" at bounding box center [235, 105] width 6 height 6
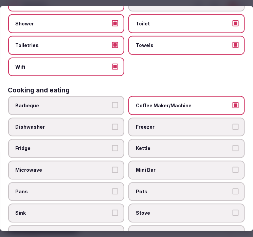
click at [158, 169] on label "Mini Bar" at bounding box center [187, 170] width 116 height 19
click at [232, 169] on button "Mini Bar" at bounding box center [235, 170] width 6 height 6
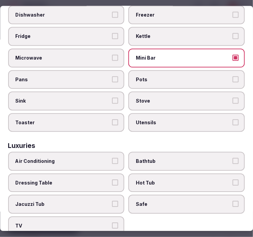
scroll to position [226, 0]
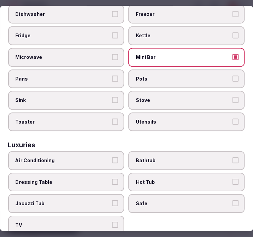
click at [76, 158] on span "Air Conditioning" at bounding box center [63, 161] width 95 height 7
click at [112, 158] on button "Air Conditioning" at bounding box center [115, 161] width 6 height 6
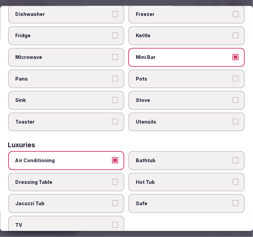
drag, startPoint x: 151, startPoint y: 194, endPoint x: 134, endPoint y: 202, distance: 18.4
click at [150, 201] on span "Safe" at bounding box center [183, 204] width 95 height 7
click at [232, 201] on button "Safe" at bounding box center [235, 204] width 6 height 6
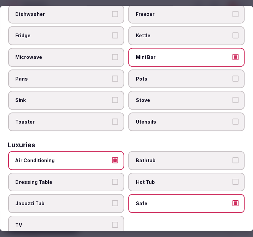
click at [103, 222] on span "TV" at bounding box center [63, 225] width 95 height 7
click at [112, 222] on button "TV" at bounding box center [115, 225] width 6 height 6
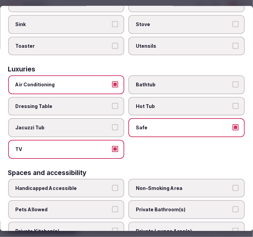
scroll to position [377, 0]
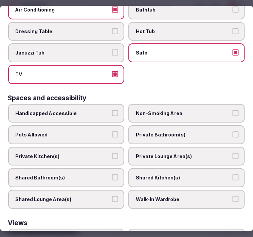
click at [147, 129] on label "Private Bathroom(s)" at bounding box center [187, 135] width 116 height 19
click at [232, 132] on button "Private Bathroom(s)" at bounding box center [235, 135] width 6 height 6
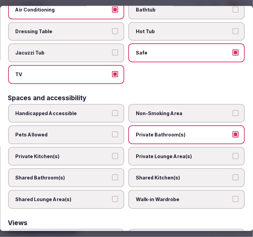
click at [145, 153] on span "Private Lounge Area(s)" at bounding box center [183, 156] width 95 height 7
click at [232, 153] on button "Private Lounge Area(s)" at bounding box center [235, 156] width 6 height 6
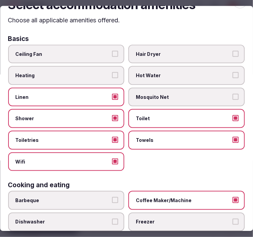
scroll to position [0, 0]
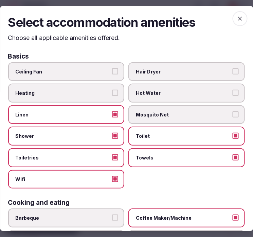
click at [236, 17] on icon "button" at bounding box center [239, 19] width 7 height 7
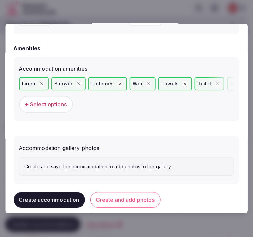
scroll to position [669, 0]
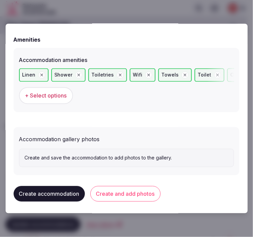
click at [128, 191] on button "Create and add photos" at bounding box center [125, 194] width 70 height 16
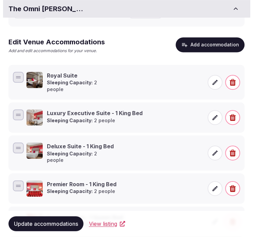
scroll to position [213, 0]
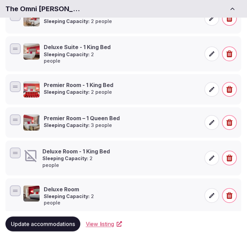
click at [215, 155] on icon at bounding box center [212, 158] width 7 height 7
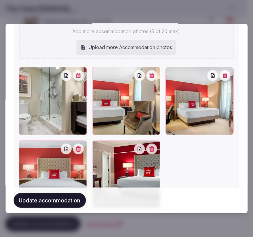
scroll to position [884, 0]
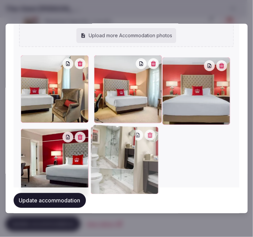
drag, startPoint x: 21, startPoint y: 57, endPoint x: 103, endPoint y: 129, distance: 109.8
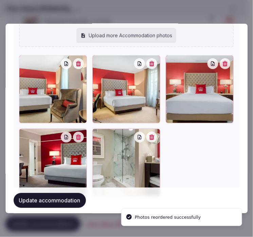
click at [151, 63] on icon "button" at bounding box center [151, 63] width 5 height 5
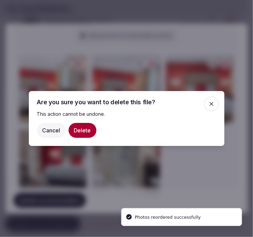
click at [83, 126] on button "Delete" at bounding box center [82, 130] width 28 height 15
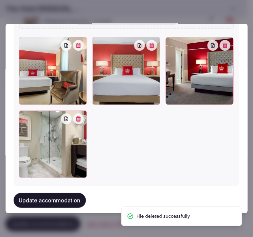
scroll to position [909, 0]
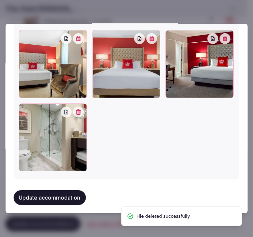
click at [70, 191] on button "Update accommodation" at bounding box center [50, 198] width 72 height 15
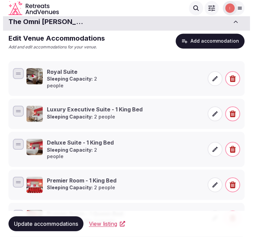
scroll to position [62, 0]
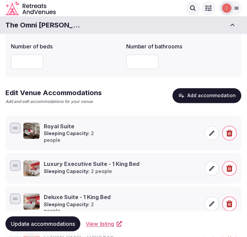
click at [182, 95] on icon "button" at bounding box center [181, 96] width 5 height 4
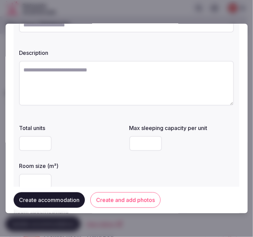
scroll to position [0, 0]
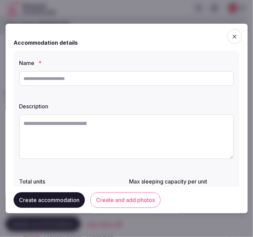
click at [120, 78] on input "text" at bounding box center [126, 78] width 215 height 15
paste input "**********"
type input "**********"
click at [103, 126] on textarea at bounding box center [126, 137] width 215 height 45
paste textarea "**********"
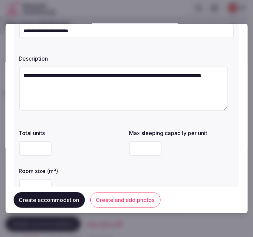
scroll to position [113, 0]
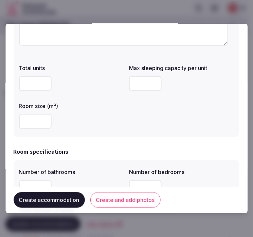
type textarea "**********"
click at [24, 120] on input "number" at bounding box center [35, 121] width 33 height 15
type input "**"
drag, startPoint x: 130, startPoint y: 85, endPoint x: 248, endPoint y: 80, distance: 117.4
click at [131, 85] on input "number" at bounding box center [145, 83] width 33 height 15
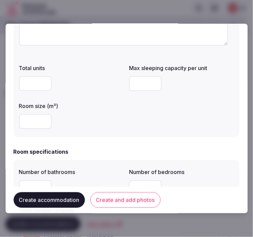
click at [139, 87] on input "number" at bounding box center [145, 83] width 33 height 15
type input "*"
click at [94, 122] on div "**" at bounding box center [71, 121] width 105 height 15
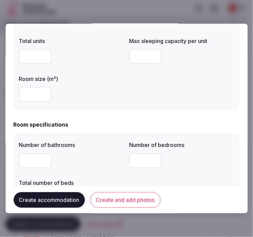
scroll to position [188, 0]
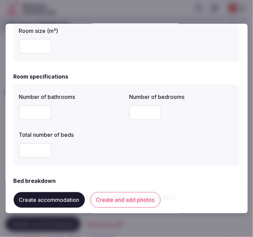
click at [28, 112] on input "number" at bounding box center [35, 112] width 33 height 15
type input "*"
click at [146, 108] on input "number" at bounding box center [145, 112] width 33 height 15
type input "*"
click at [38, 151] on input "number" at bounding box center [35, 150] width 33 height 15
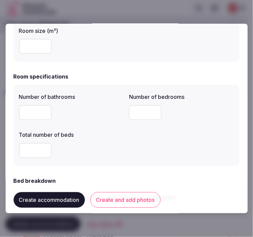
type input "*"
click at [75, 150] on div "*" at bounding box center [71, 150] width 105 height 15
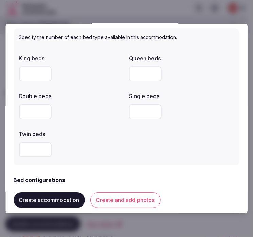
scroll to position [377, 0]
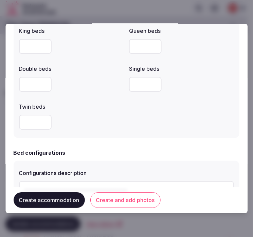
click at [134, 48] on input "number" at bounding box center [145, 46] width 33 height 15
type input "*"
click at [113, 117] on div at bounding box center [71, 122] width 105 height 15
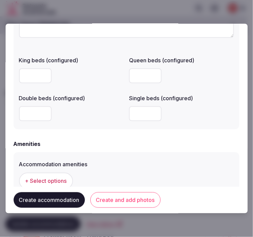
scroll to position [640, 0]
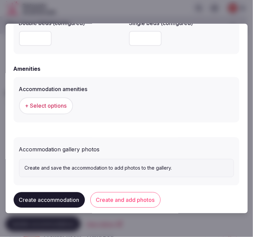
click at [58, 100] on button "+ Select options" at bounding box center [46, 106] width 54 height 17
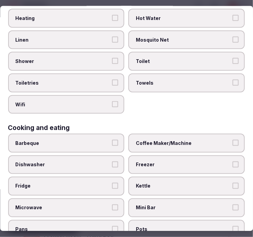
scroll to position [0, 0]
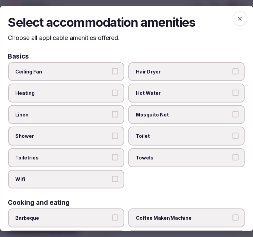
click at [107, 111] on label "Linen" at bounding box center [66, 114] width 116 height 19
click at [112, 112] on button "Linen" at bounding box center [115, 115] width 6 height 6
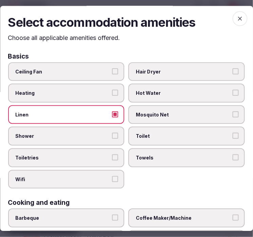
click at [111, 129] on label "Shower" at bounding box center [66, 136] width 116 height 19
click at [112, 133] on button "Shower" at bounding box center [115, 136] width 6 height 6
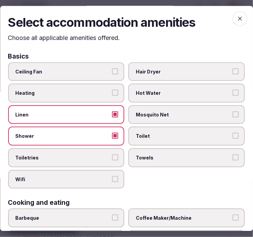
click at [108, 163] on label "Toiletries" at bounding box center [66, 158] width 116 height 19
click at [112, 161] on button "Toiletries" at bounding box center [115, 158] width 6 height 6
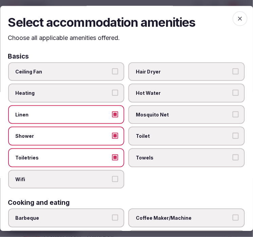
click at [119, 176] on label "Wifi" at bounding box center [66, 179] width 116 height 19
click at [118, 176] on button "Wifi" at bounding box center [115, 179] width 6 height 6
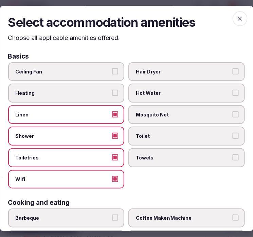
click at [169, 156] on span "Towels" at bounding box center [183, 158] width 95 height 7
click at [232, 156] on button "Towels" at bounding box center [235, 158] width 6 height 6
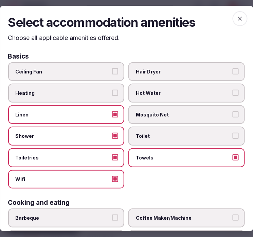
click at [192, 140] on label "Toilet" at bounding box center [187, 136] width 116 height 19
click at [232, 139] on button "Toilet" at bounding box center [235, 136] width 6 height 6
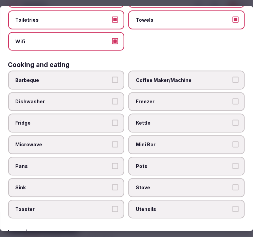
scroll to position [151, 0]
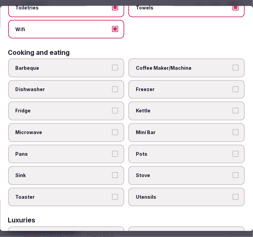
click at [151, 67] on label "Coffee Maker/Machine" at bounding box center [187, 68] width 116 height 19
click at [232, 67] on button "Coffee Maker/Machine" at bounding box center [235, 68] width 6 height 6
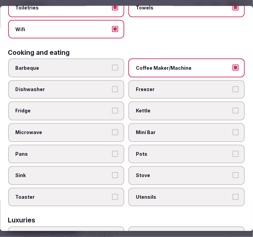
click at [164, 129] on span "Mini Bar" at bounding box center [183, 132] width 95 height 7
click at [232, 129] on button "Mini Bar" at bounding box center [235, 132] width 6 height 6
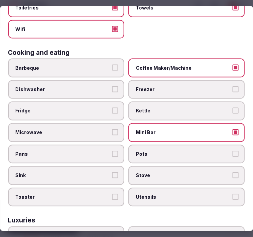
scroll to position [301, 0]
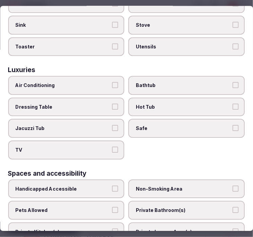
click at [64, 68] on div "Luxuries Air Conditioning Bathtub Dressing Table Hot Tub Jacuzzi Tub Safe TV" at bounding box center [126, 113] width 236 height 93
drag, startPoint x: 65, startPoint y: 72, endPoint x: 68, endPoint y: 75, distance: 4.8
click at [66, 76] on label "Air Conditioning" at bounding box center [66, 85] width 116 height 19
click at [112, 82] on button "Air Conditioning" at bounding box center [115, 85] width 6 height 6
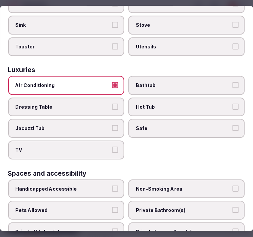
click at [98, 141] on label "TV" at bounding box center [66, 150] width 116 height 19
click at [112, 147] on button "TV" at bounding box center [115, 150] width 6 height 6
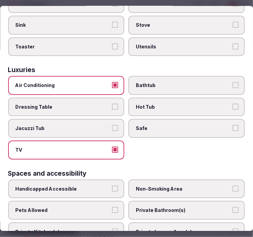
click at [171, 125] on span "Safe" at bounding box center [183, 128] width 95 height 7
click at [232, 125] on button "Safe" at bounding box center [235, 128] width 6 height 6
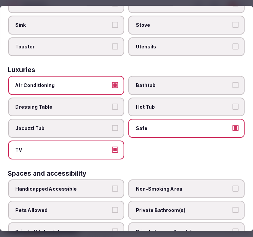
scroll to position [414, 0]
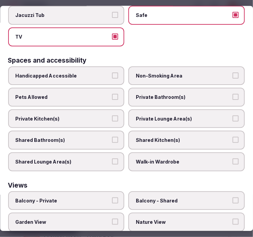
click at [157, 92] on label "Private Bathroom(s)" at bounding box center [187, 97] width 116 height 19
click at [232, 94] on button "Private Bathroom(s)" at bounding box center [235, 97] width 6 height 6
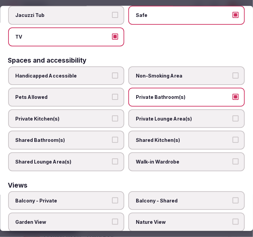
click at [163, 110] on label "Private Lounge Area(s)" at bounding box center [187, 119] width 116 height 19
click at [232, 116] on button "Private Lounge Area(s)" at bounding box center [235, 119] width 6 height 6
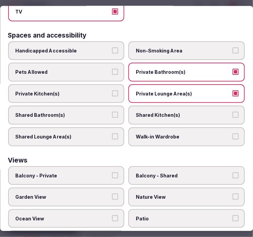
scroll to position [450, 0]
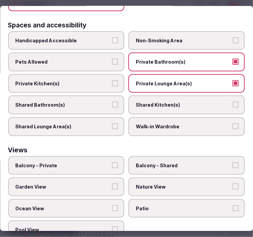
click at [70, 157] on label "Balcony - Private" at bounding box center [66, 165] width 116 height 19
click at [112, 162] on button "Balcony - Private" at bounding box center [115, 165] width 6 height 6
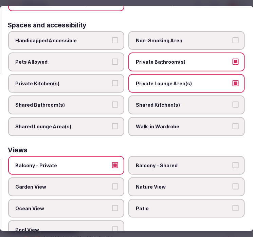
click at [90, 162] on span "Balcony - Private" at bounding box center [63, 165] width 95 height 7
click at [112, 162] on button "Balcony - Private" at bounding box center [115, 165] width 6 height 6
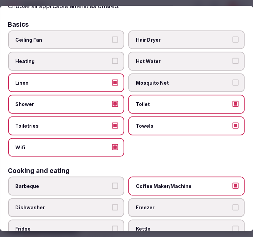
scroll to position [0, 0]
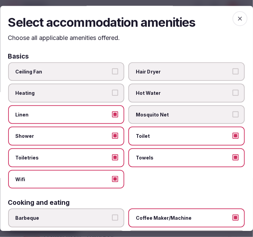
click at [238, 19] on icon "button" at bounding box center [240, 19] width 4 height 4
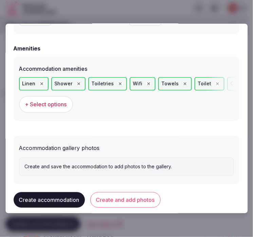
scroll to position [669, 0]
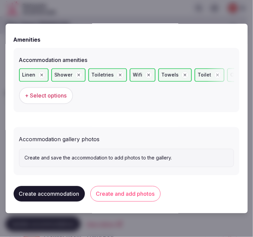
click at [133, 190] on button "Create and add photos" at bounding box center [125, 194] width 70 height 16
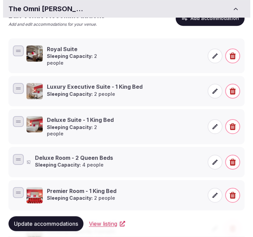
scroll to position [171, 0]
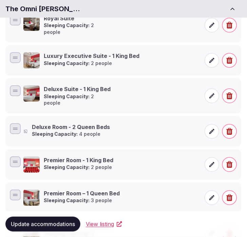
click at [120, 123] on div "Deluxe Room - 2 Queen Beds Sleeping Capacity: 4 people" at bounding box center [111, 131] width 177 height 16
click at [208, 124] on span at bounding box center [211, 131] width 15 height 15
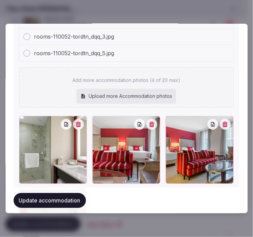
scroll to position [893, 0]
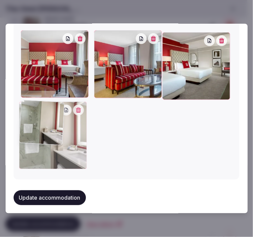
drag, startPoint x: 28, startPoint y: 33, endPoint x: 31, endPoint y: 118, distance: 84.8
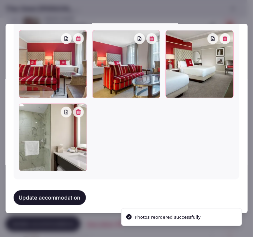
click at [43, 195] on button "Update accommodation" at bounding box center [50, 198] width 72 height 15
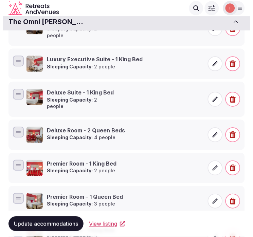
scroll to position [58, 0]
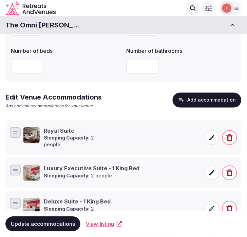
click at [206, 100] on button "Add accommodation" at bounding box center [207, 100] width 69 height 15
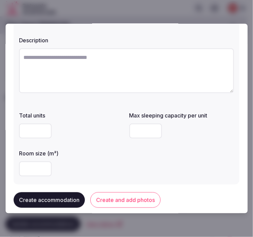
scroll to position [0, 0]
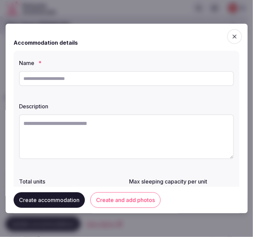
click at [95, 73] on input "text" at bounding box center [126, 78] width 215 height 15
paste input "**********"
type input "**********"
click at [129, 137] on textarea at bounding box center [126, 137] width 215 height 45
paste textarea "**********"
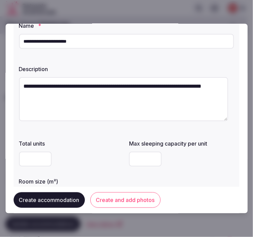
scroll to position [75, 0]
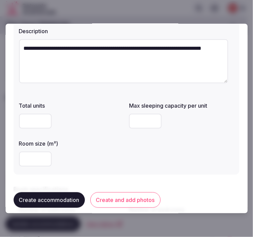
type textarea "**********"
click at [28, 120] on input "number" at bounding box center [35, 121] width 33 height 15
click at [141, 120] on input "number" at bounding box center [145, 121] width 33 height 15
type input "*"
click at [28, 163] on input "number" at bounding box center [35, 159] width 33 height 15
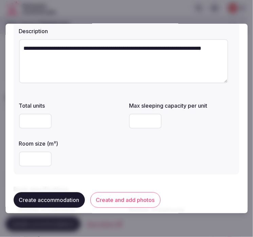
click at [31, 157] on input "number" at bounding box center [35, 159] width 33 height 15
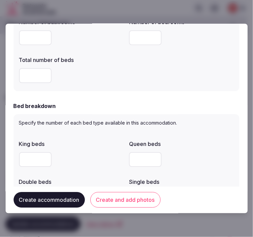
scroll to position [301, 0]
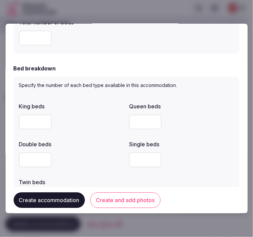
type input "**"
click at [144, 119] on input "number" at bounding box center [145, 122] width 33 height 15
type input "*"
click at [219, 142] on label "Single beds" at bounding box center [181, 144] width 105 height 5
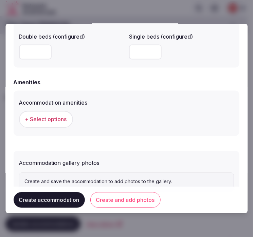
scroll to position [651, 0]
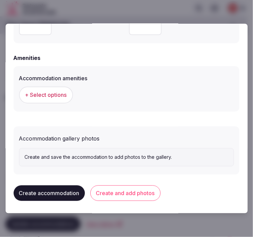
click at [49, 94] on span "+ Select options" at bounding box center [46, 95] width 42 height 7
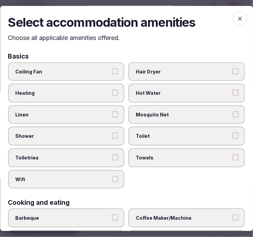
click at [82, 116] on span "Linen" at bounding box center [63, 115] width 95 height 7
click at [112, 116] on button "Linen" at bounding box center [115, 115] width 6 height 6
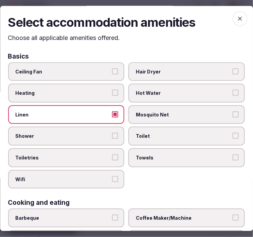
click at [94, 136] on span "Shower" at bounding box center [63, 136] width 95 height 7
click at [112, 136] on button "Shower" at bounding box center [115, 136] width 6 height 6
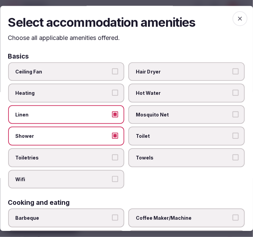
scroll to position [38, 0]
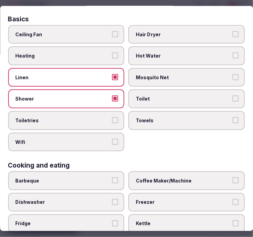
click at [81, 123] on label "Toiletries" at bounding box center [66, 120] width 116 height 19
click at [112, 123] on button "Toiletries" at bounding box center [115, 120] width 6 height 6
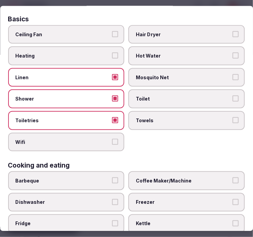
click at [95, 139] on span "Wifi" at bounding box center [63, 142] width 95 height 7
click at [112, 139] on button "Wifi" at bounding box center [115, 142] width 6 height 6
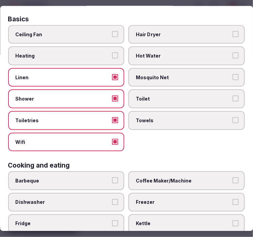
click at [150, 117] on span "Towels" at bounding box center [183, 120] width 95 height 7
click at [232, 117] on button "Towels" at bounding box center [235, 120] width 6 height 6
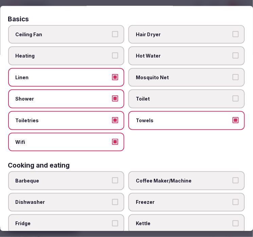
click at [150, 96] on span "Toilet" at bounding box center [183, 99] width 95 height 7
click at [232, 96] on button "Toilet" at bounding box center [235, 99] width 6 height 6
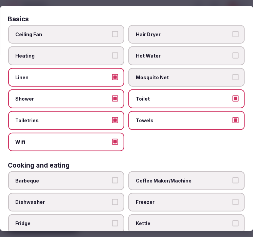
click at [154, 178] on span "Coffee Maker/Machine" at bounding box center [183, 181] width 95 height 7
click at [232, 178] on button "Coffee Maker/Machine" at bounding box center [235, 181] width 6 height 6
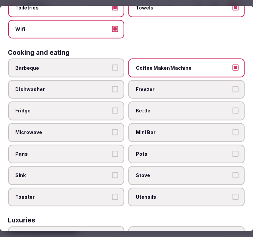
click at [176, 131] on label "Mini Bar" at bounding box center [187, 132] width 116 height 19
click at [232, 131] on button "Mini Bar" at bounding box center [235, 132] width 6 height 6
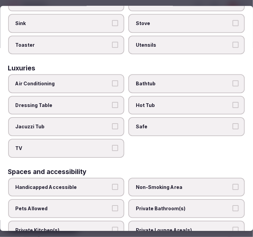
scroll to position [339, 0]
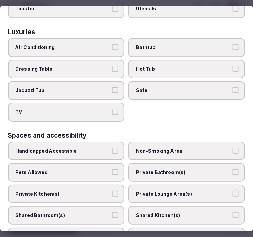
click at [79, 44] on span "Air Conditioning" at bounding box center [63, 47] width 95 height 7
click at [112, 44] on button "Air Conditioning" at bounding box center [115, 47] width 6 height 6
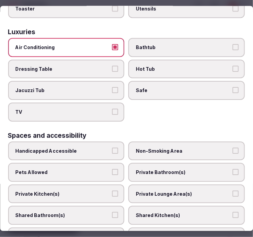
click at [115, 107] on label "TV" at bounding box center [66, 112] width 116 height 19
click at [115, 109] on button "TV" at bounding box center [115, 112] width 6 height 6
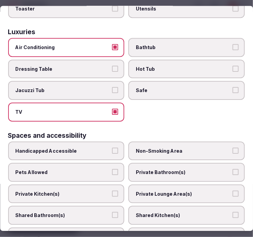
drag, startPoint x: 137, startPoint y: 84, endPoint x: 150, endPoint y: 67, distance: 21.4
click at [138, 87] on span "Safe" at bounding box center [183, 90] width 95 height 7
click at [202, 87] on span "Safe" at bounding box center [183, 90] width 95 height 7
click at [232, 87] on button "Safe" at bounding box center [235, 90] width 6 height 6
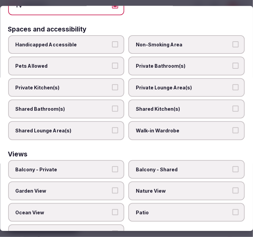
scroll to position [450, 0]
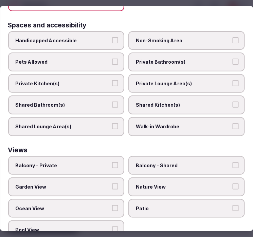
click at [154, 58] on label "Private Bathroom(s)" at bounding box center [187, 62] width 116 height 19
click at [232, 59] on button "Private Bathroom(s)" at bounding box center [235, 62] width 6 height 6
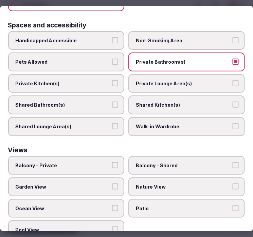
click at [168, 80] on span "Private Lounge Area(s)" at bounding box center [183, 83] width 95 height 7
click at [232, 80] on button "Private Lounge Area(s)" at bounding box center [235, 83] width 6 height 6
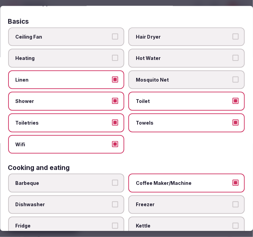
scroll to position [0, 0]
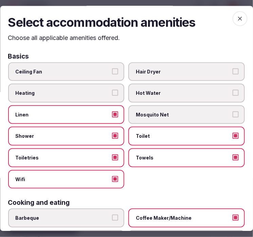
click at [236, 17] on icon "button" at bounding box center [239, 19] width 7 height 7
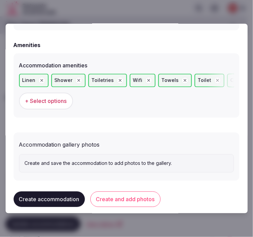
scroll to position [669, 0]
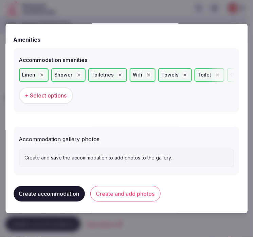
click at [133, 186] on button "Create and add photos" at bounding box center [125, 194] width 70 height 16
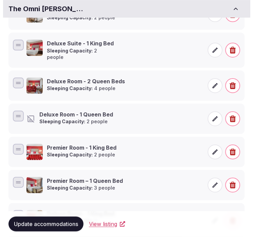
scroll to position [263, 0]
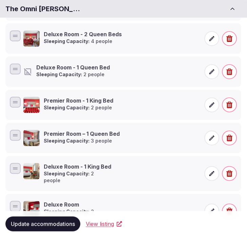
click at [209, 68] on icon at bounding box center [212, 71] width 7 height 7
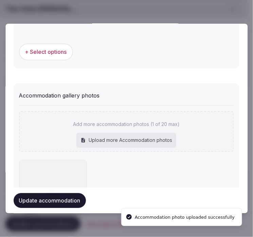
scroll to position [731, 0]
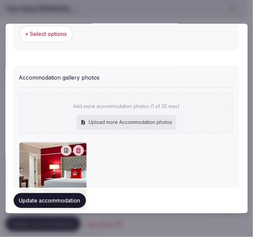
click at [64, 190] on div "Update accommodation" at bounding box center [126, 201] width 225 height 26
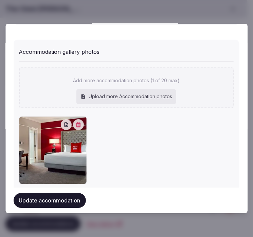
scroll to position [769, 0]
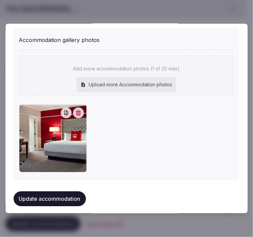
click at [70, 192] on button "Update accommodation" at bounding box center [50, 199] width 72 height 15
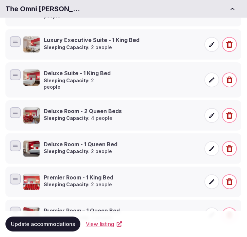
scroll to position [188, 0]
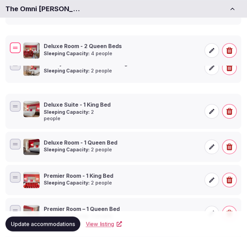
drag, startPoint x: 13, startPoint y: 100, endPoint x: 22, endPoint y: 43, distance: 57.7
click at [22, 43] on div "Deluxe Room - 2 Queen Beds Sleeping Capacity: 4 people" at bounding box center [123, 50] width 230 height 19
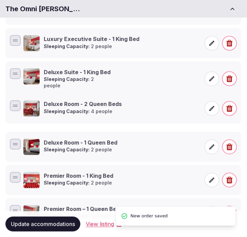
scroll to position [226, 0]
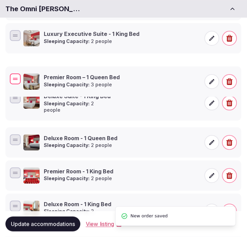
drag, startPoint x: 18, startPoint y: 154, endPoint x: 37, endPoint y: 74, distance: 83.0
click at [37, 74] on div "Premier Room – 1 Queen Bed Sleeping Capacity: 3 people" at bounding box center [123, 81] width 230 height 19
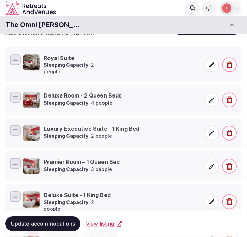
scroll to position [75, 0]
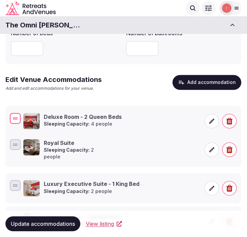
drag, startPoint x: 17, startPoint y: 144, endPoint x: 13, endPoint y: 114, distance: 30.1
click at [13, 114] on div at bounding box center [15, 118] width 11 height 11
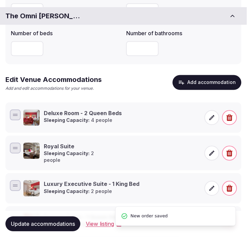
scroll to position [113, 0]
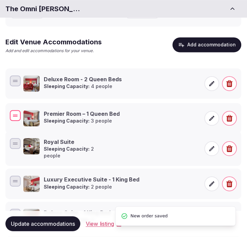
drag, startPoint x: 15, startPoint y: 177, endPoint x: 15, endPoint y: 116, distance: 61.4
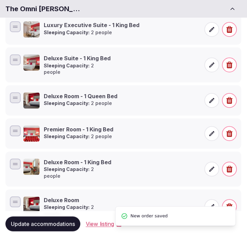
scroll to position [279, 0]
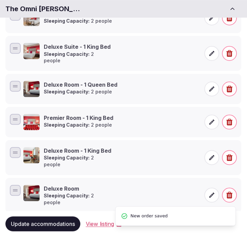
click at [52, 221] on span "Update accommodations" at bounding box center [43, 224] width 64 height 7
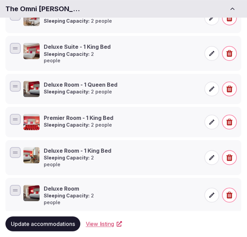
click at [52, 221] on span "Update accommodations" at bounding box center [43, 224] width 64 height 7
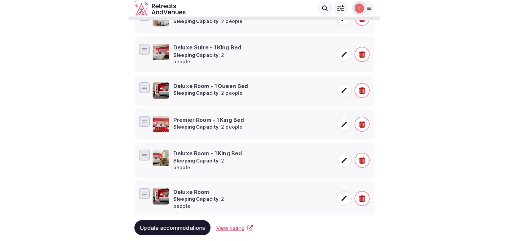
scroll to position [166, 0]
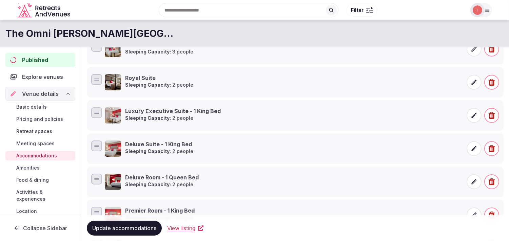
click at [28, 166] on span "Amenities" at bounding box center [27, 168] width 23 height 7
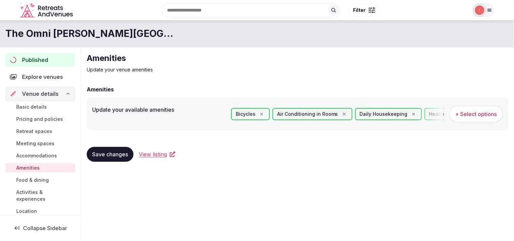
click at [31, 182] on span "Food & dining" at bounding box center [32, 180] width 33 height 7
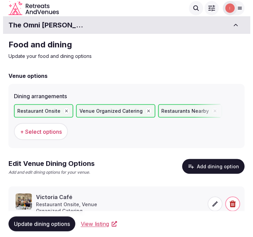
scroll to position [25, 0]
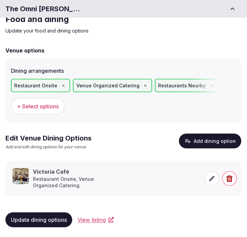
drag, startPoint x: 195, startPoint y: 51, endPoint x: 193, endPoint y: 59, distance: 8.4
click at [195, 51] on div "Venue options" at bounding box center [123, 50] width 236 height 8
click at [208, 140] on button "Add dining option" at bounding box center [210, 141] width 62 height 15
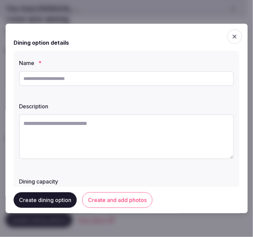
click at [82, 77] on input "text" at bounding box center [126, 78] width 215 height 15
paste input "**********"
type input "**********"
click at [123, 147] on textarea at bounding box center [126, 137] width 215 height 45
paste textarea "**********"
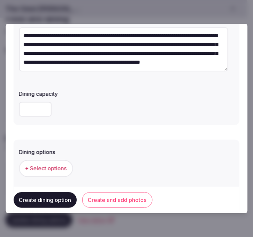
scroll to position [38, 0]
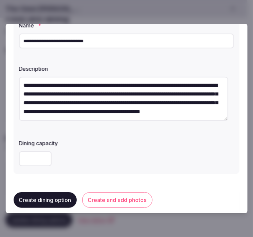
type textarea "**********"
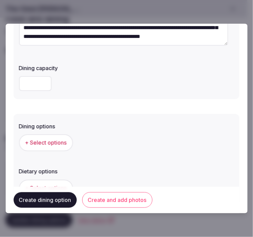
scroll to position [188, 0]
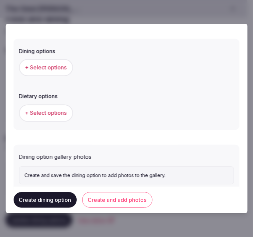
click at [45, 65] on span "+ Select options" at bounding box center [46, 67] width 42 height 7
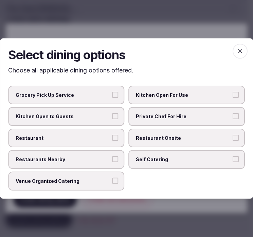
click at [160, 136] on span "Restaurant Onsite" at bounding box center [183, 138] width 95 height 7
click at [100, 142] on label "Restaurant" at bounding box center [66, 138] width 116 height 19
click at [112, 141] on button "Restaurant" at bounding box center [115, 138] width 6 height 6
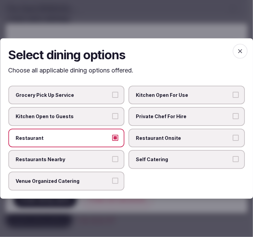
click at [106, 158] on span "Restaurants Nearby" at bounding box center [63, 160] width 95 height 7
click at [112, 158] on button "Restaurants Nearby" at bounding box center [115, 160] width 6 height 6
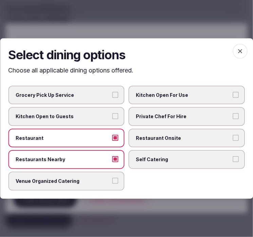
click at [238, 51] on icon "button" at bounding box center [239, 51] width 7 height 7
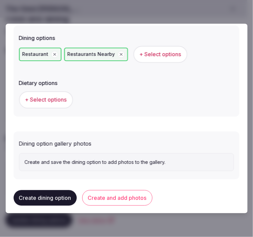
scroll to position [206, 0]
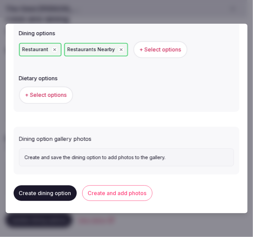
click at [124, 194] on button "Create and add photos" at bounding box center [117, 194] width 70 height 16
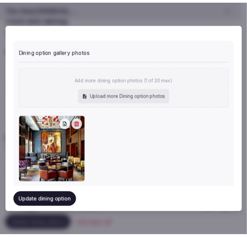
scroll to position [306, 0]
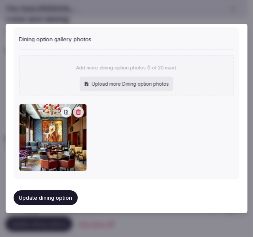
click at [66, 185] on div "Update dining option" at bounding box center [126, 198] width 225 height 26
click at [64, 192] on button "Update dining option" at bounding box center [46, 198] width 64 height 15
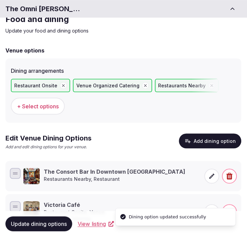
click at [213, 65] on div "Dining arrangements" at bounding box center [123, 68] width 225 height 9
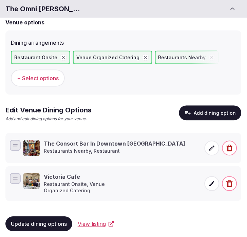
scroll to position [0, 0]
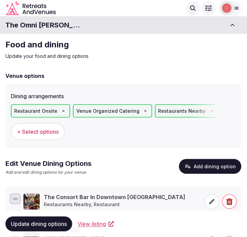
drag, startPoint x: 218, startPoint y: 62, endPoint x: 211, endPoint y: 67, distance: 9.0
click at [217, 62] on div "Food and dining Update your food and dining options Venue options Dining arrang…" at bounding box center [123, 165] width 247 height 263
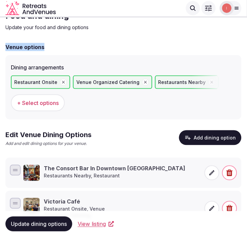
scroll to position [59, 0]
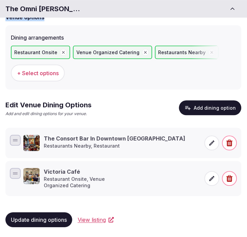
click at [58, 223] on button "Update dining options" at bounding box center [38, 220] width 67 height 15
click at [25, 218] on span "Update dining options" at bounding box center [39, 220] width 56 height 7
click at [214, 37] on label "Dining arrangements" at bounding box center [123, 37] width 225 height 5
click at [38, 217] on span "Update dining options" at bounding box center [39, 220] width 56 height 7
